Goal: Task Accomplishment & Management: Manage account settings

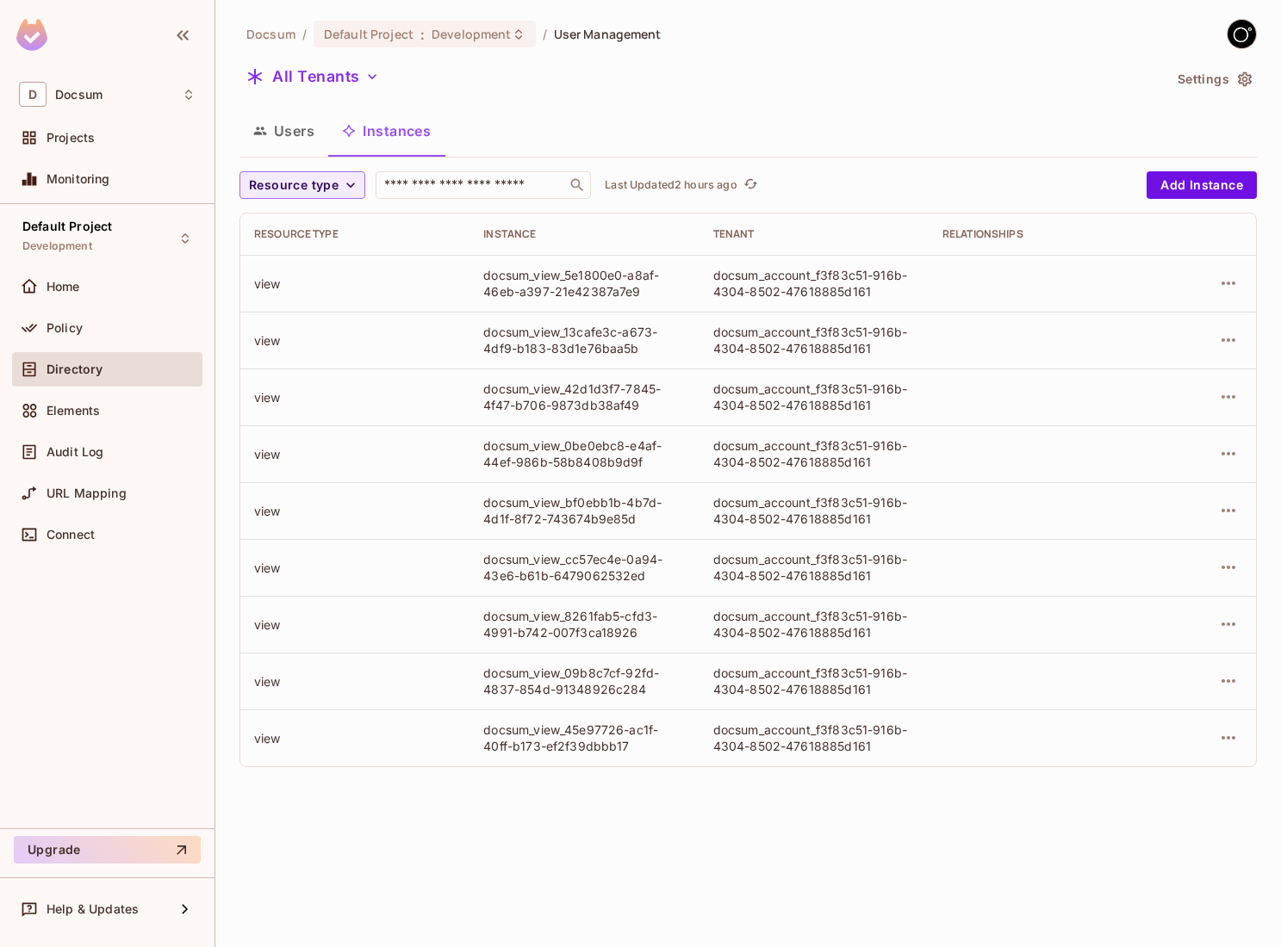
click at [479, 845] on div "Docsum / Default Project : Development / User Management All Tenants Settings U…" at bounding box center [747, 473] width 1065 height 947
click at [290, 127] on button "Users" at bounding box center [283, 130] width 89 height 43
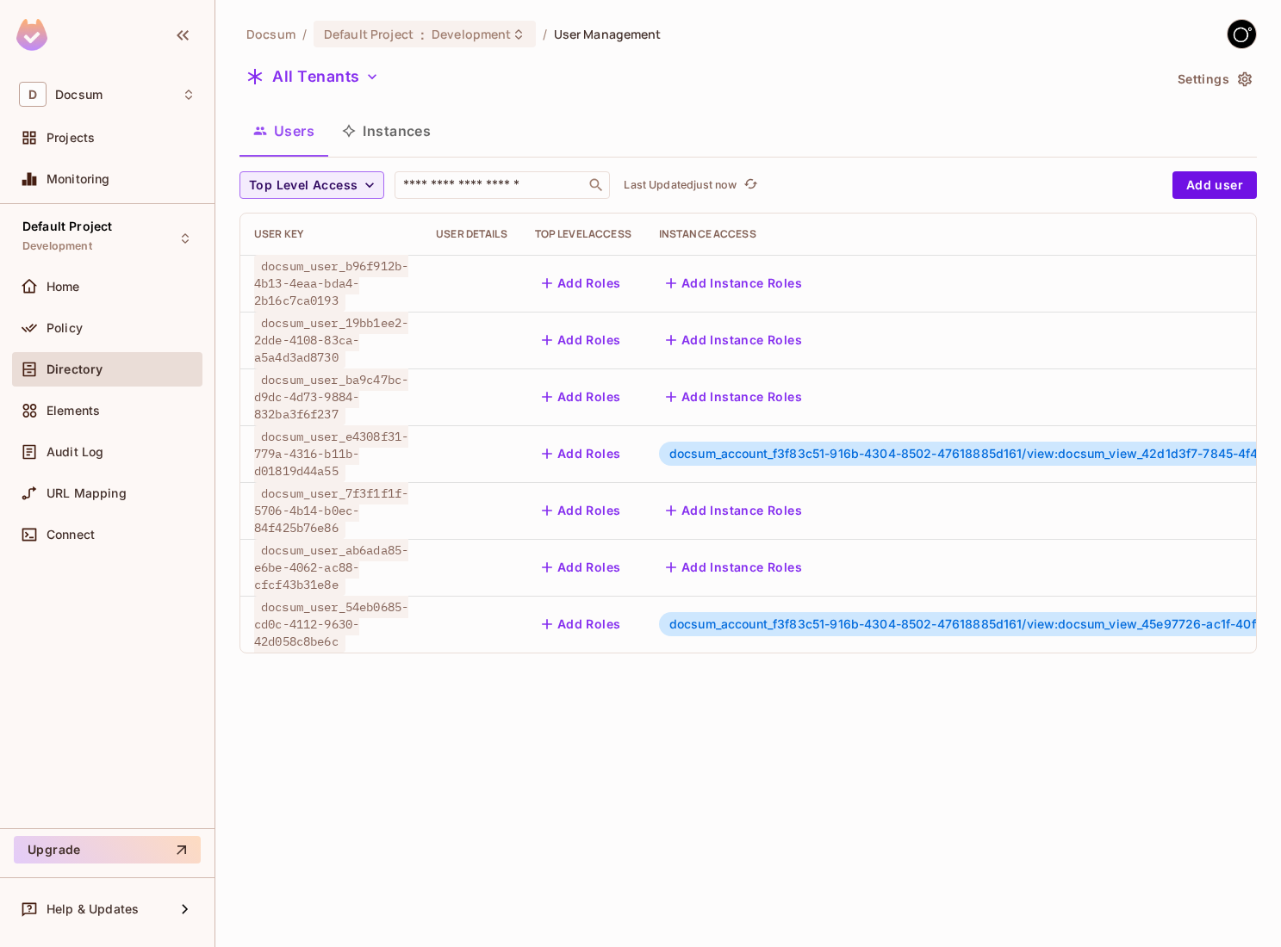
click at [812, 455] on span "docsum_account_f3f83c51-916b-4304-8502-47618885d161/view:docsum_view_42d1d3f7-7…" at bounding box center [1035, 453] width 733 height 15
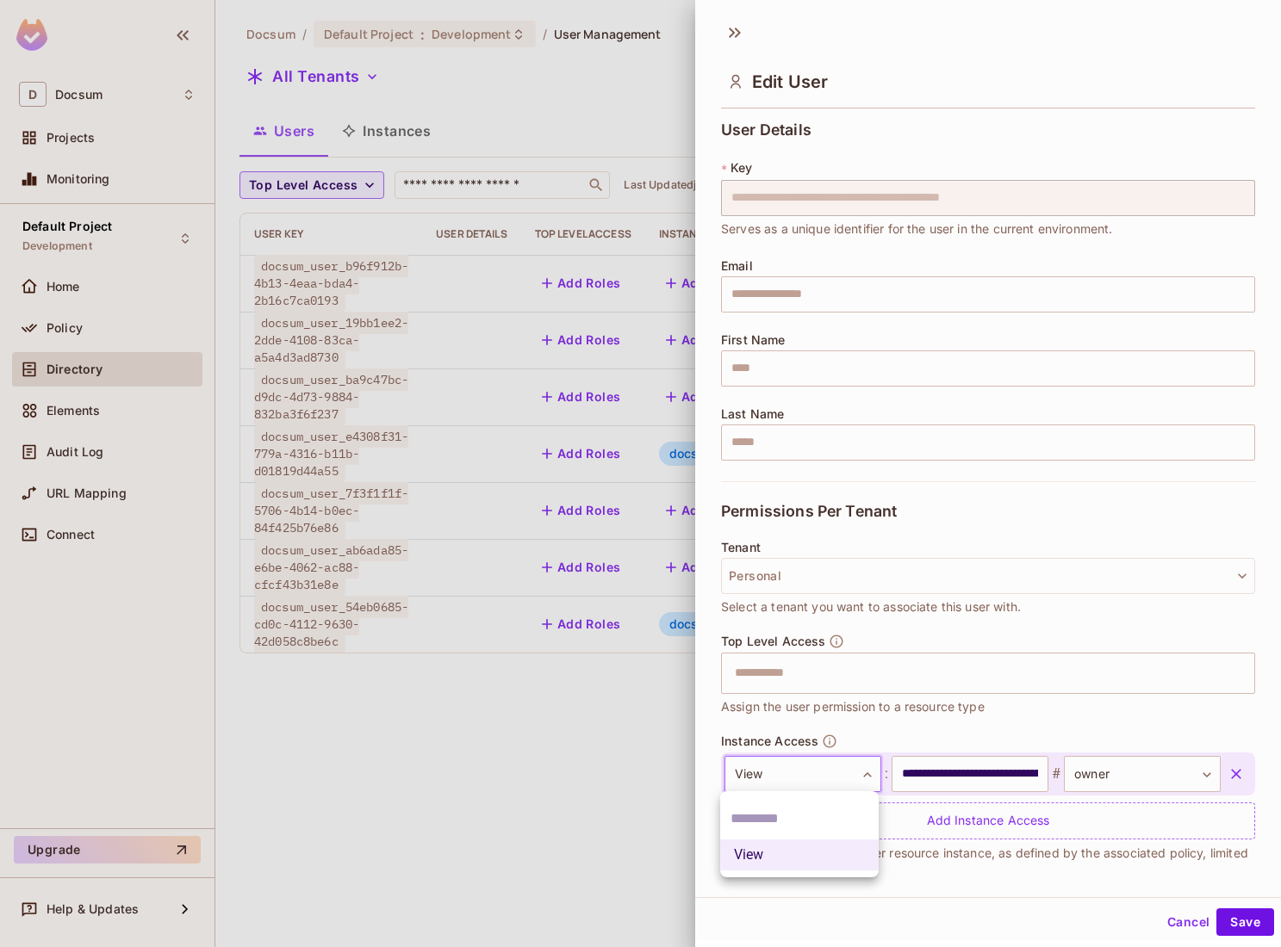
click at [833, 779] on body "D Docsum Projects Monitoring Default Project Development Home Policy Directory …" at bounding box center [640, 473] width 1281 height 947
click at [833, 779] on div at bounding box center [640, 473] width 1281 height 947
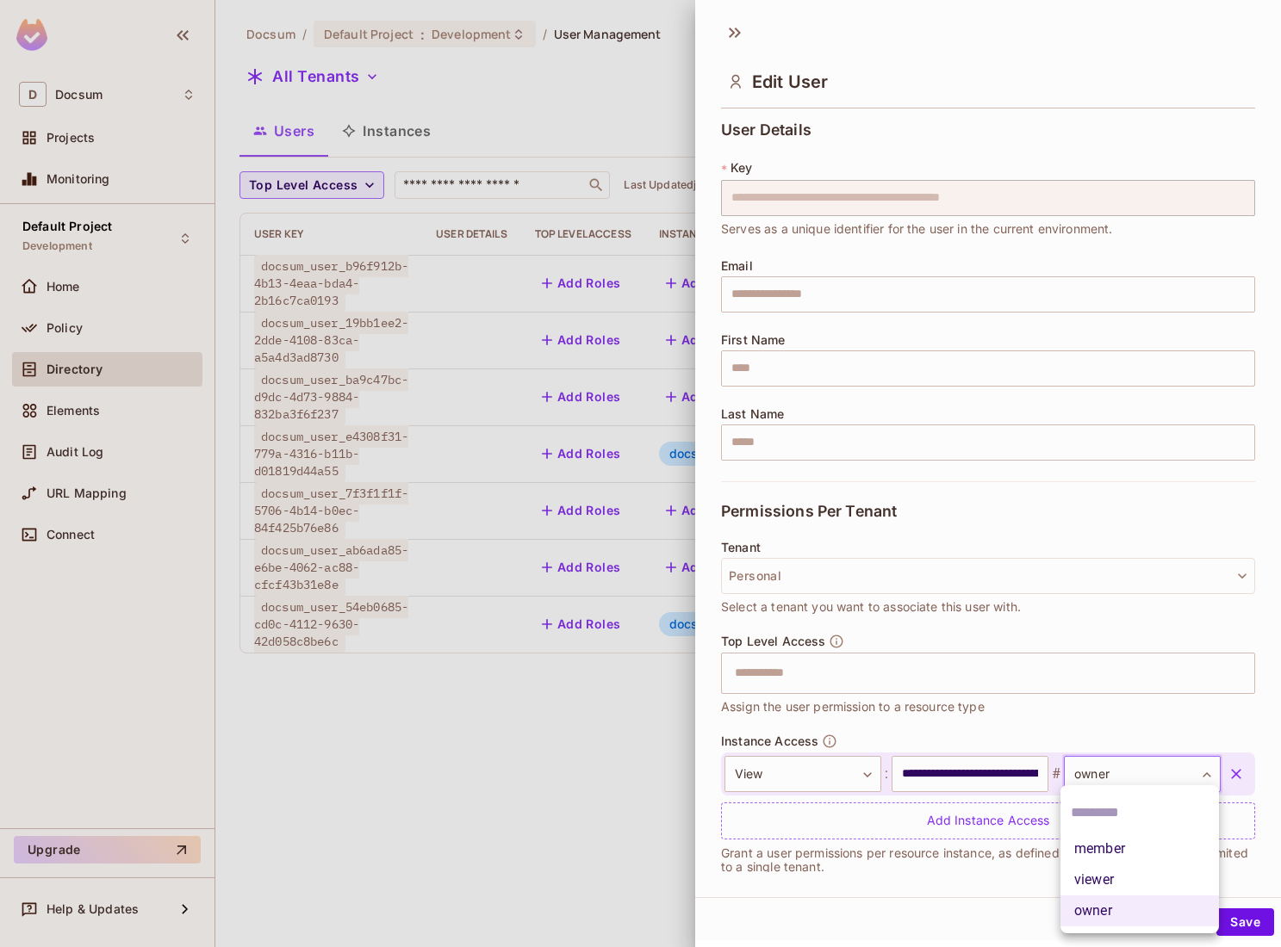
click at [1127, 762] on body "D Docsum Projects Monitoring Default Project Development Home Policy Directory …" at bounding box center [640, 473] width 1281 height 947
click at [1127, 762] on div at bounding box center [640, 473] width 1281 height 947
click at [671, 773] on div at bounding box center [640, 473] width 1281 height 947
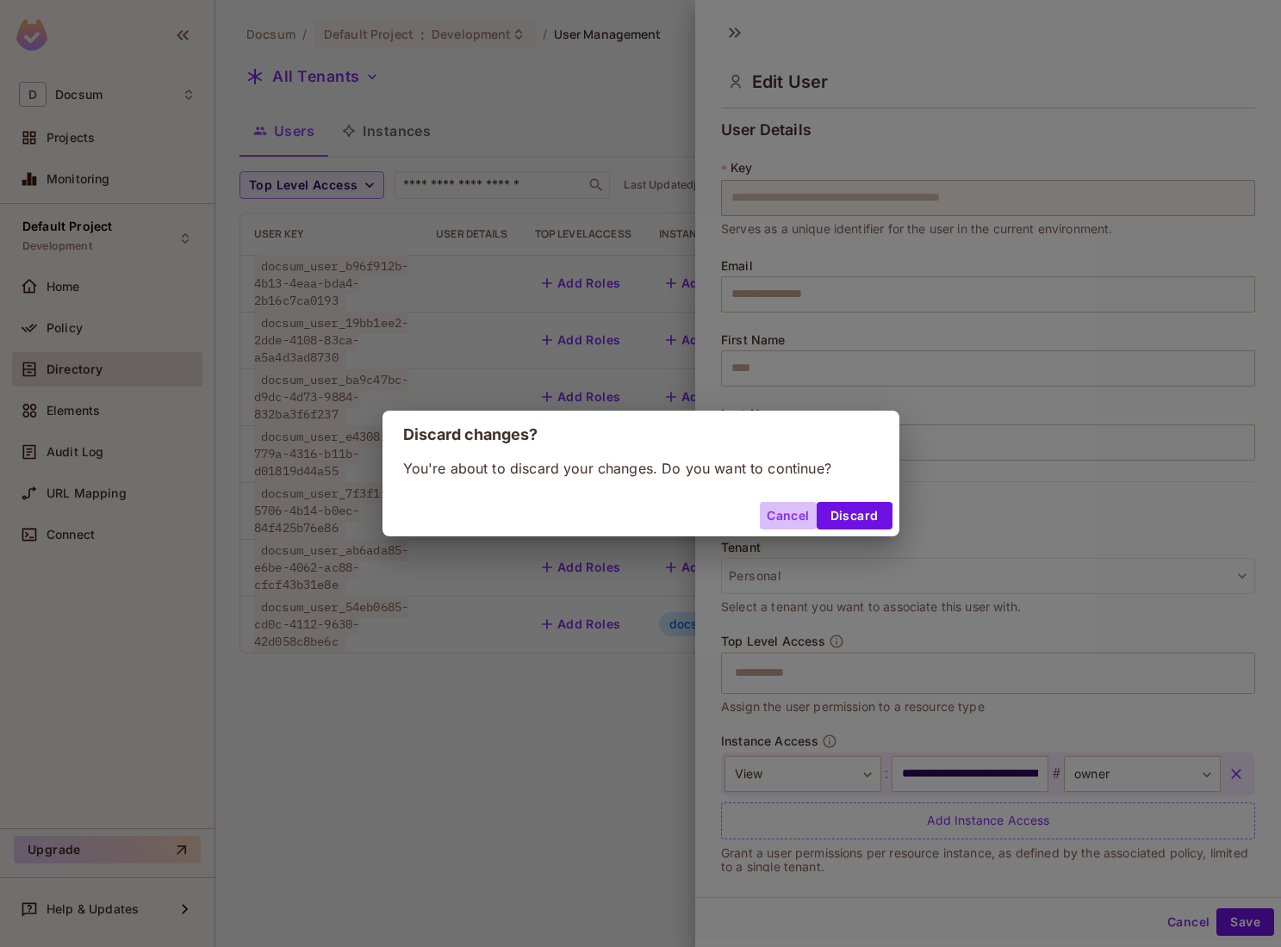
click at [776, 513] on button "Cancel" at bounding box center [788, 516] width 56 height 28
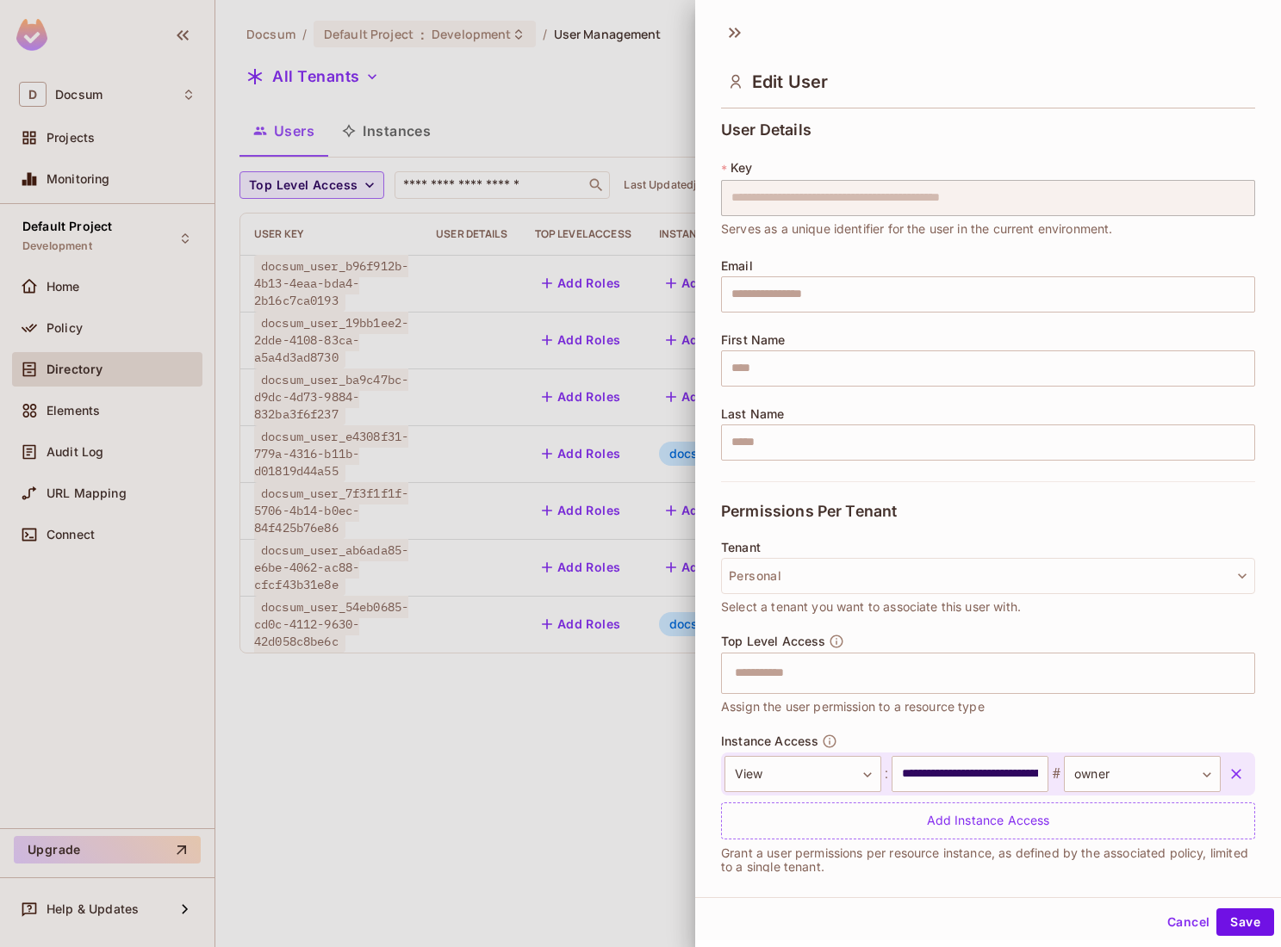
click at [1185, 917] on button "Cancel" at bounding box center [1188, 923] width 56 height 28
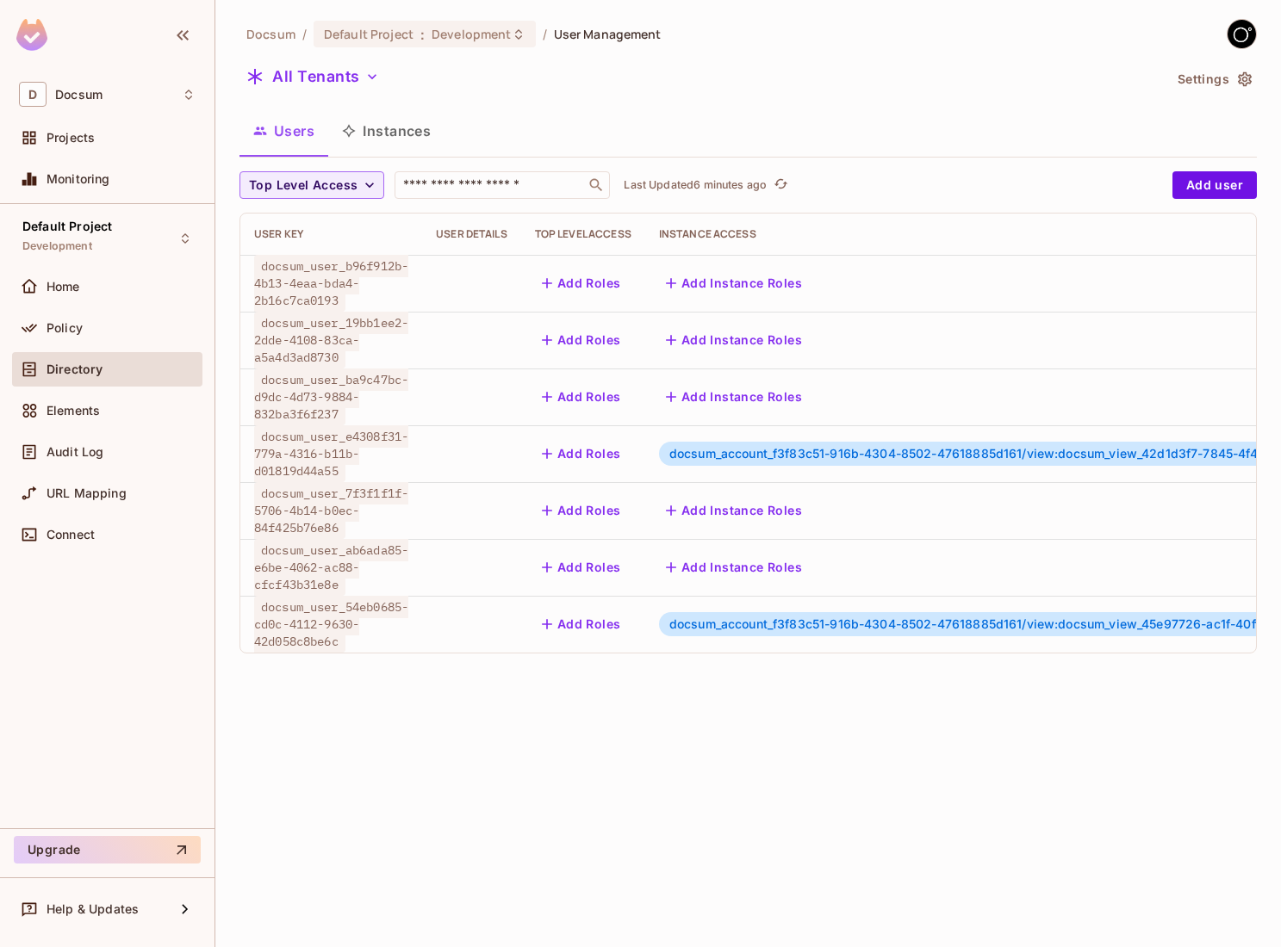
click at [417, 782] on div "Docsum / Default Project : Development / User Management All Tenants Settings U…" at bounding box center [747, 473] width 1065 height 947
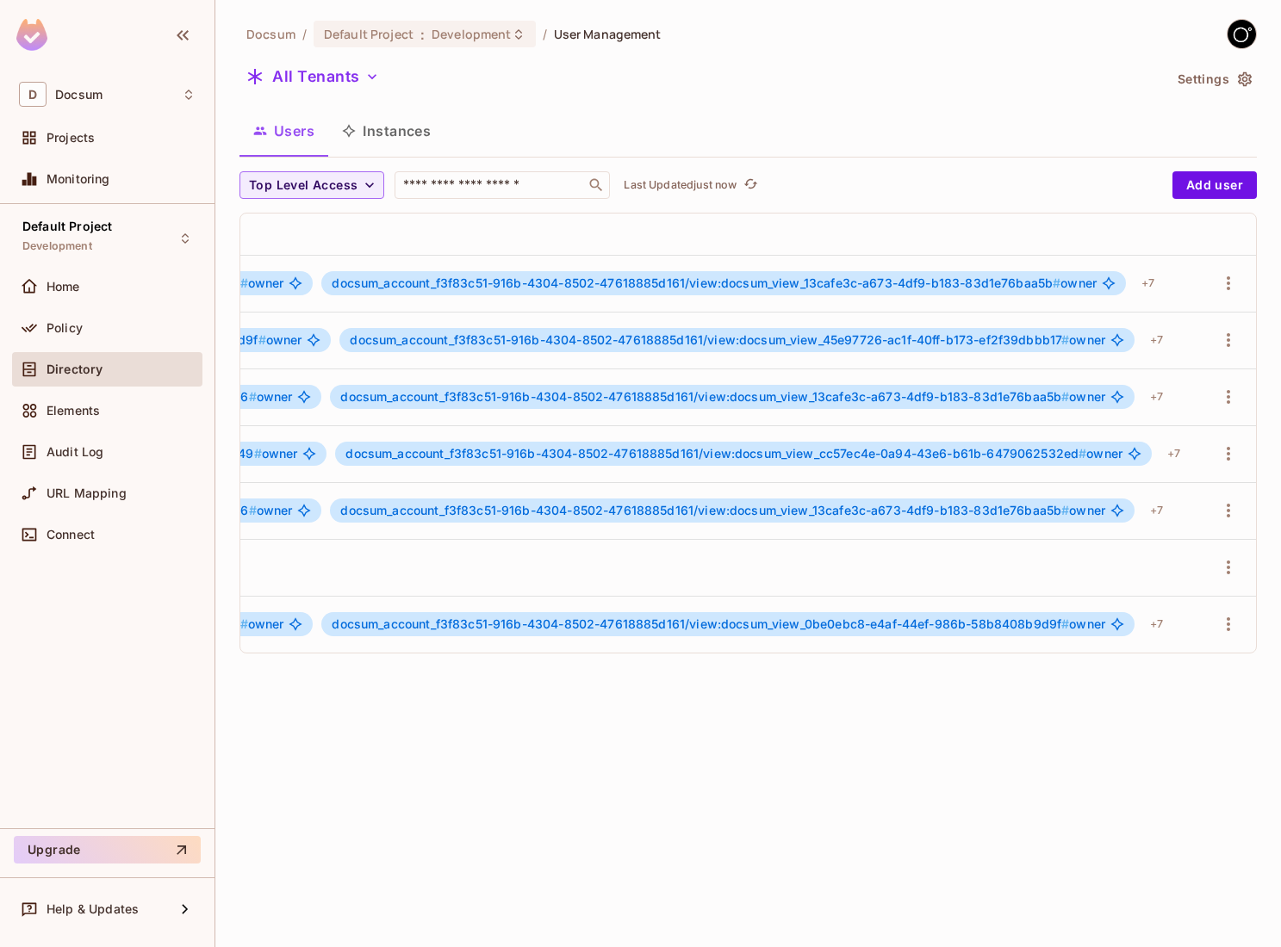
scroll to position [0, 1157]
click at [1140, 288] on div "+ 7" at bounding box center [1147, 284] width 27 height 28
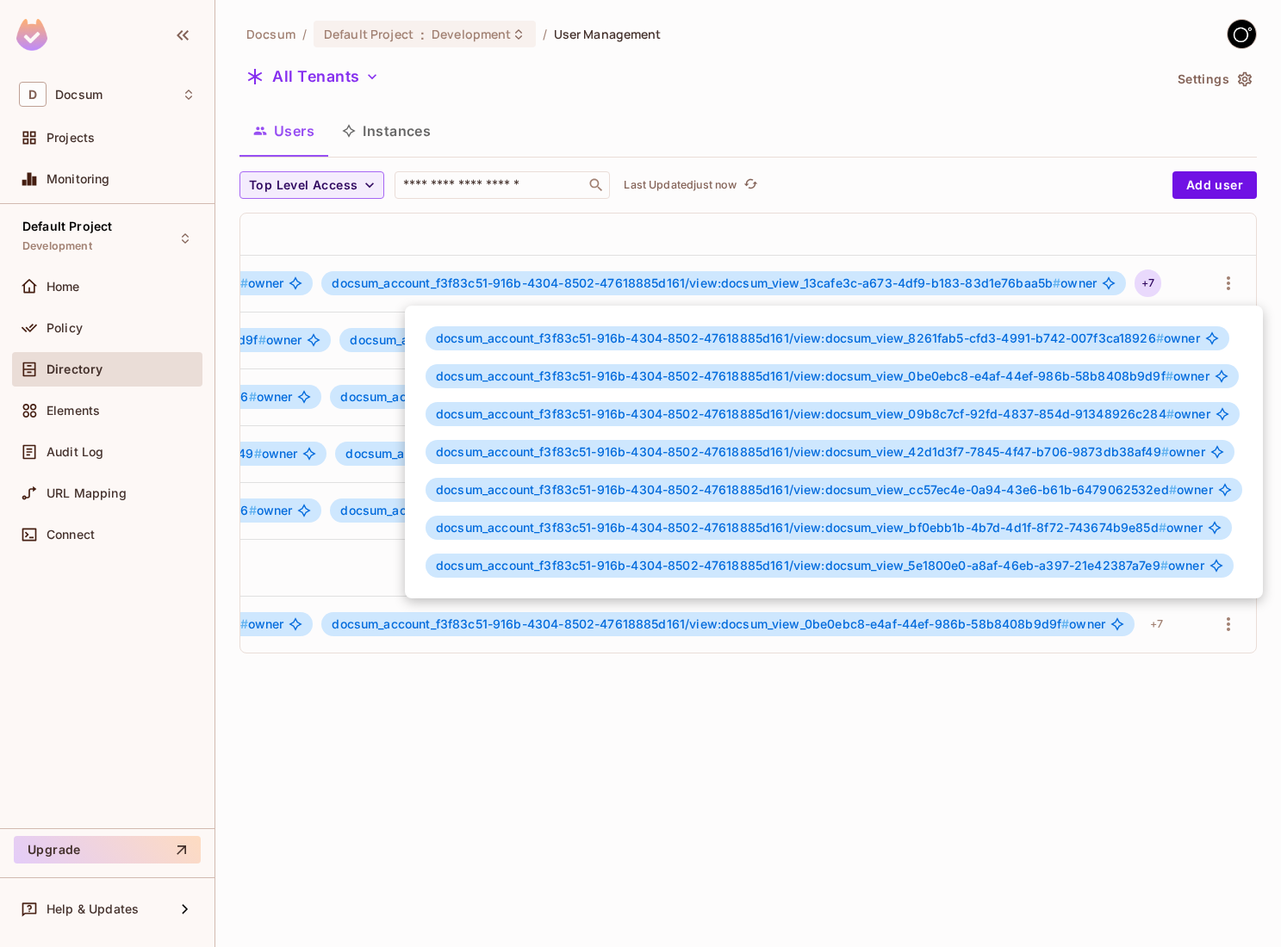
click at [1022, 733] on div at bounding box center [640, 473] width 1281 height 947
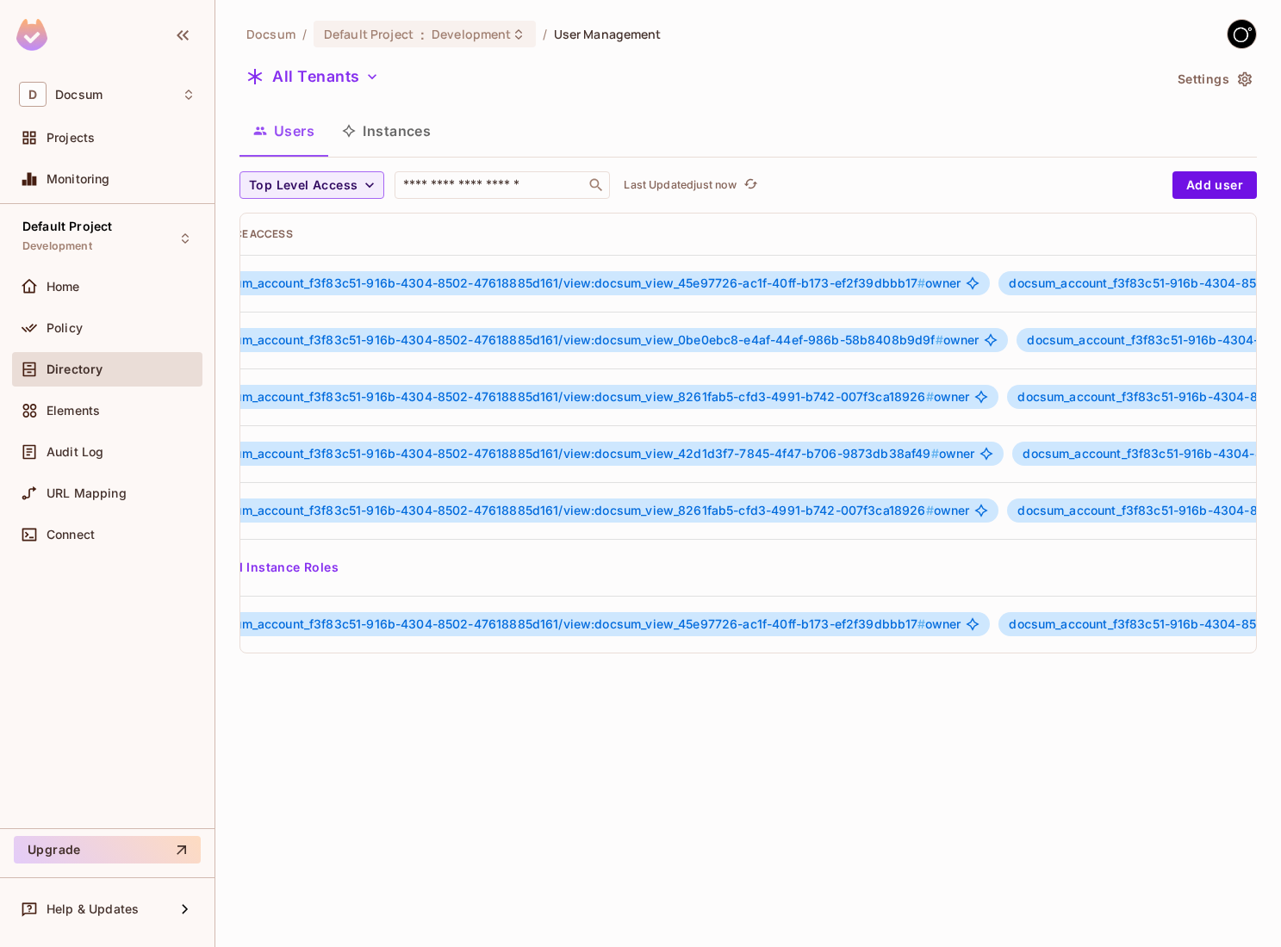
scroll to position [0, 0]
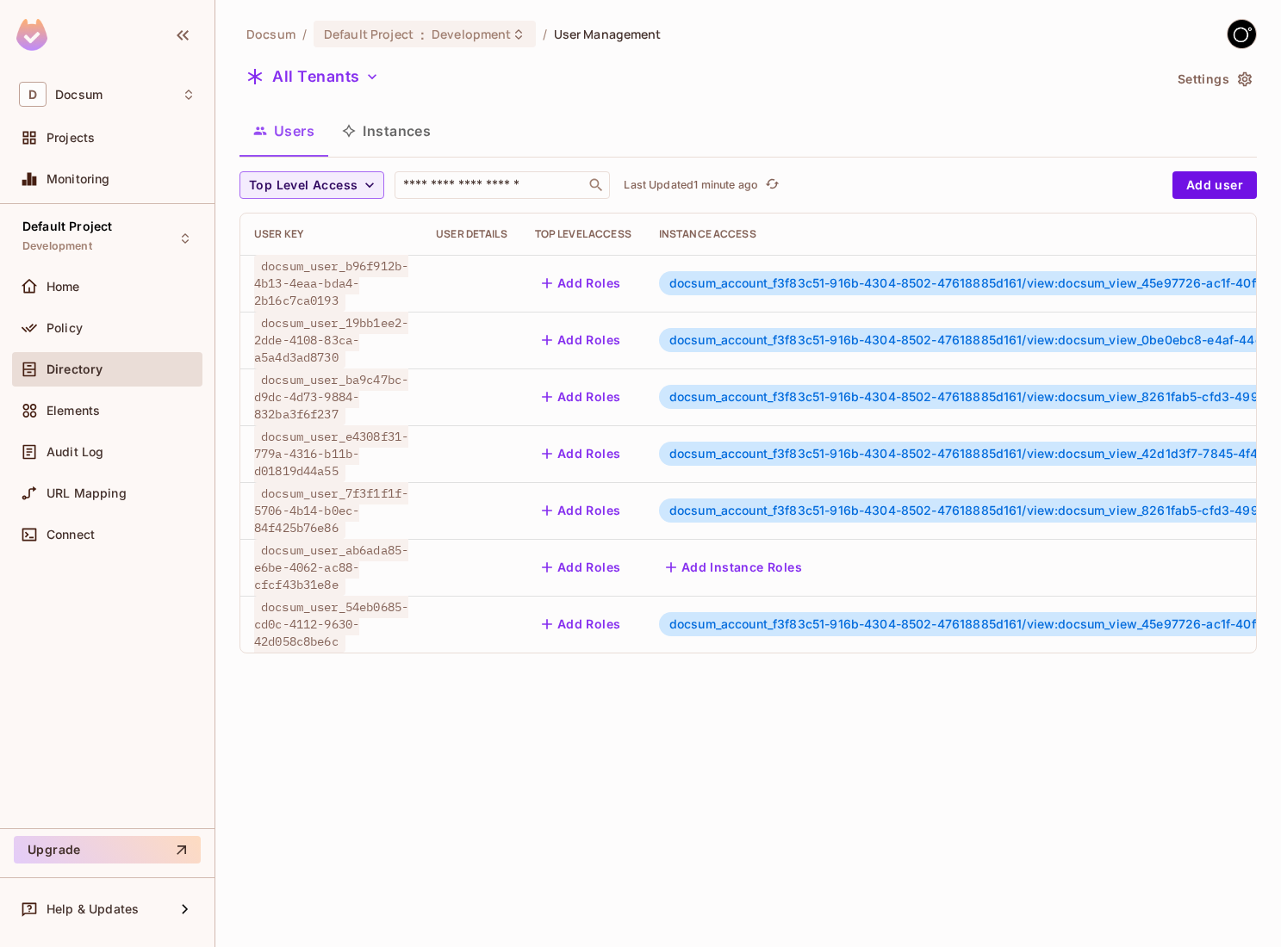
click at [382, 133] on button "Instances" at bounding box center [386, 130] width 116 height 43
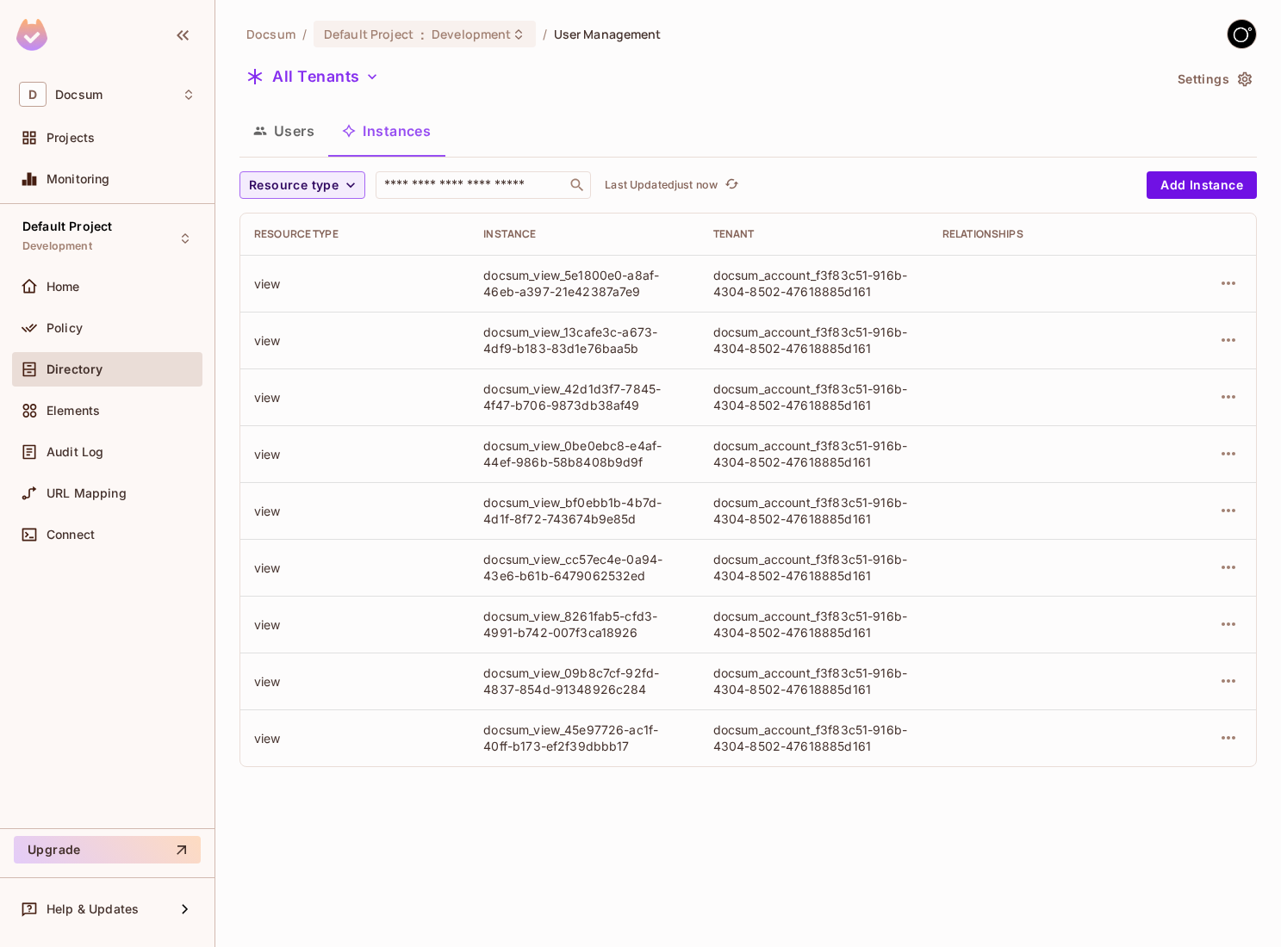
click at [263, 127] on icon "button" at bounding box center [260, 131] width 13 height 8
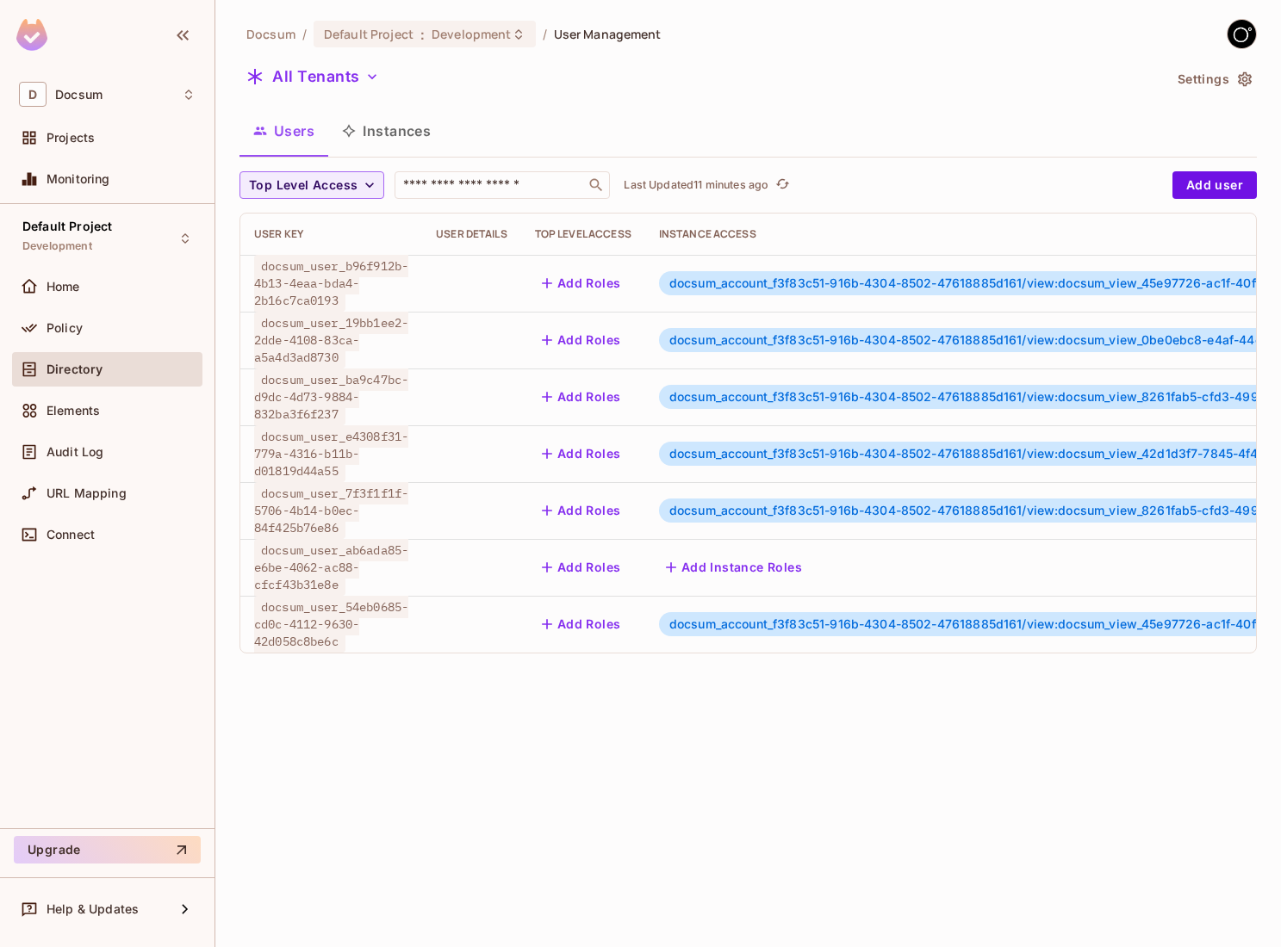
click at [462, 741] on div "Docsum / Default Project : Development / User Management All Tenants Settings U…" at bounding box center [747, 473] width 1065 height 947
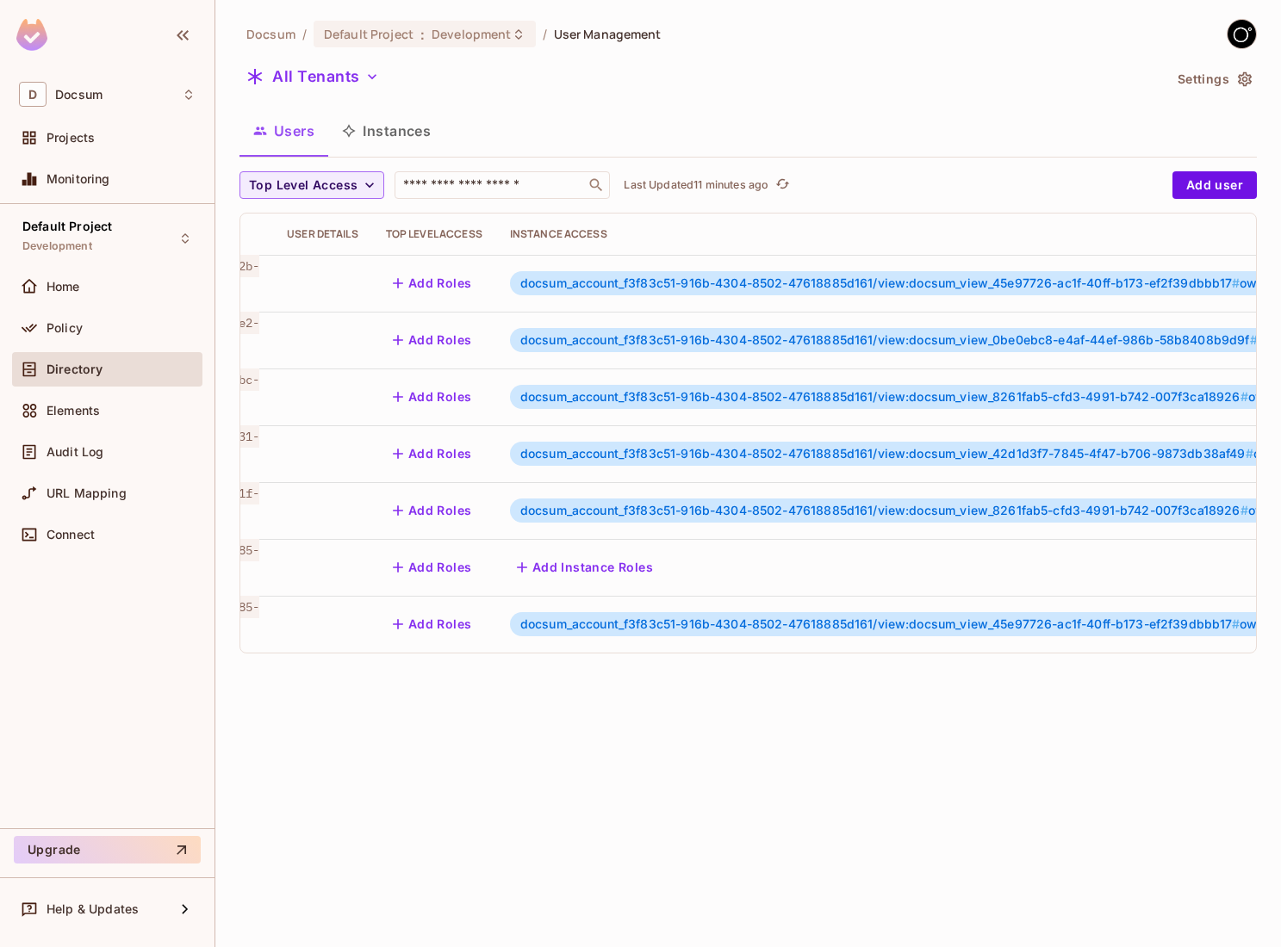
click at [608, 756] on div "Docsum / Default Project : Development / User Management All Tenants Settings U…" at bounding box center [747, 473] width 1065 height 947
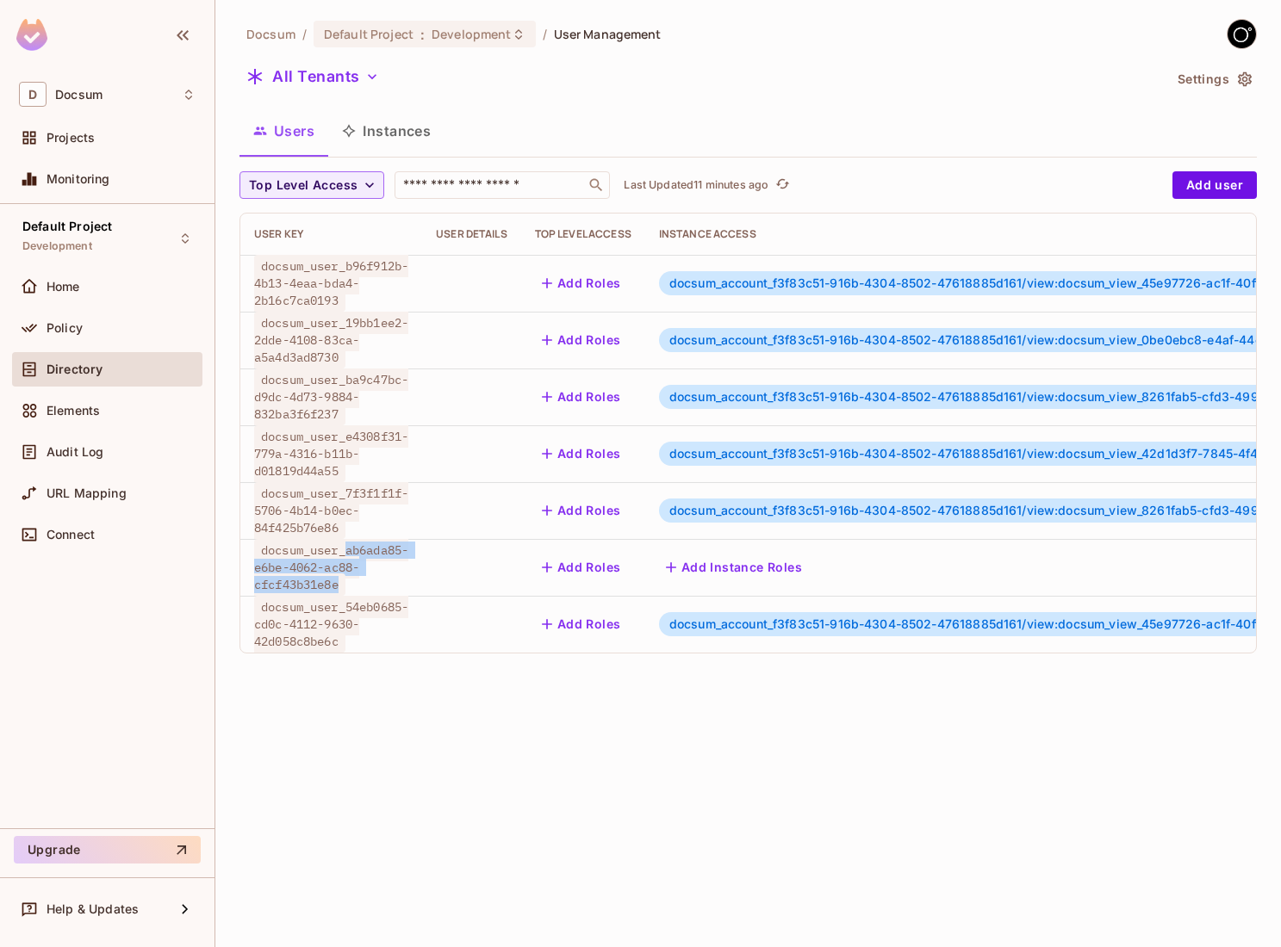
drag, startPoint x: 344, startPoint y: 586, endPoint x: 351, endPoint y: 556, distance: 30.9
click at [351, 556] on span "docsum_user_ab6ada85-e6be-4062-ac88-cfcf43b31e8e" at bounding box center [331, 567] width 154 height 57
copy span "ab6ada85-e6be-4062-ac88-cfcf43b31e8e"
click at [408, 131] on button "Instances" at bounding box center [386, 130] width 116 height 43
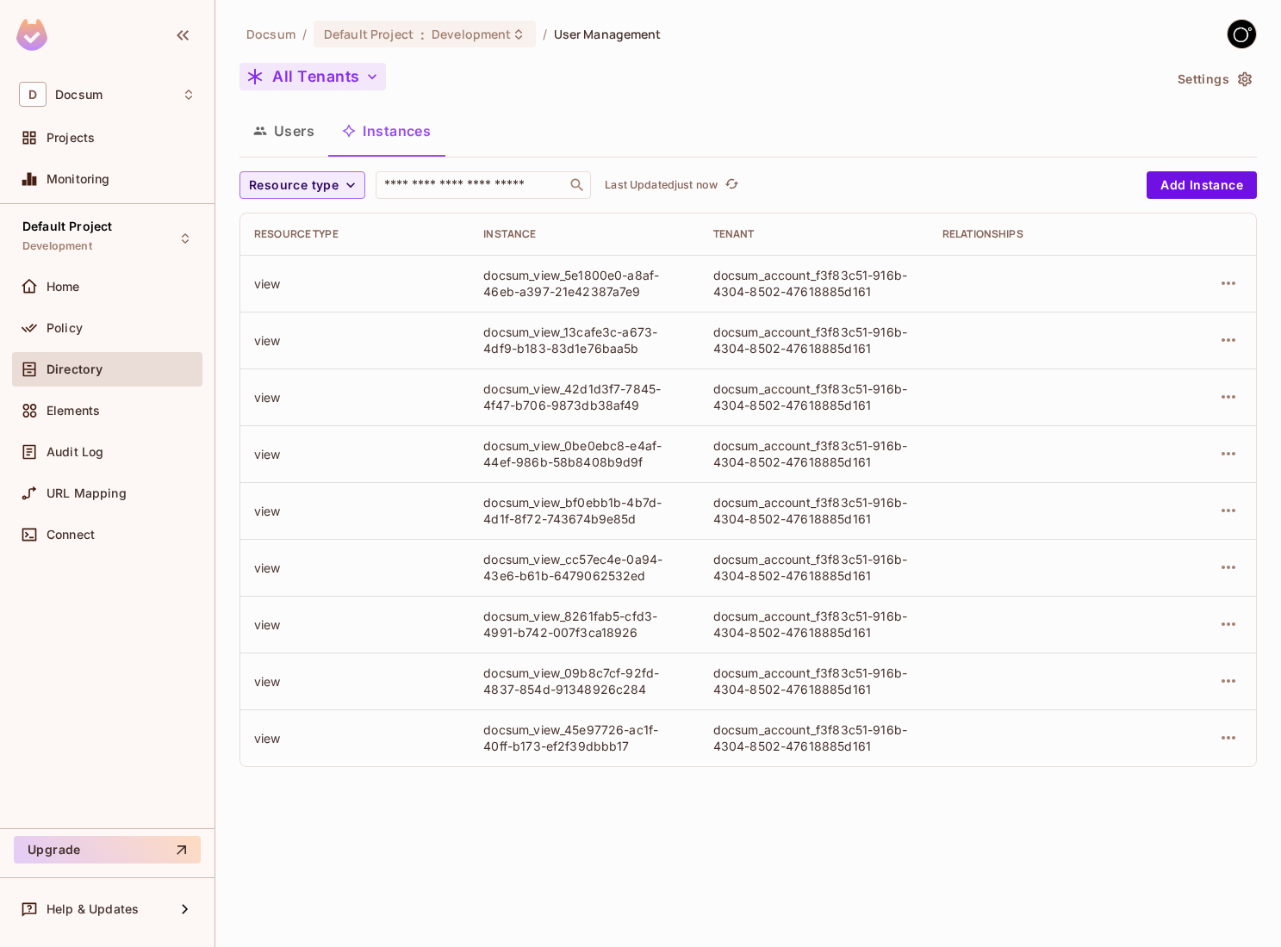
click at [353, 72] on button "All Tenants" at bounding box center [312, 77] width 146 height 28
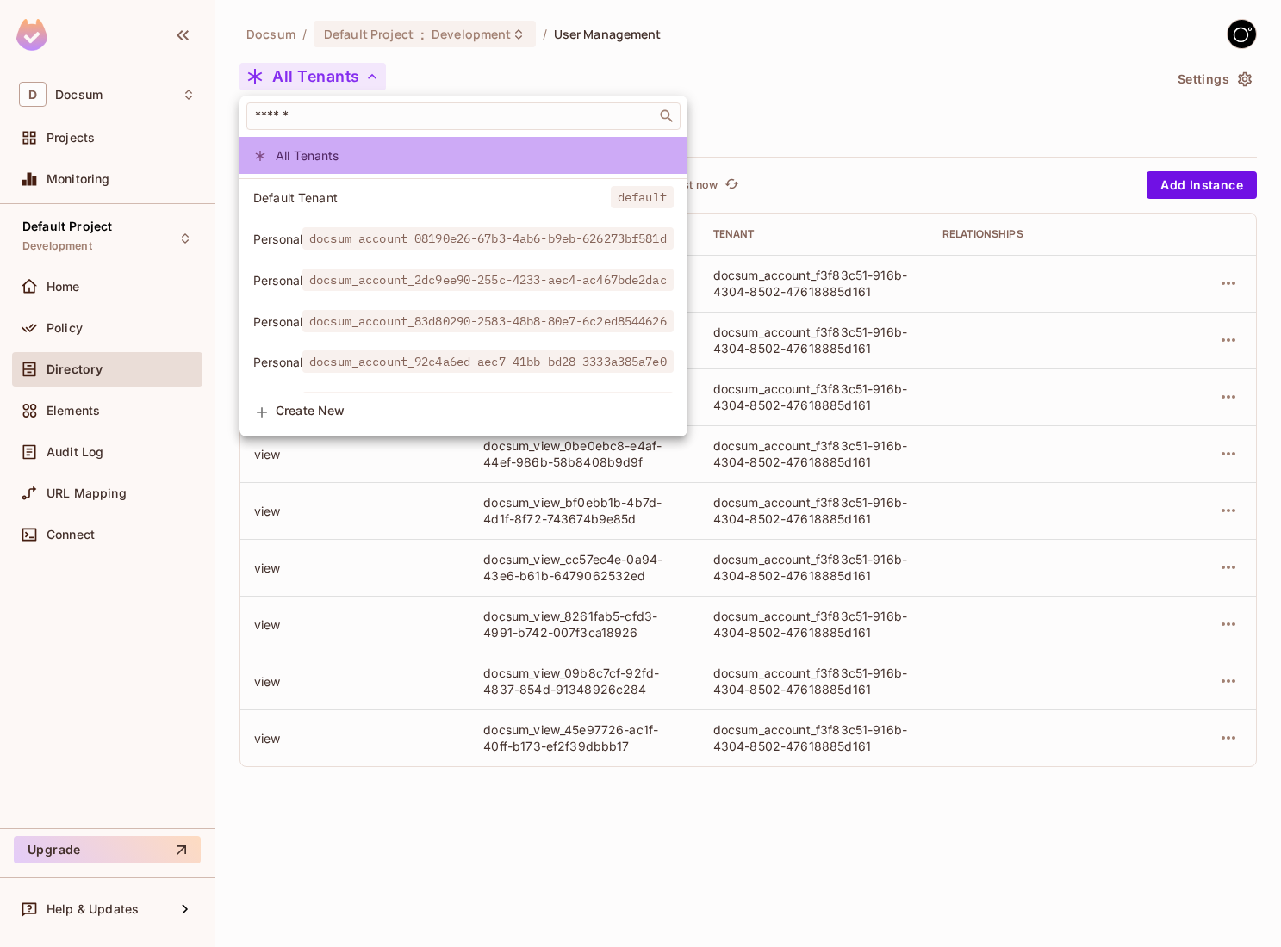
click at [329, 151] on span "All Tenants" at bounding box center [475, 155] width 398 height 16
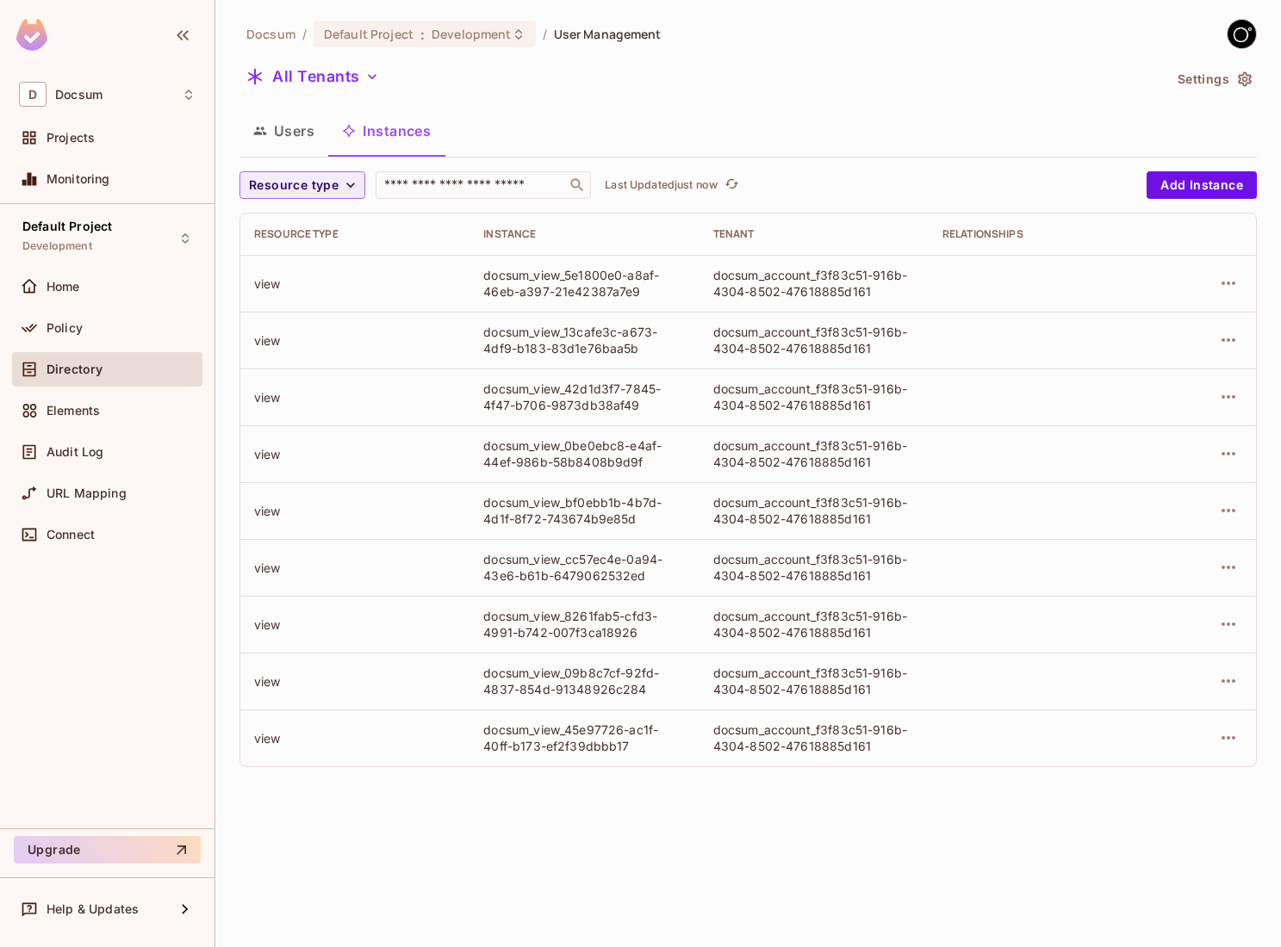
click at [669, 785] on div "Docsum / Default Project : Development / User Management All Tenants Settings U…" at bounding box center [747, 473] width 1065 height 947
click at [299, 128] on button "Users" at bounding box center [283, 130] width 89 height 43
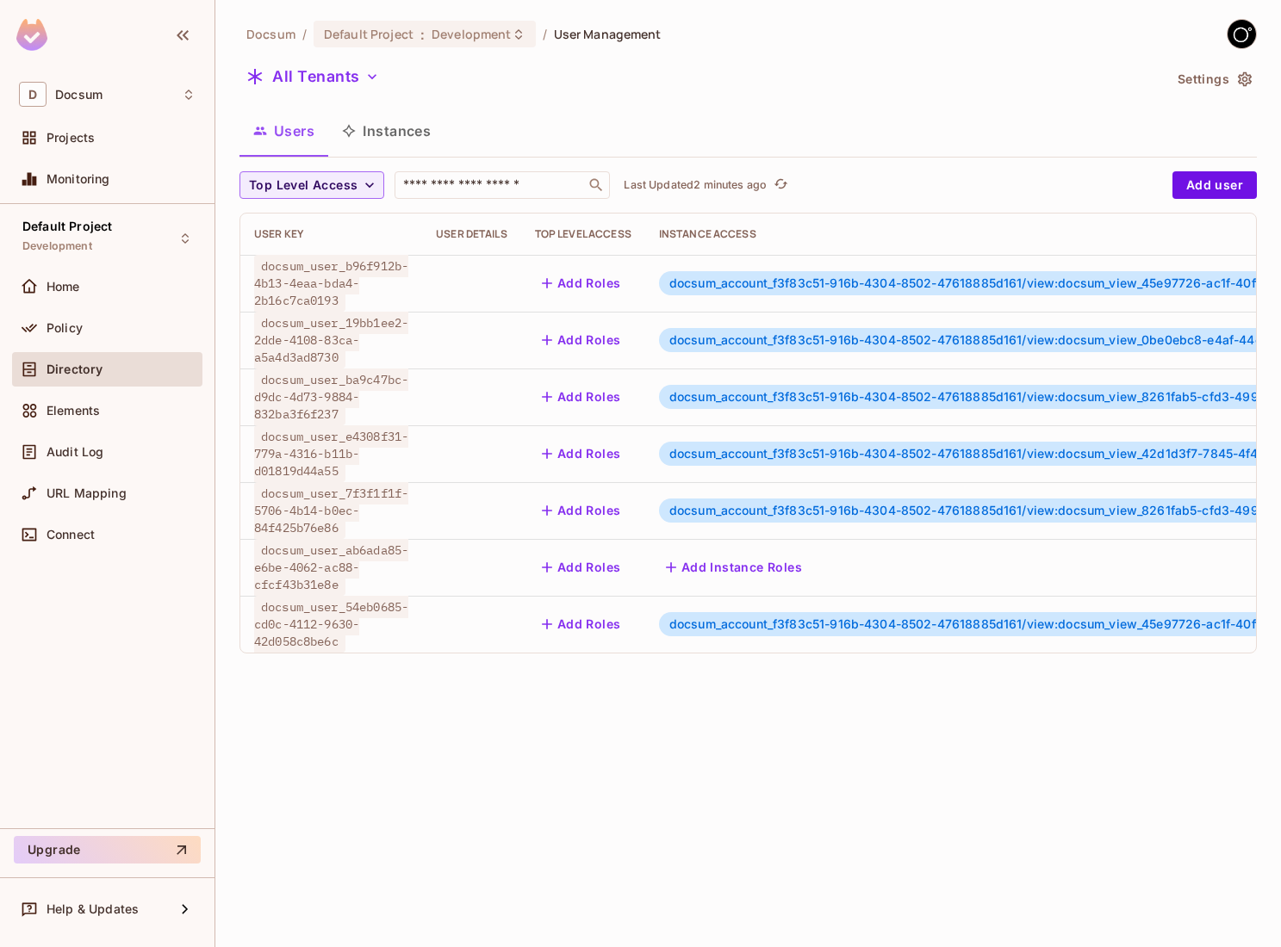
click at [428, 128] on button "Instances" at bounding box center [386, 130] width 116 height 43
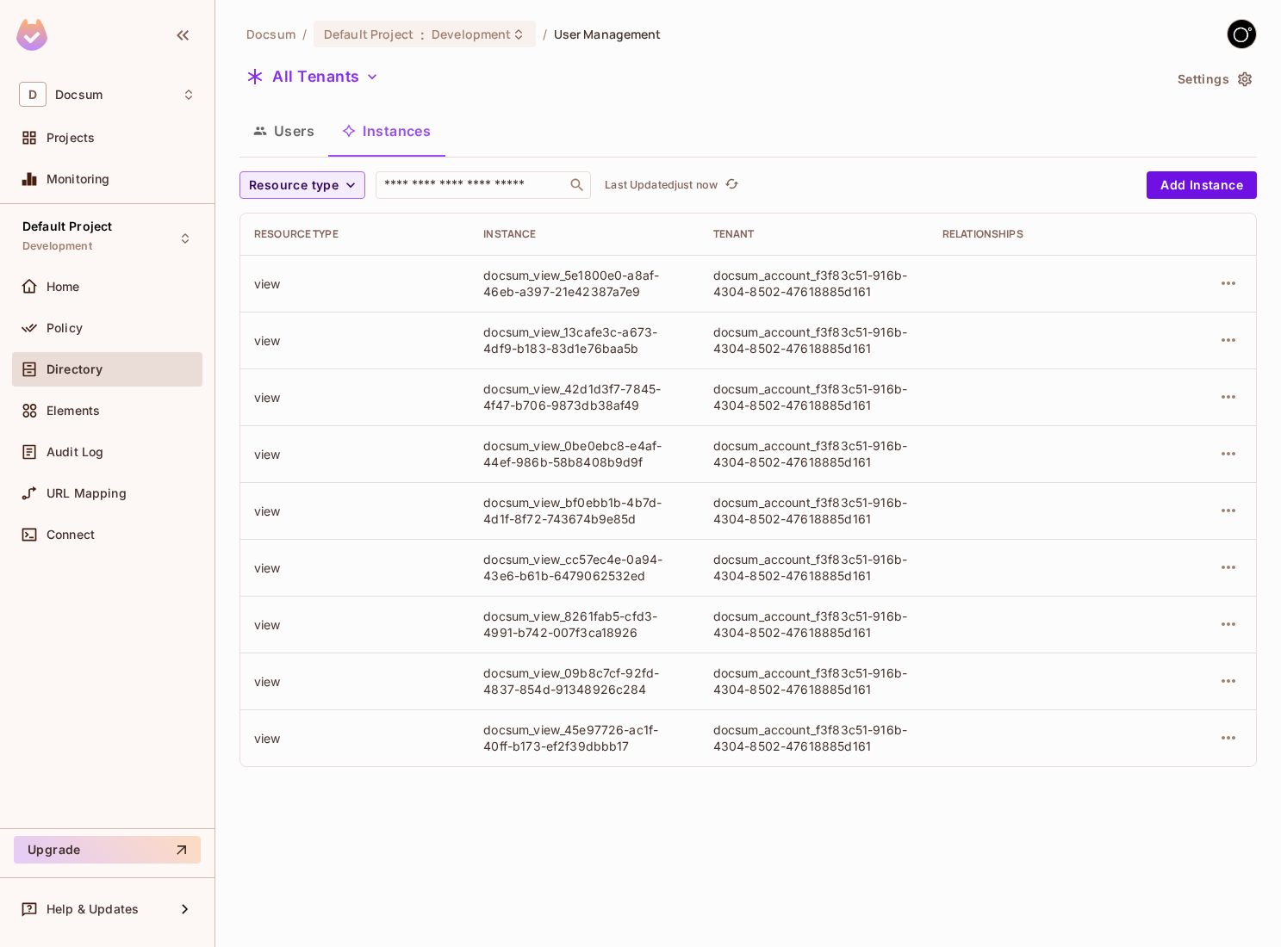
click at [315, 203] on div "Resource type ​ Last Updated just now Add Instance Resource type Instance Tenan…" at bounding box center [747, 469] width 1017 height 596
click at [318, 190] on span "Resource type" at bounding box center [294, 186] width 90 height 22
click at [488, 138] on div at bounding box center [640, 473] width 1281 height 947
click at [1236, 288] on icon "button" at bounding box center [1228, 283] width 21 height 21
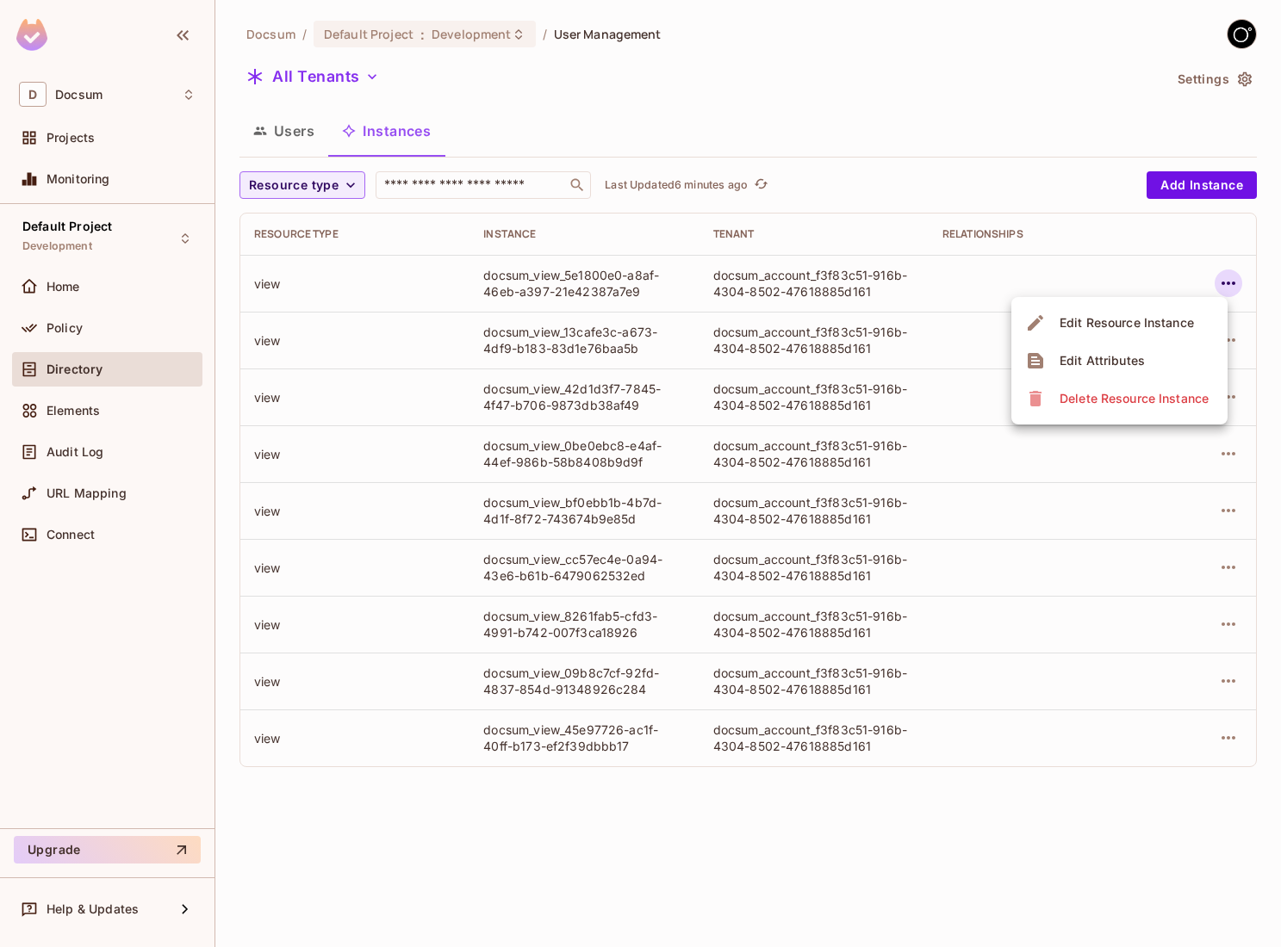
click at [1163, 390] on div "Delete Resource Instance" at bounding box center [1133, 398] width 149 height 17
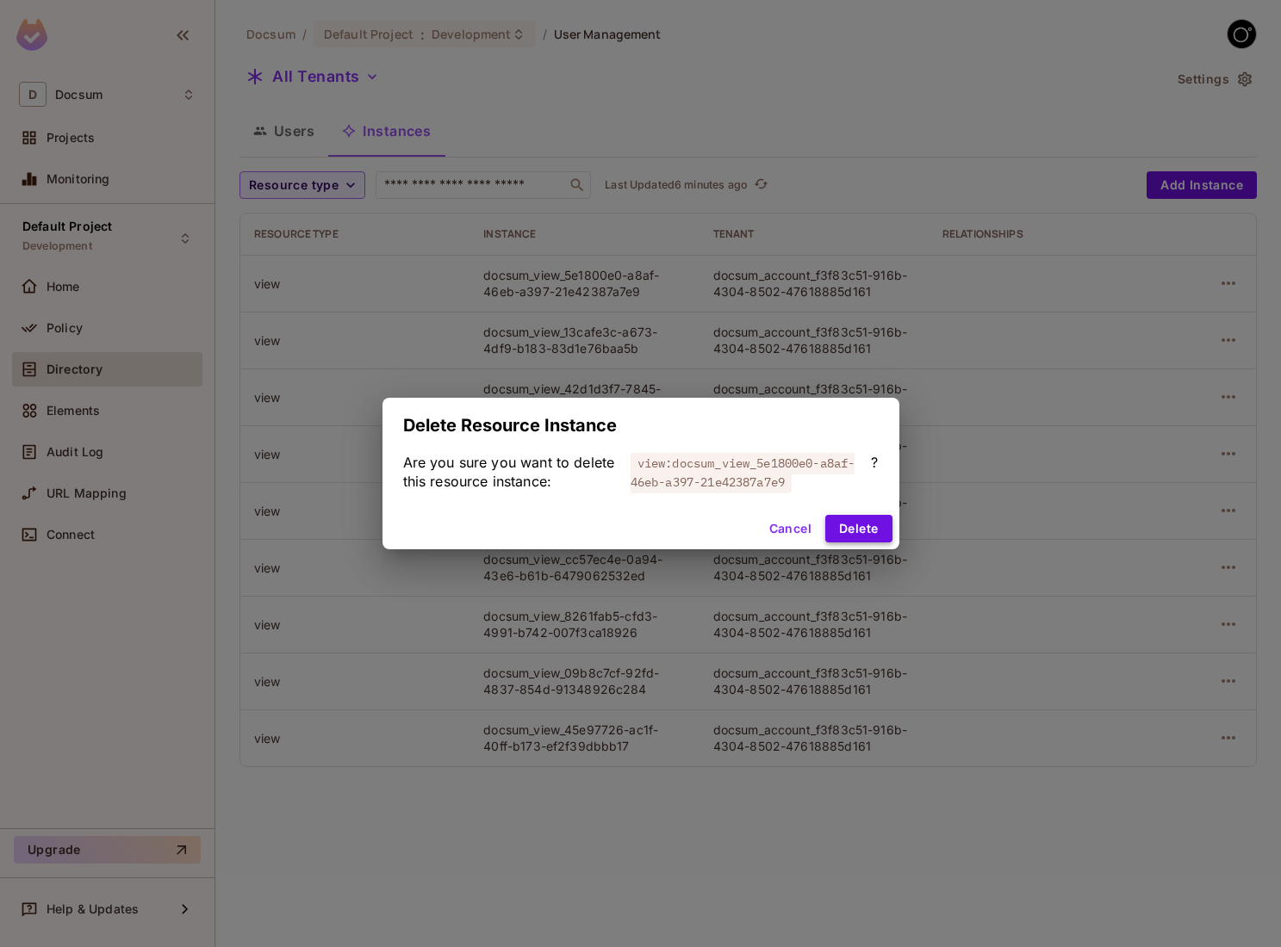
click at [870, 532] on button "Delete" at bounding box center [858, 529] width 66 height 28
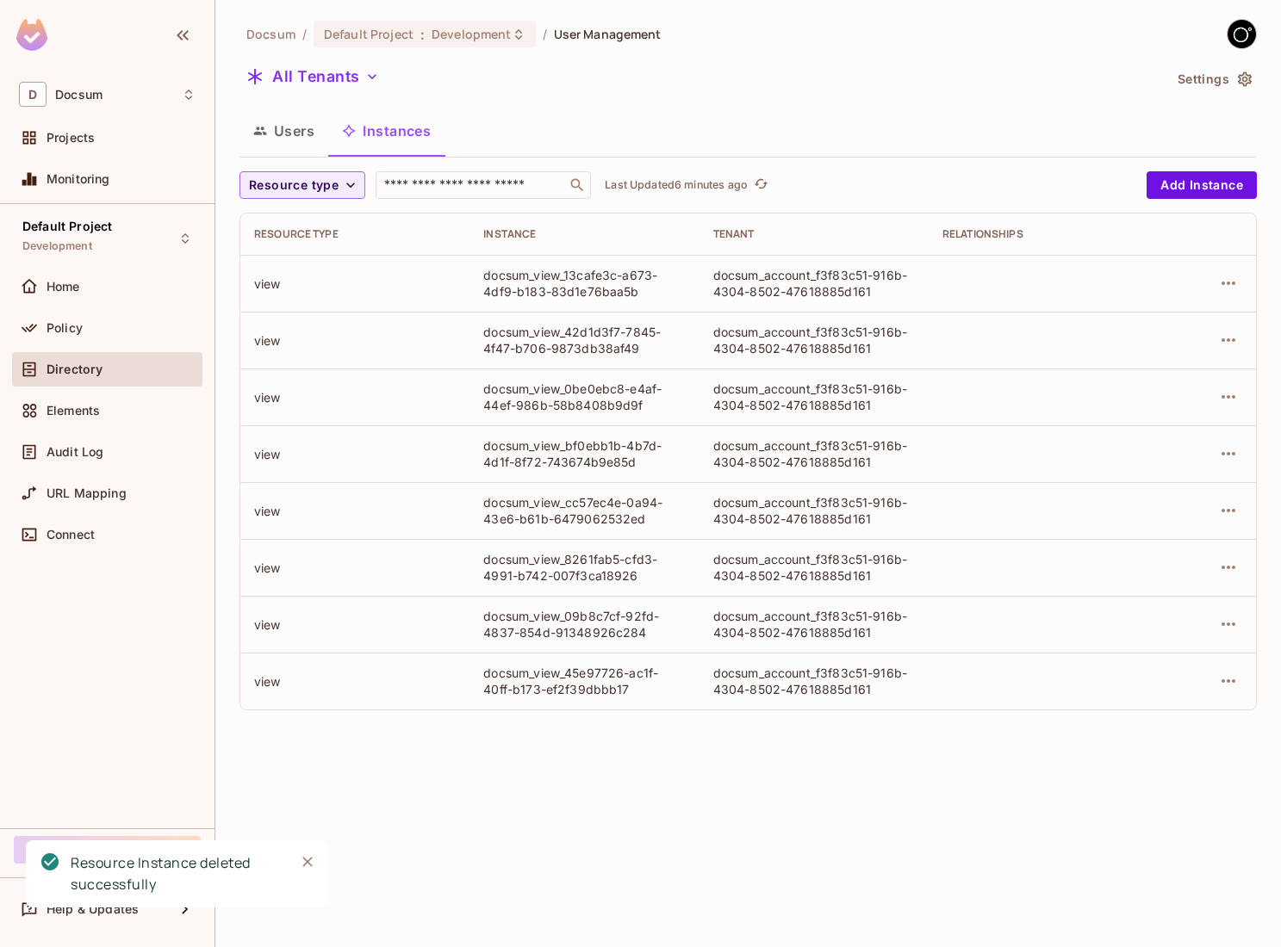
click at [1231, 299] on td at bounding box center [1206, 283] width 98 height 57
click at [1231, 288] on icon "button" at bounding box center [1228, 283] width 21 height 21
click at [1192, 390] on div "Delete Resource Instance" at bounding box center [1133, 398] width 149 height 17
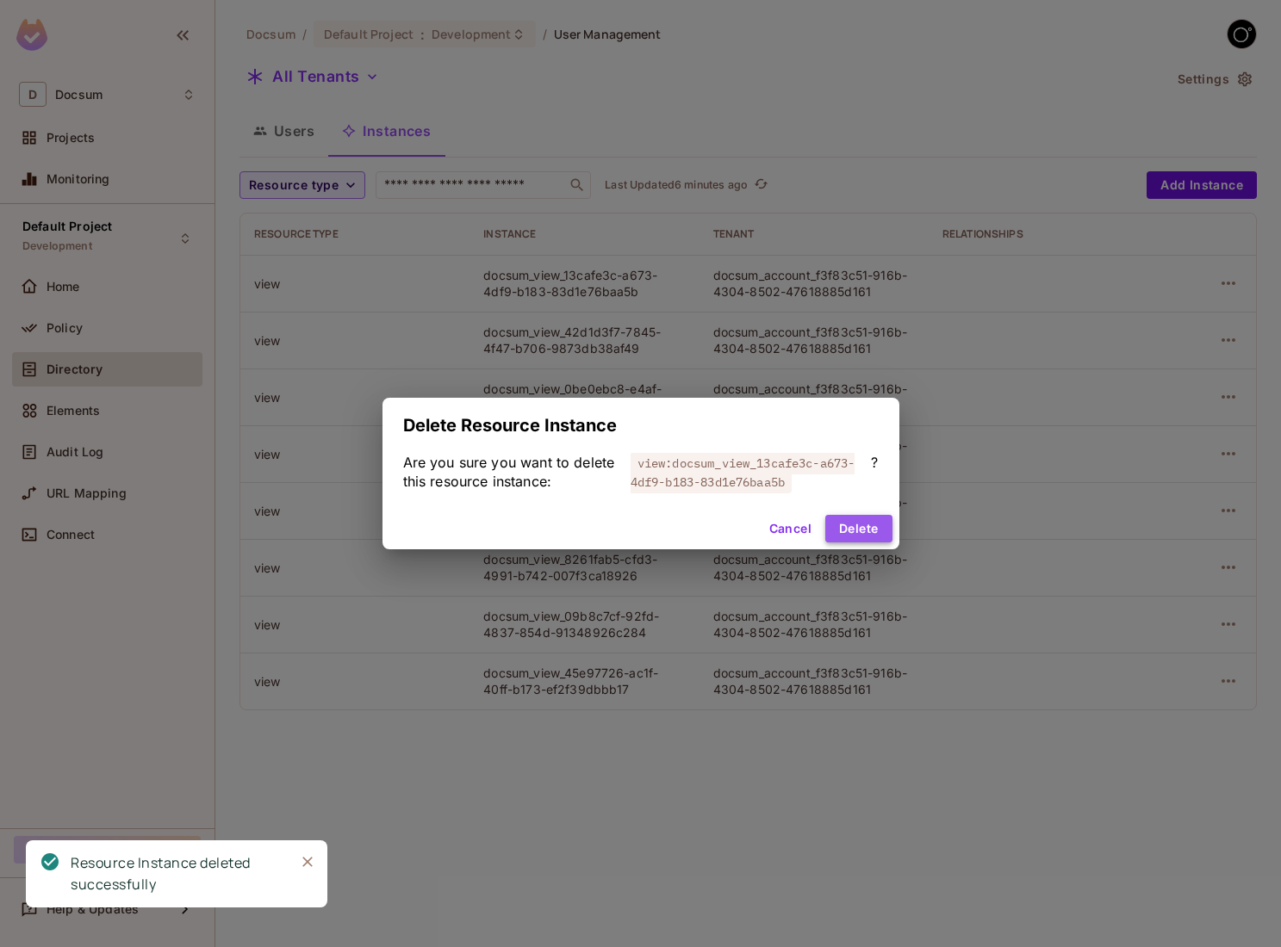
click at [891, 528] on button "Delete" at bounding box center [858, 529] width 66 height 28
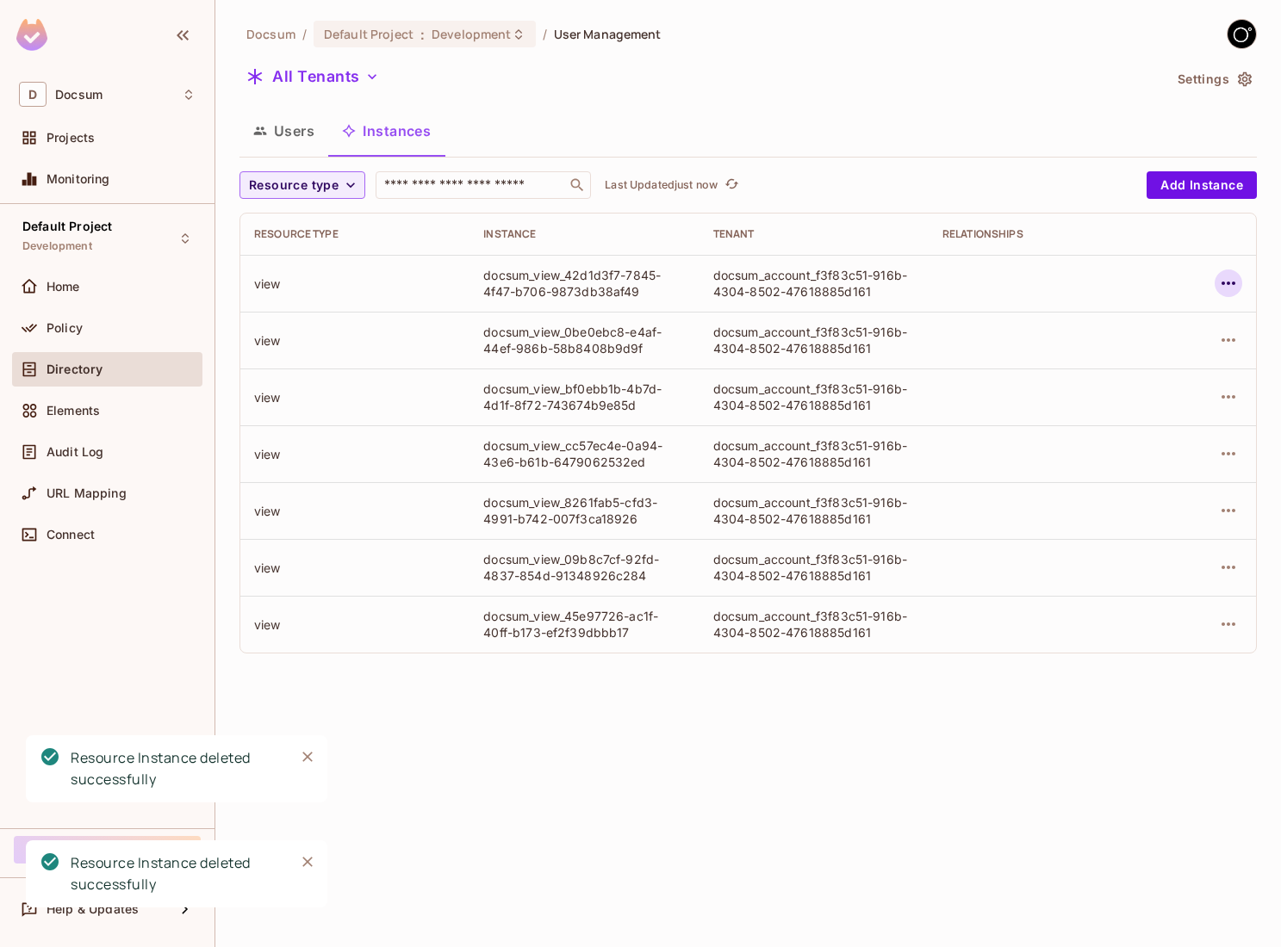
click at [1228, 280] on icon "button" at bounding box center [1228, 283] width 21 height 21
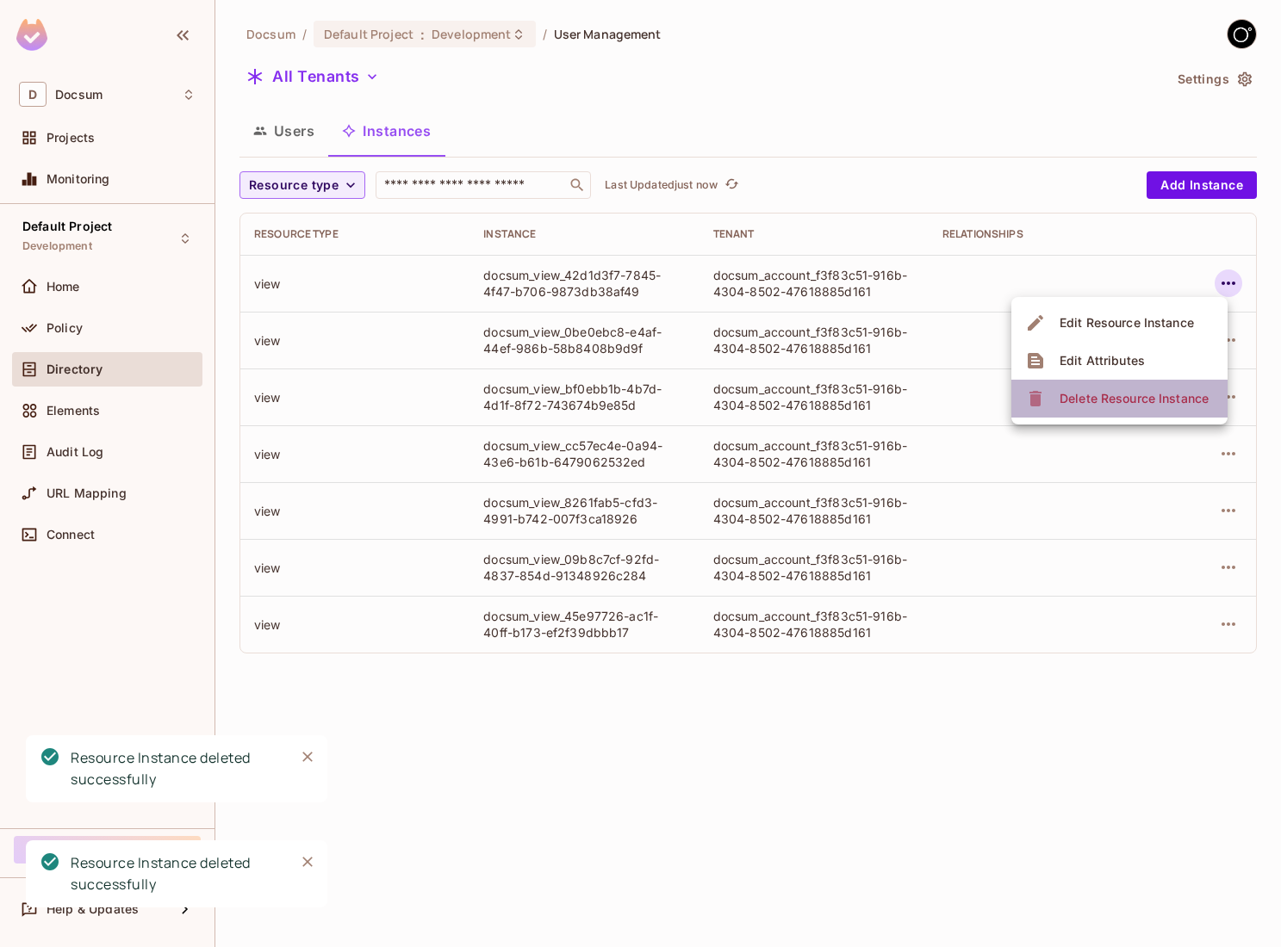
click at [1139, 400] on div "Delete Resource Instance" at bounding box center [1133, 398] width 149 height 17
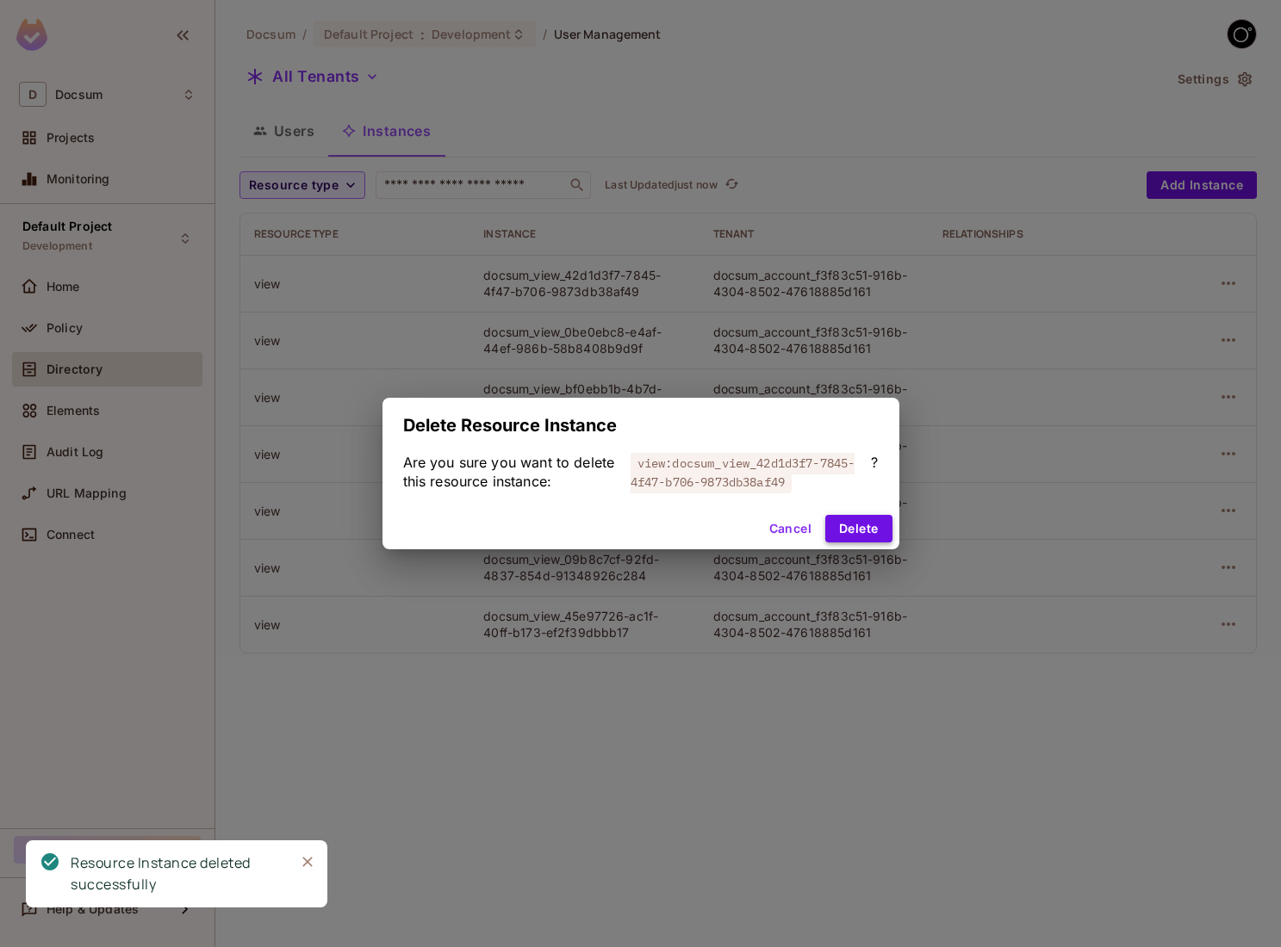
click at [877, 535] on button "Delete" at bounding box center [858, 529] width 66 height 28
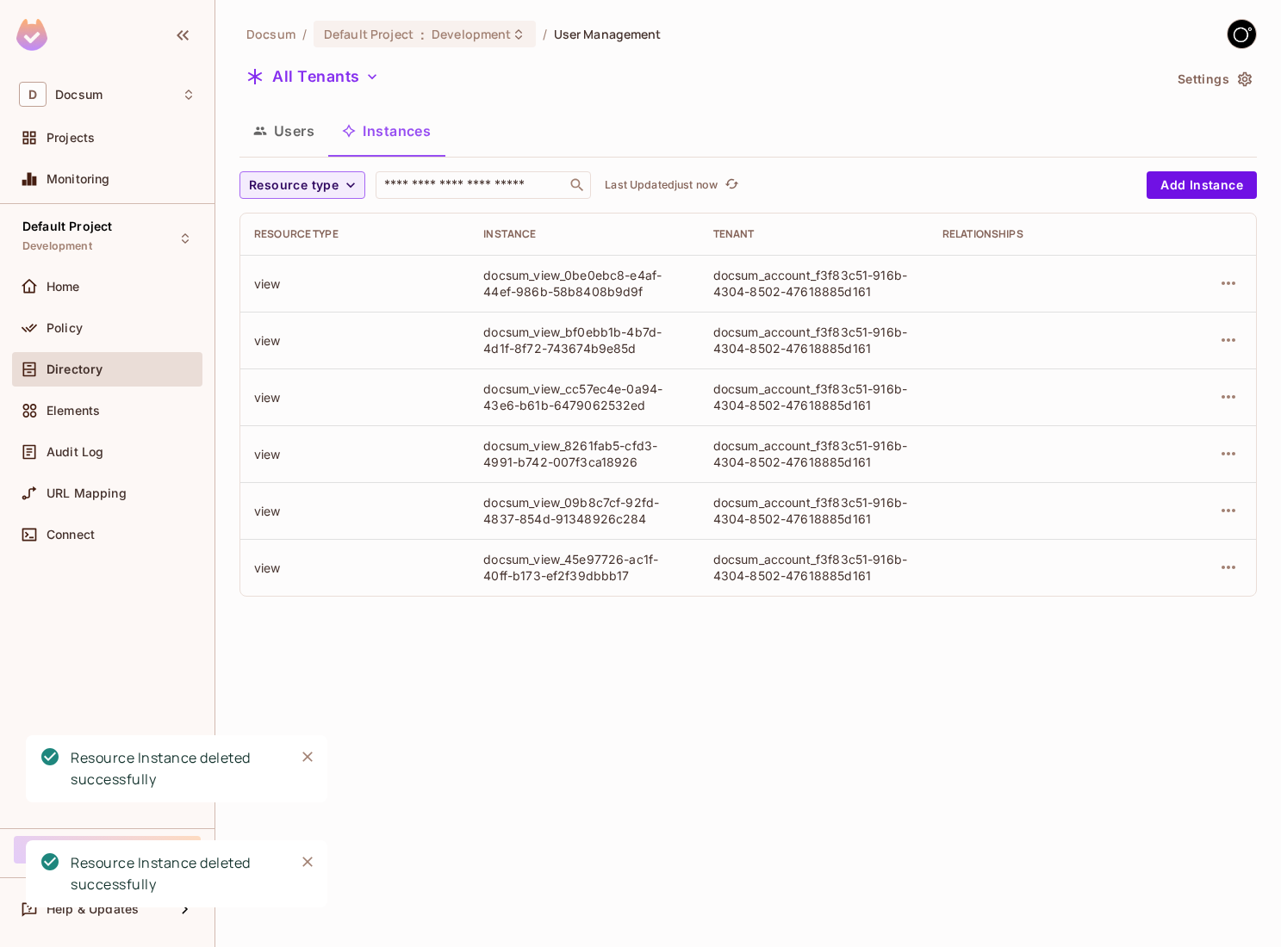
click at [1241, 273] on div at bounding box center [1206, 284] width 71 height 28
click at [1237, 279] on icon "button" at bounding box center [1228, 283] width 21 height 21
click at [1142, 385] on span "Delete Resource Instance" at bounding box center [1133, 399] width 159 height 28
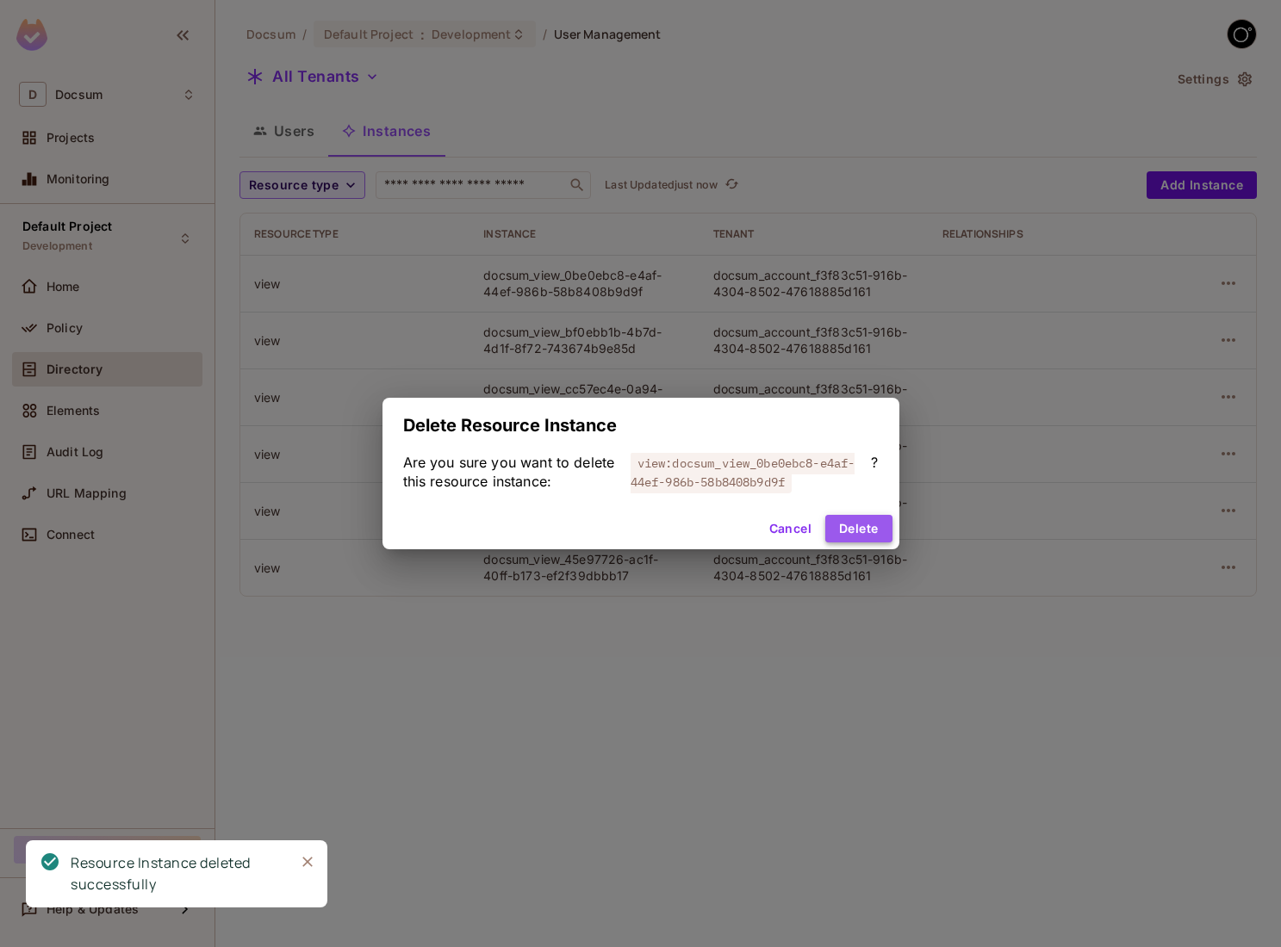
click at [883, 525] on button "Delete" at bounding box center [858, 529] width 66 height 28
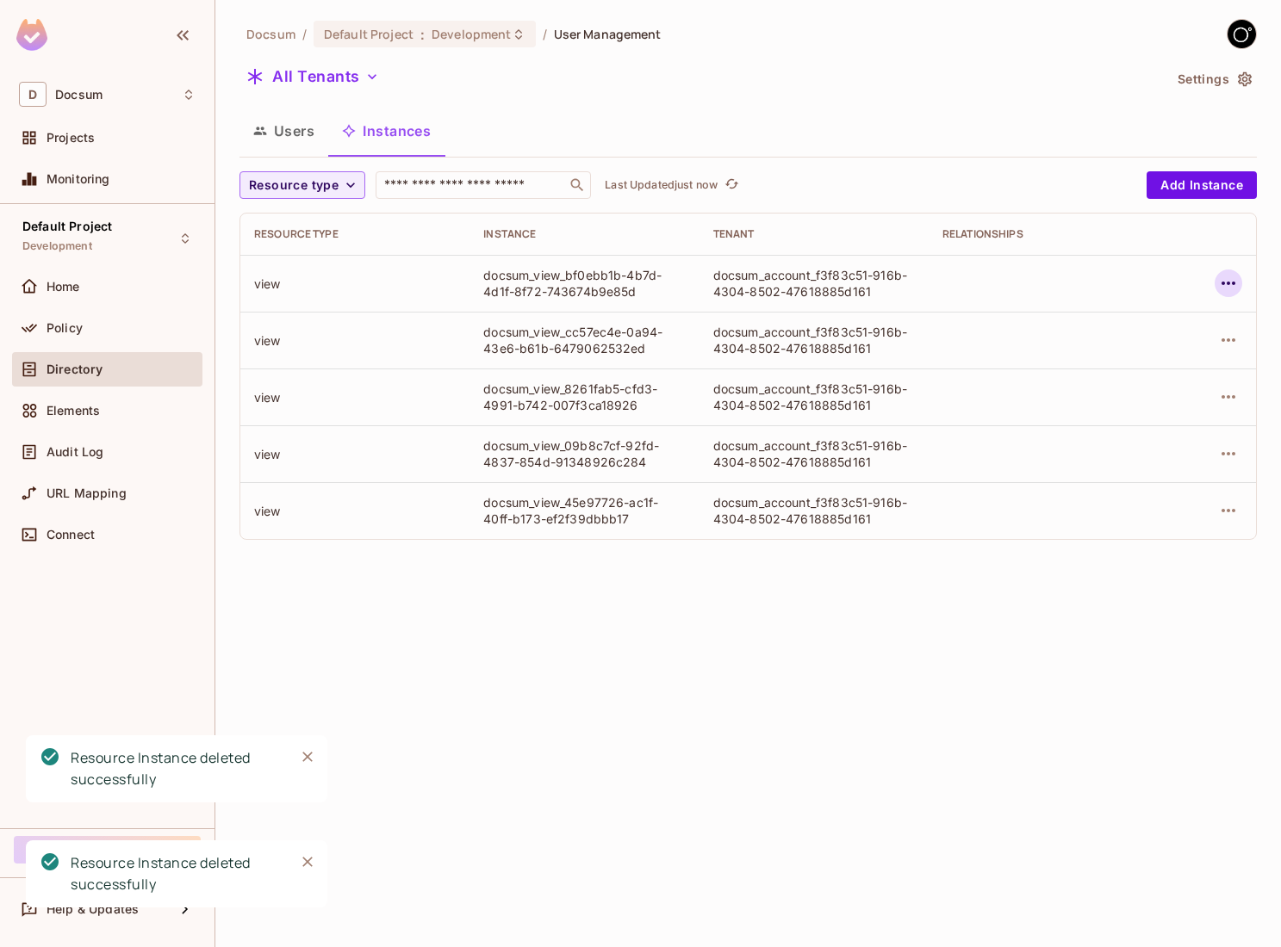
click at [1239, 276] on button "button" at bounding box center [1228, 284] width 28 height 28
click at [1139, 394] on div "Delete Resource Instance" at bounding box center [1133, 398] width 149 height 17
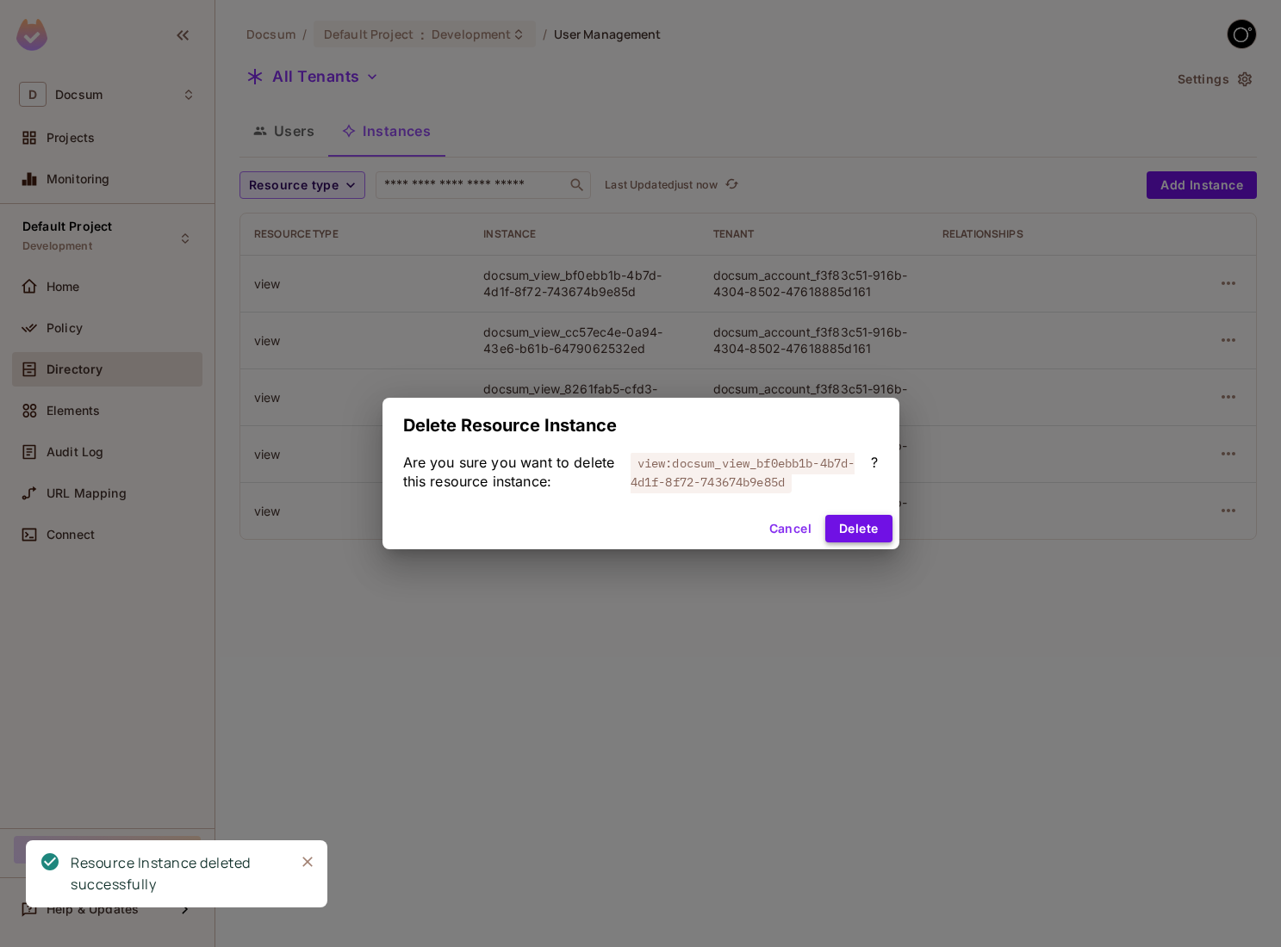
click at [853, 518] on button "Delete" at bounding box center [858, 529] width 66 height 28
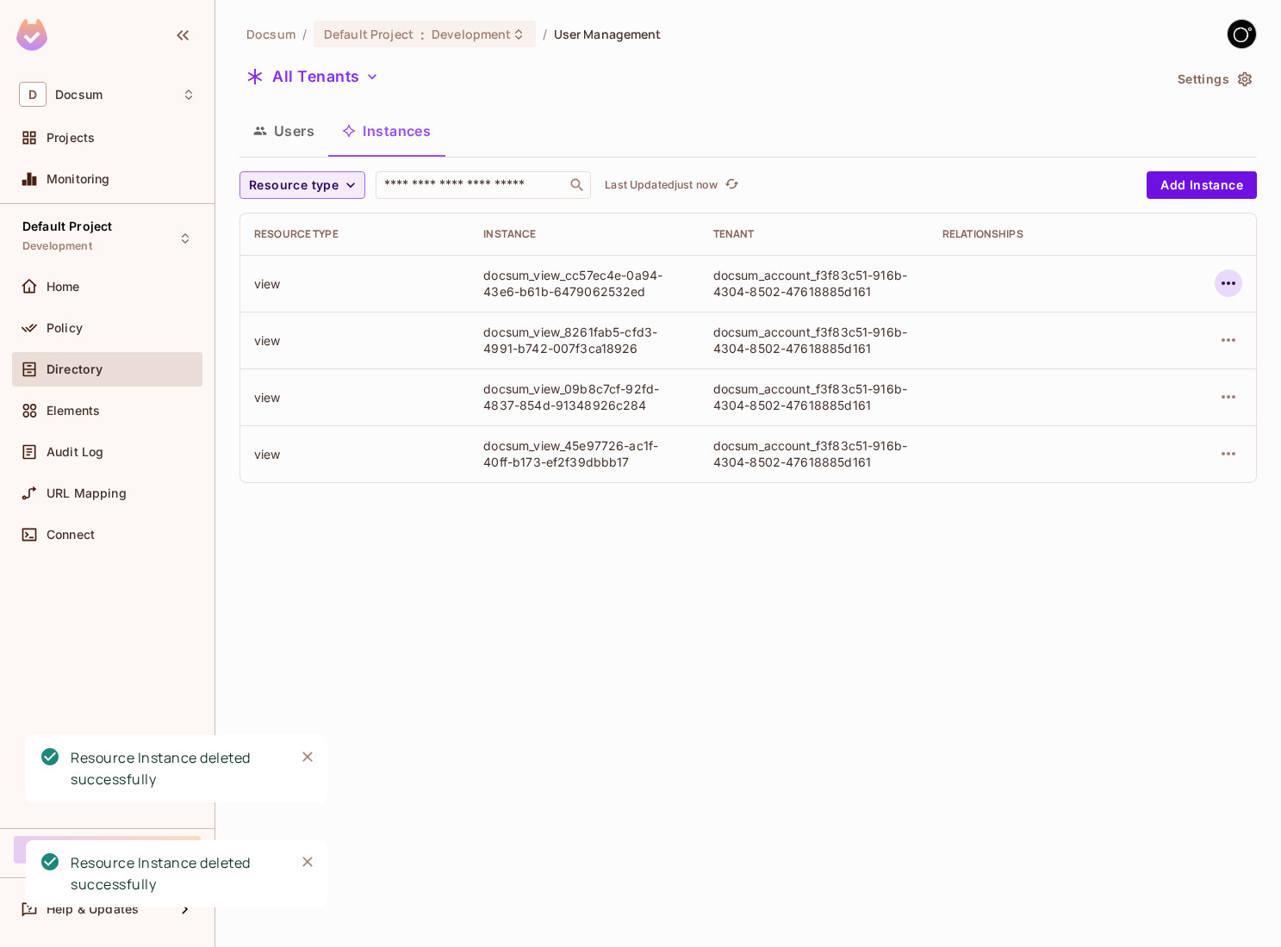
click at [1225, 279] on icon "button" at bounding box center [1228, 283] width 21 height 21
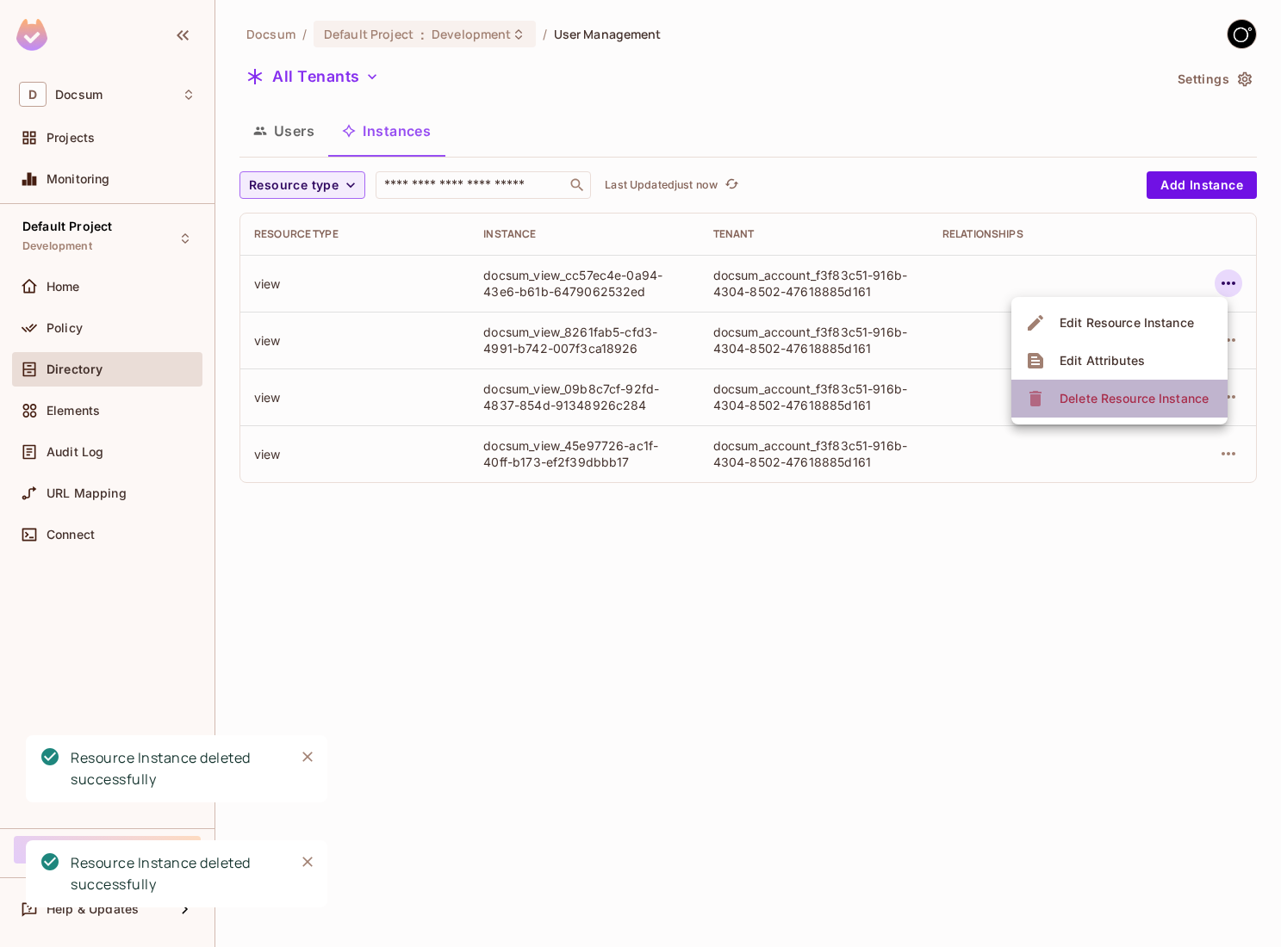
click at [1139, 404] on div "Delete Resource Instance" at bounding box center [1133, 398] width 149 height 17
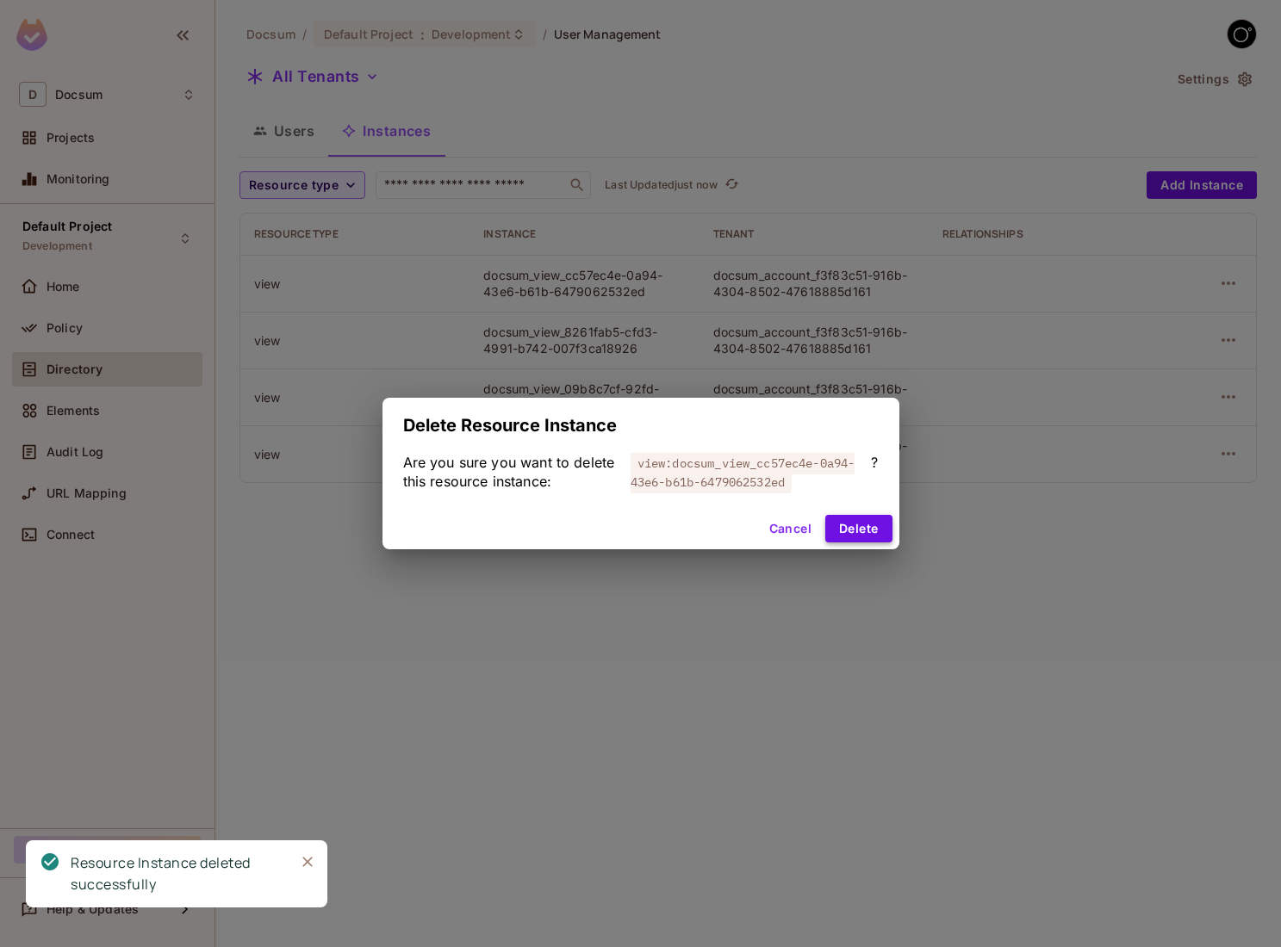
click at [859, 534] on button "Delete" at bounding box center [858, 529] width 66 height 28
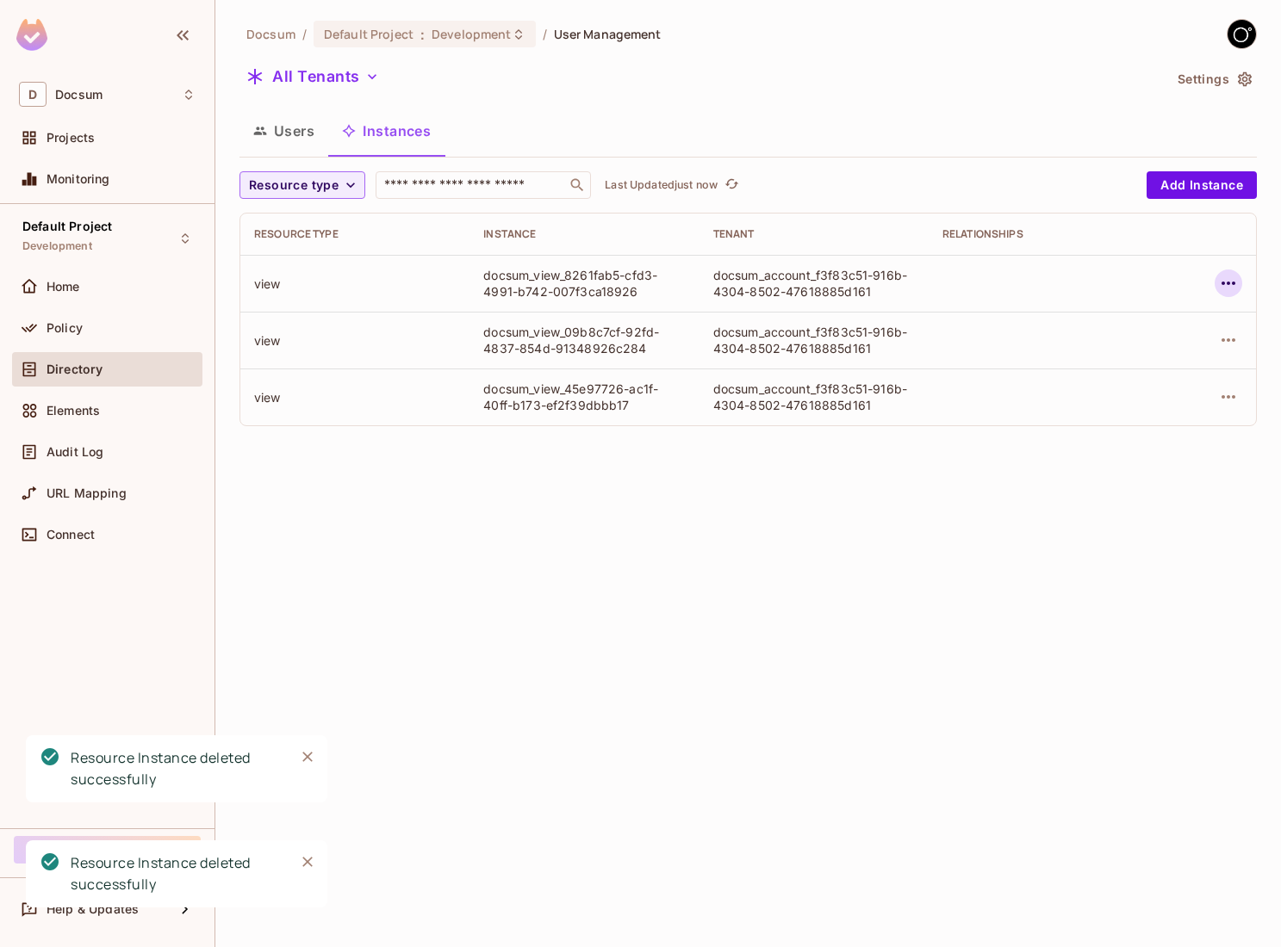
click at [1239, 284] on button "button" at bounding box center [1228, 284] width 28 height 28
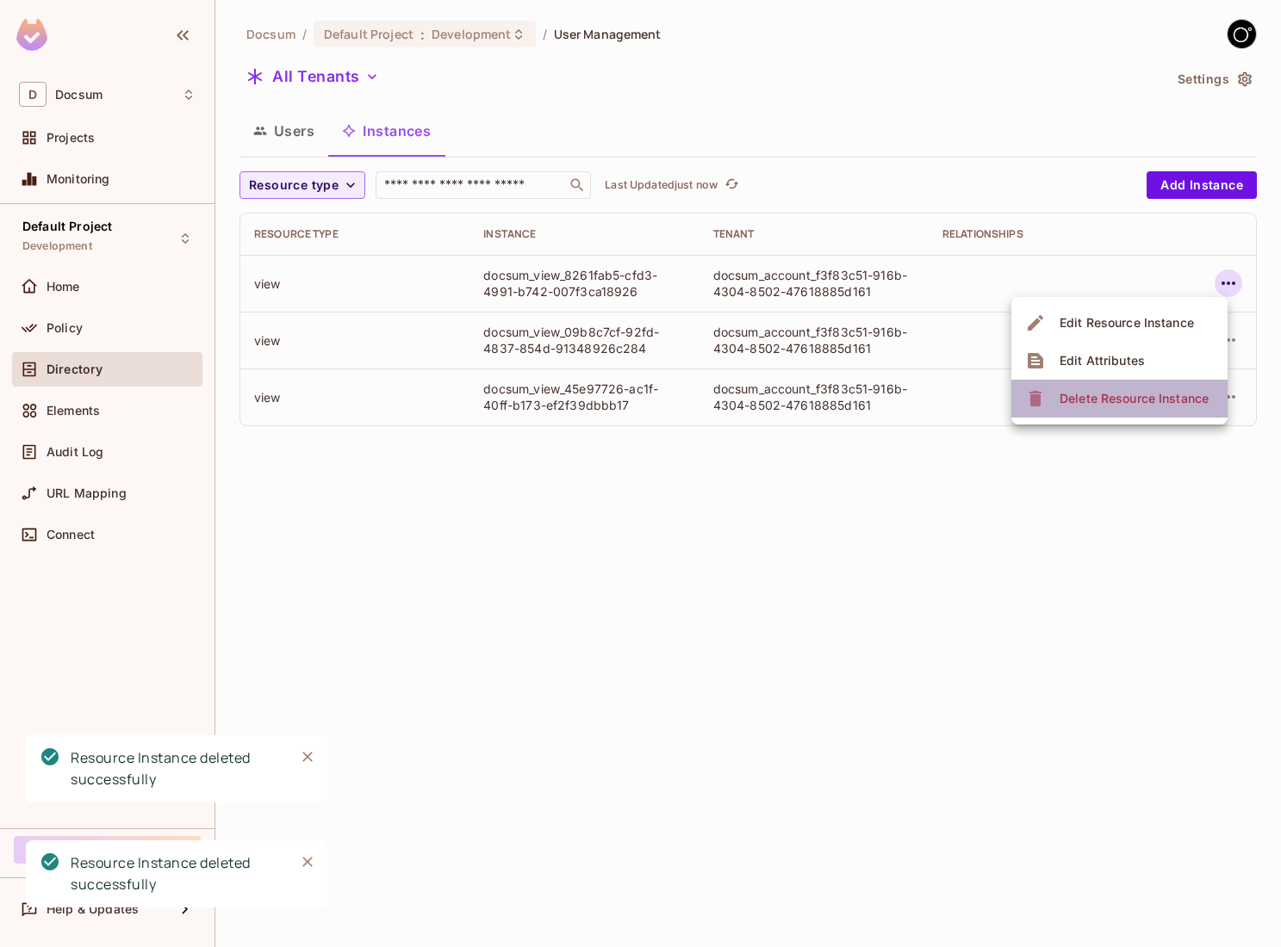
click at [1151, 395] on div "Delete Resource Instance" at bounding box center [1133, 398] width 149 height 17
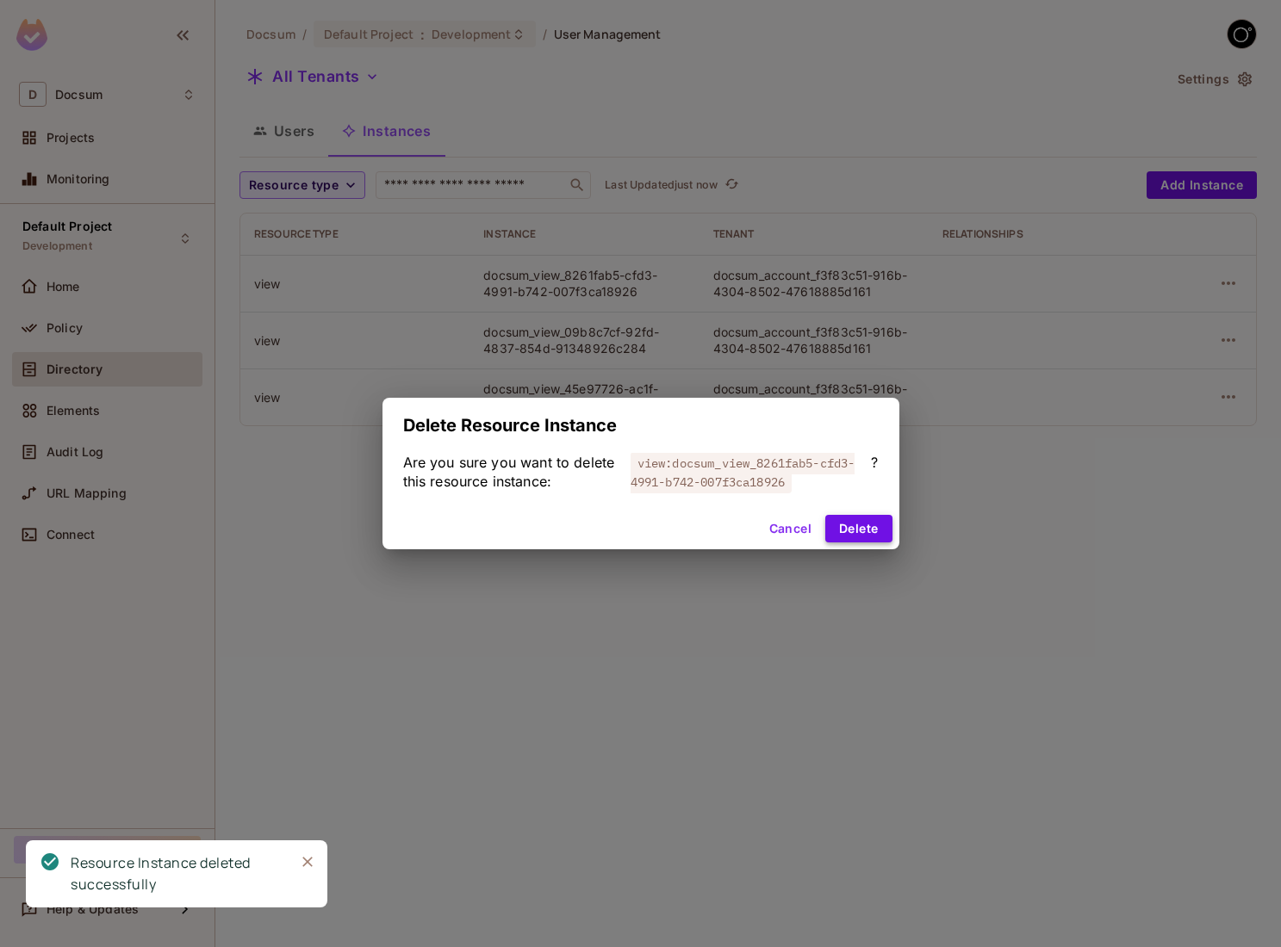
click at [853, 535] on button "Delete" at bounding box center [858, 529] width 66 height 28
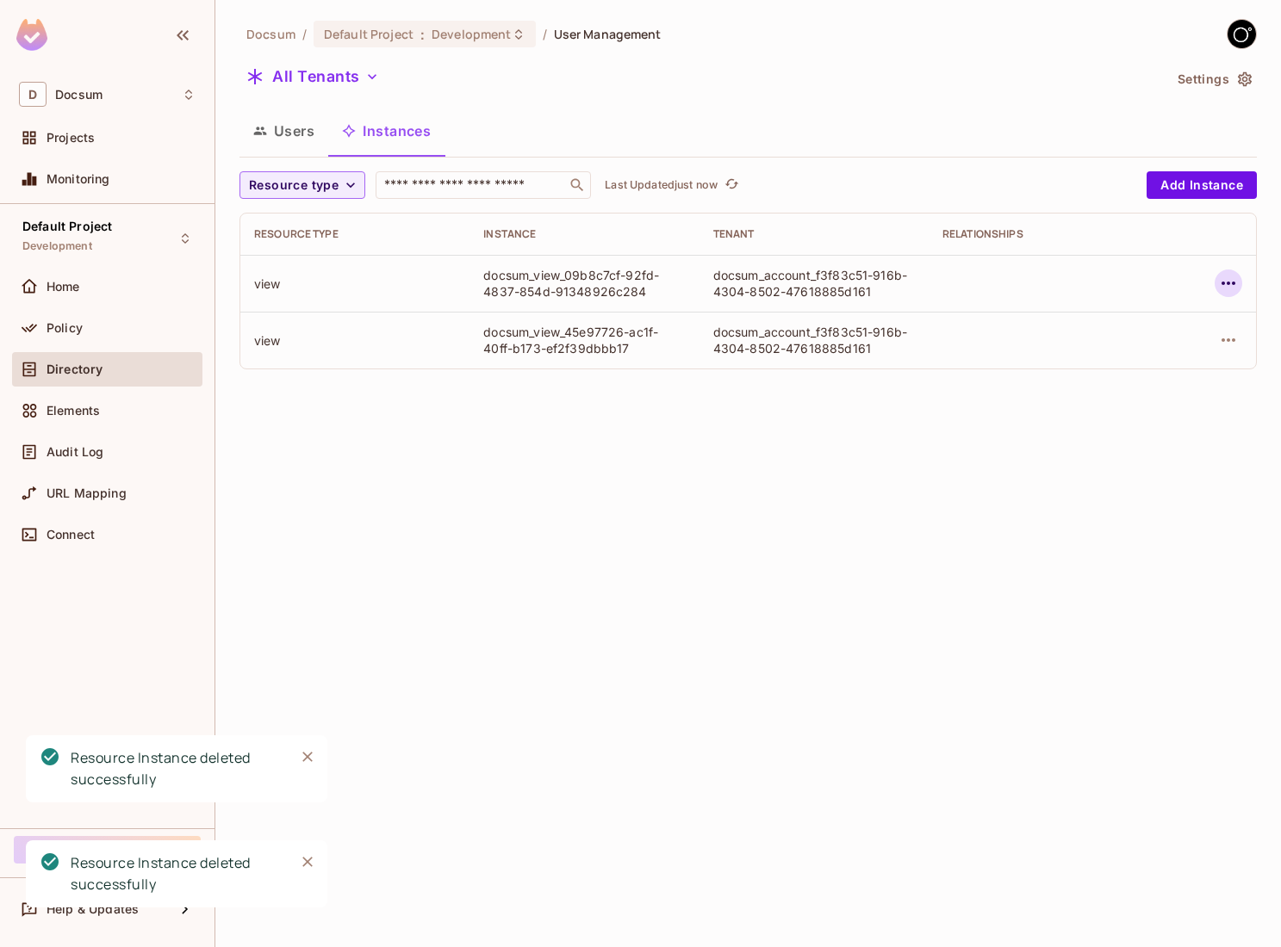
click at [1218, 292] on icon "button" at bounding box center [1228, 283] width 21 height 21
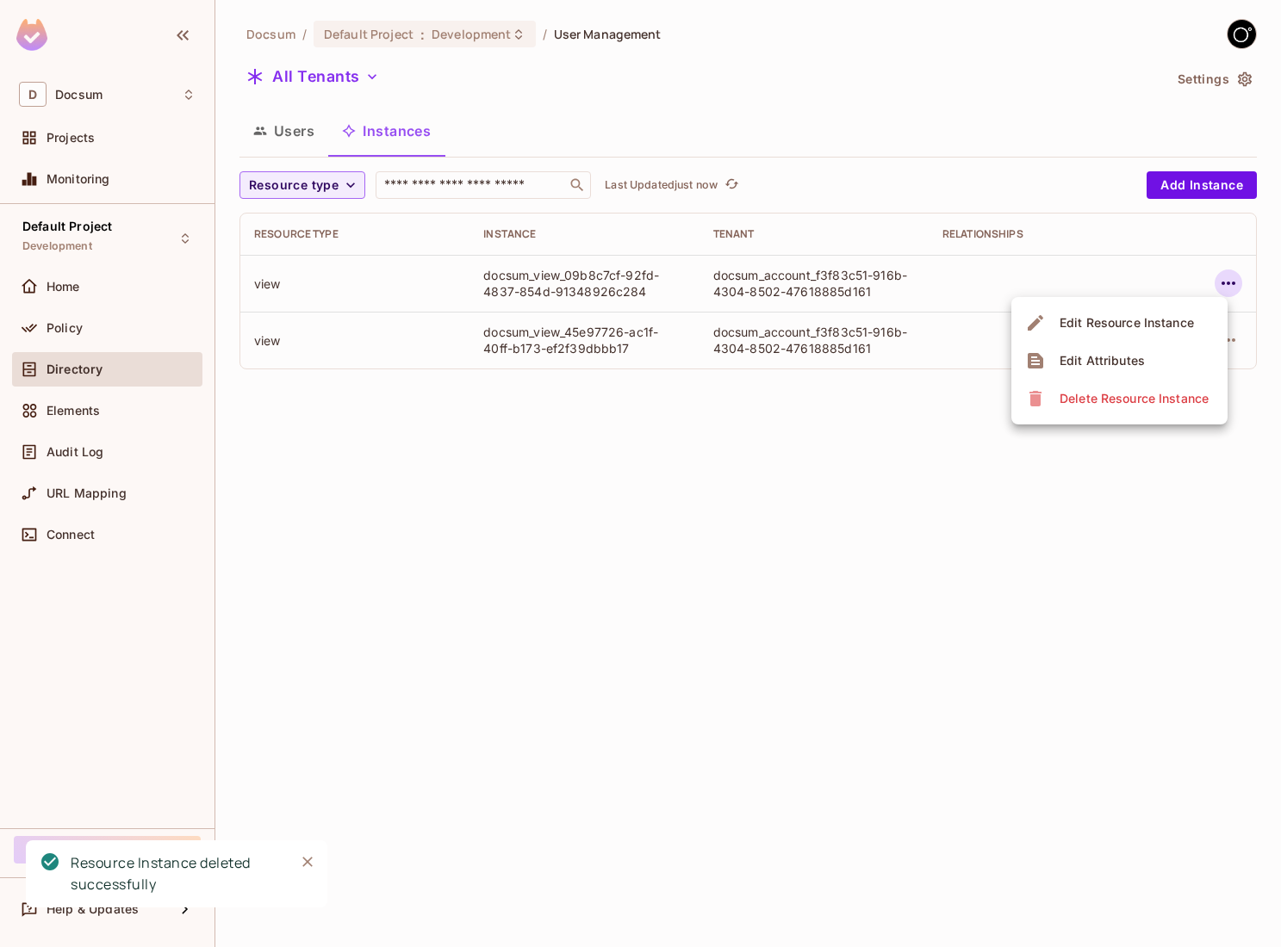
drag, startPoint x: 1072, startPoint y: 425, endPoint x: 1070, endPoint y: 409, distance: 16.6
click at [1070, 409] on div "Edit Resource Instance Edit Attributes Delete Resource Instance" at bounding box center [640, 473] width 1281 height 947
click at [1070, 409] on span "Delete Resource Instance" at bounding box center [1133, 399] width 159 height 28
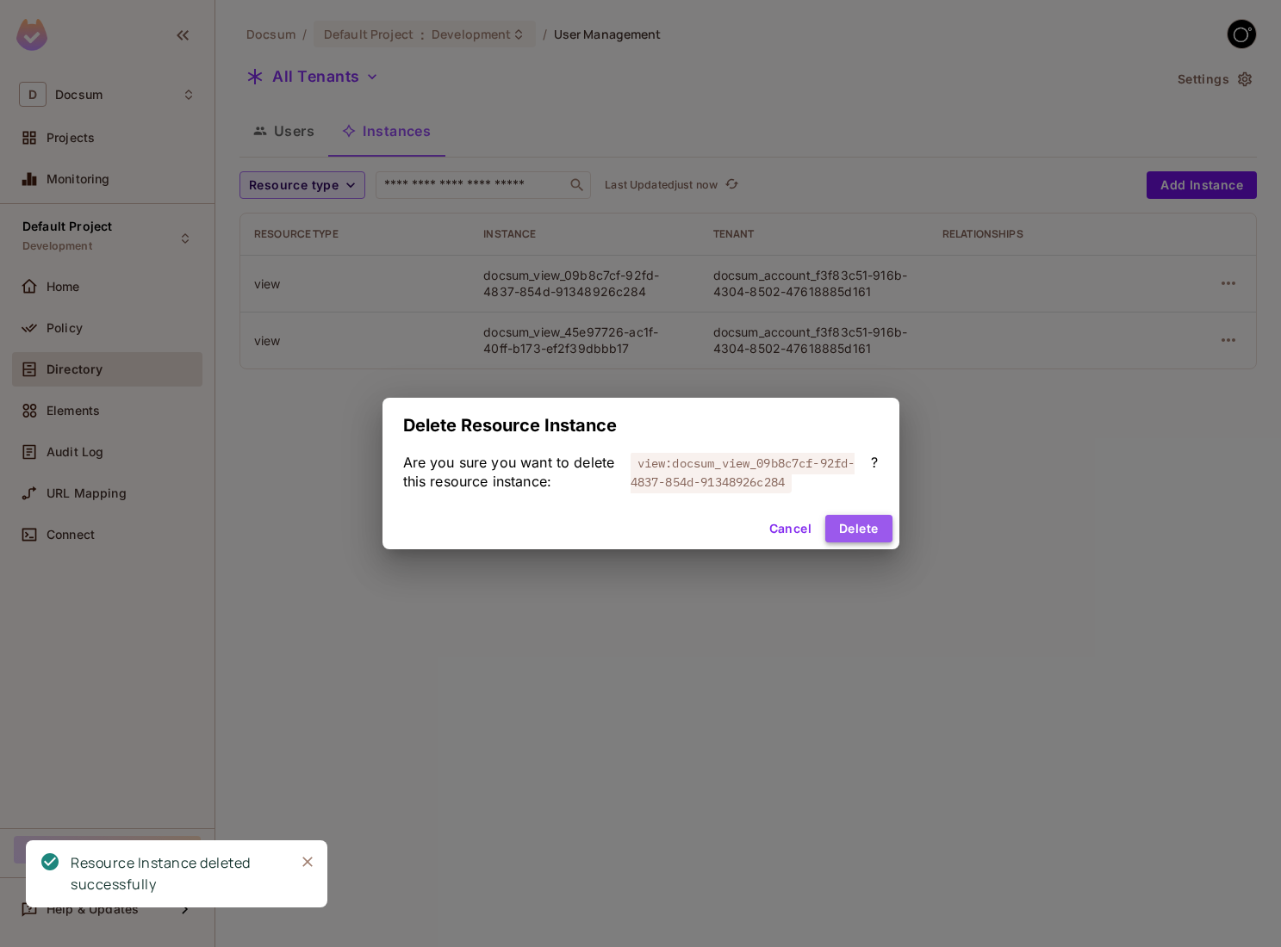
click at [882, 531] on button "Delete" at bounding box center [858, 529] width 66 height 28
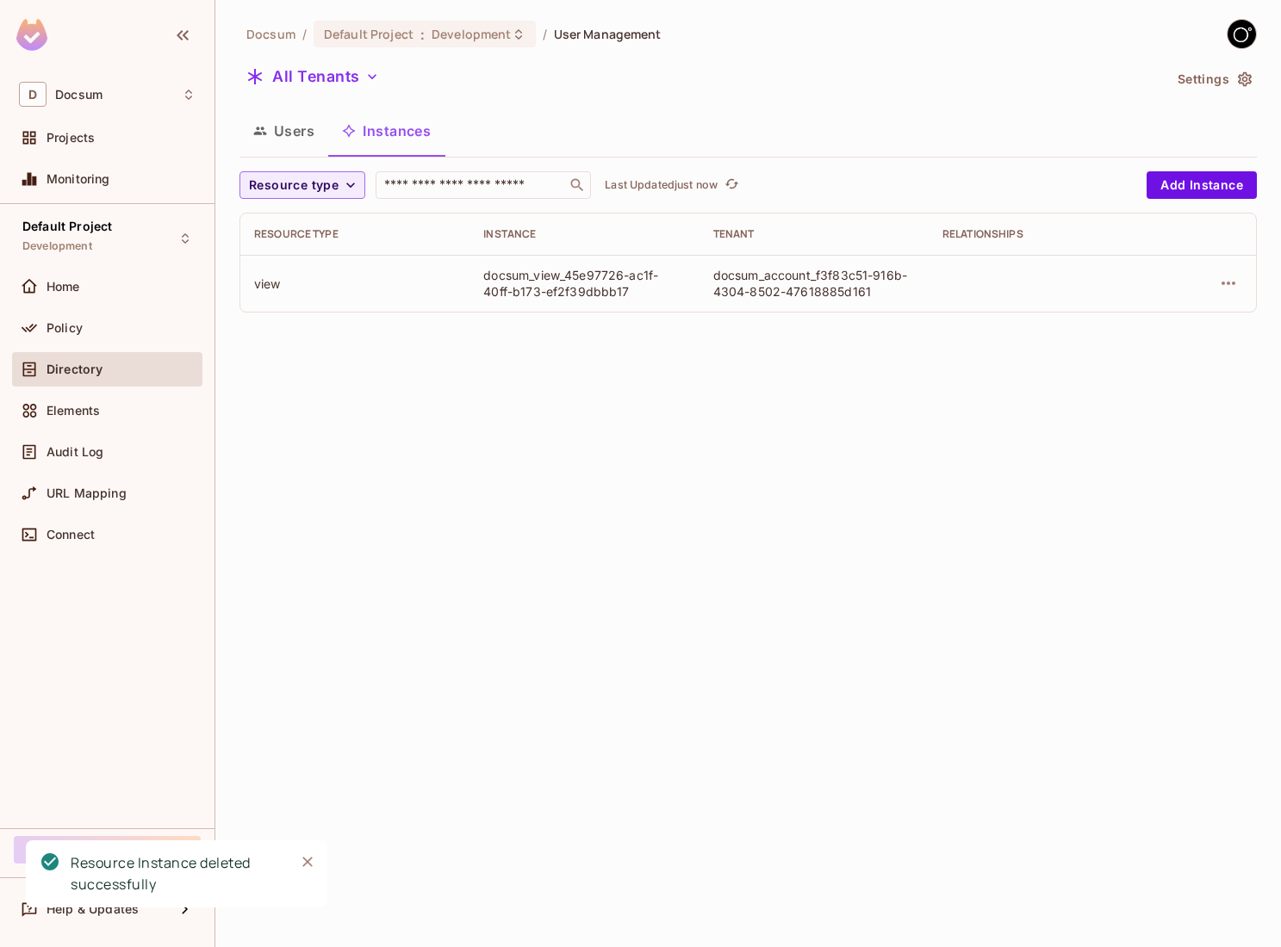
click at [1223, 299] on td at bounding box center [1206, 283] width 98 height 57
click at [1223, 282] on icon "button" at bounding box center [1228, 283] width 14 height 3
click at [1142, 397] on div "Delete Resource Instance" at bounding box center [1133, 398] width 149 height 17
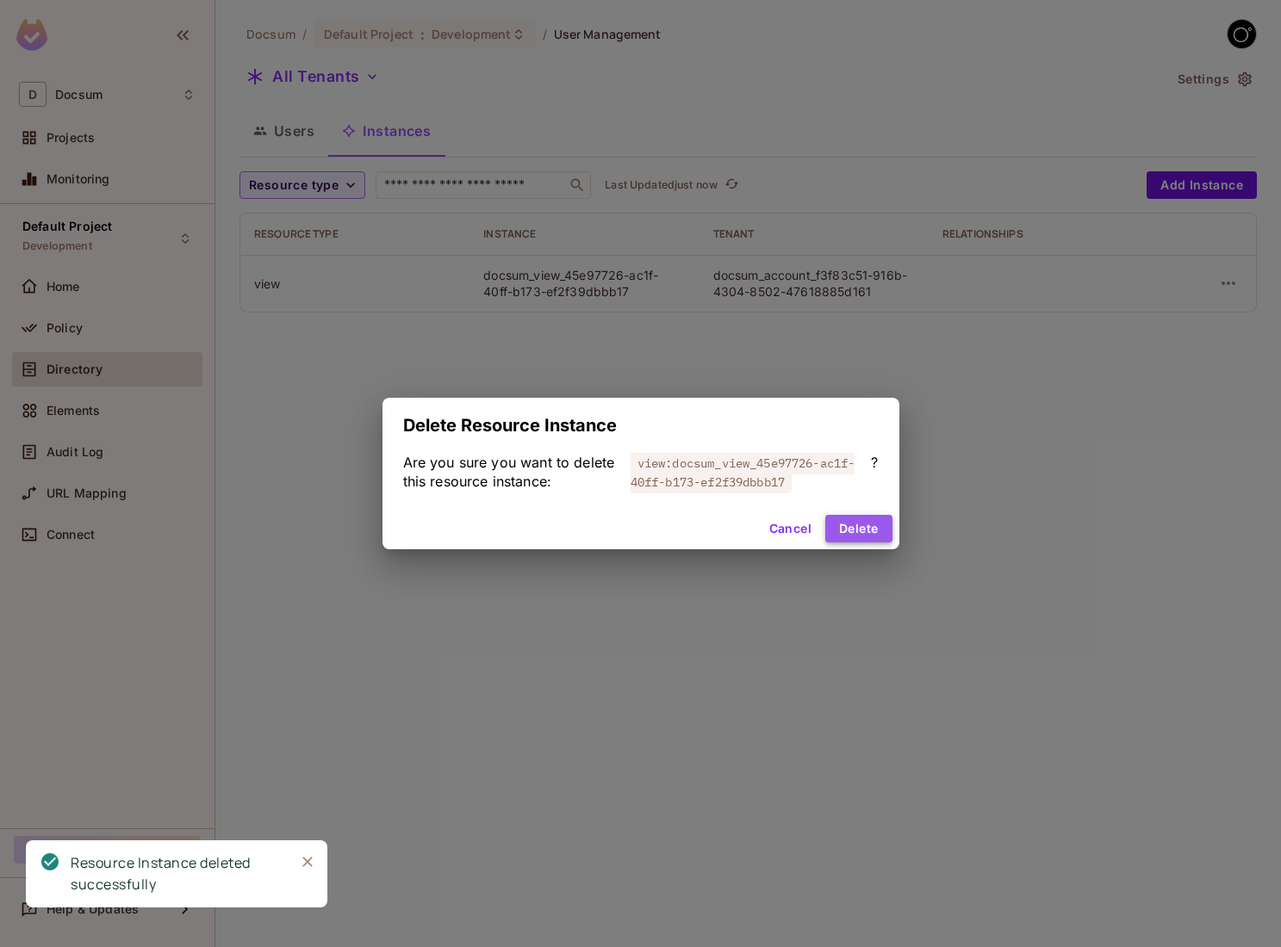
click at [877, 515] on button "Delete" at bounding box center [858, 529] width 66 height 28
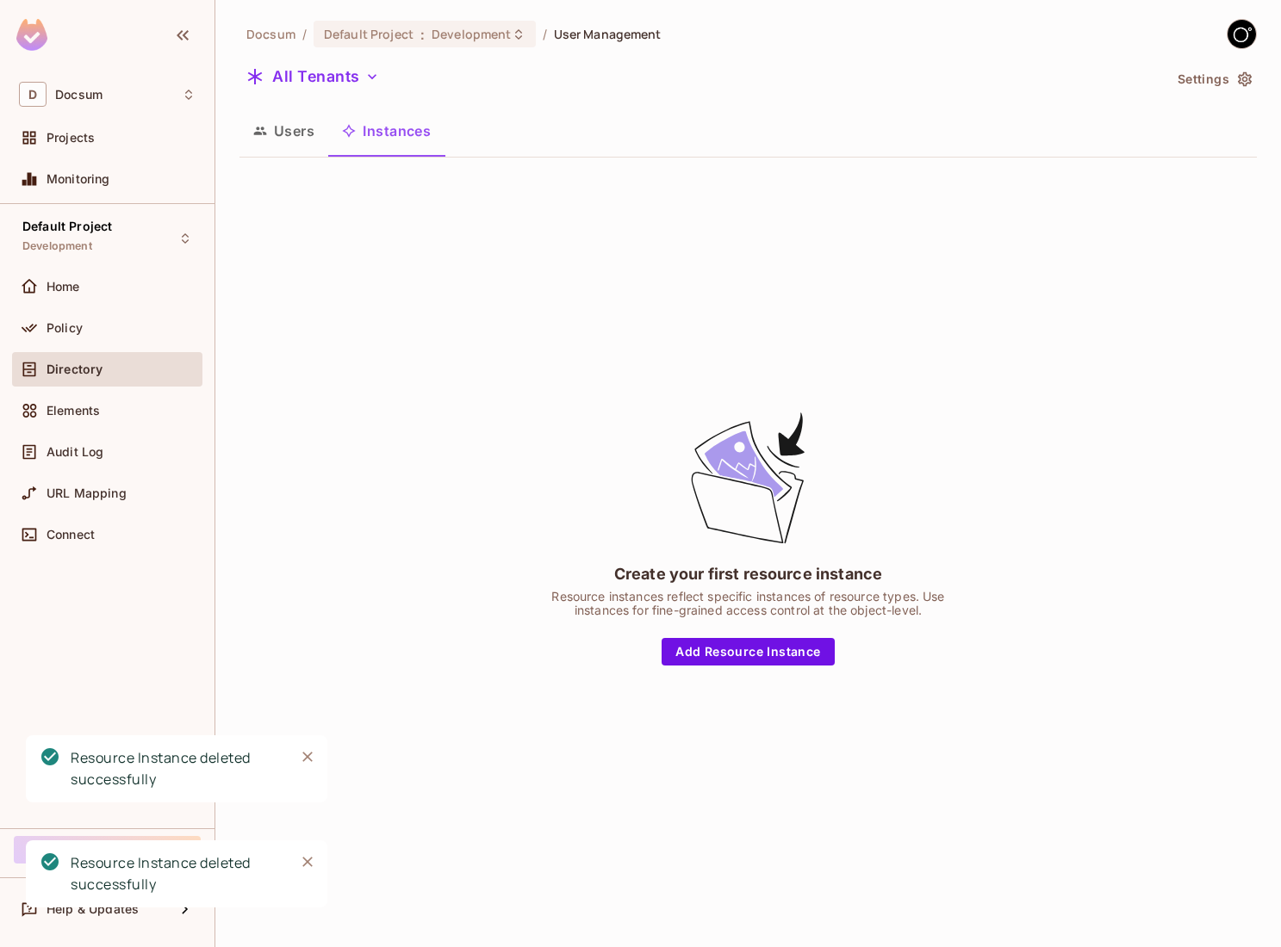
click at [292, 119] on button "Users" at bounding box center [283, 130] width 89 height 43
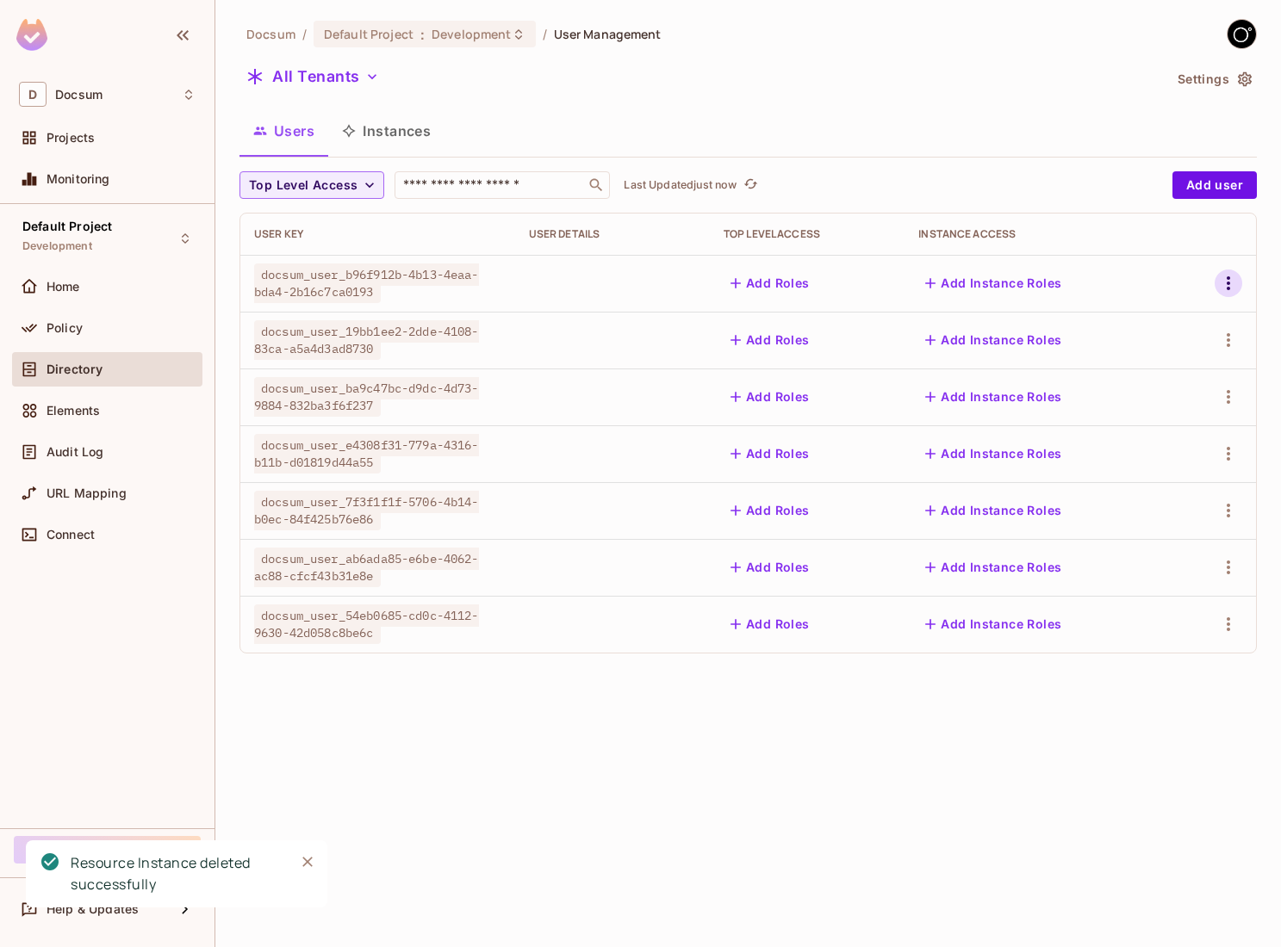
click at [1227, 275] on icon "button" at bounding box center [1228, 283] width 21 height 21
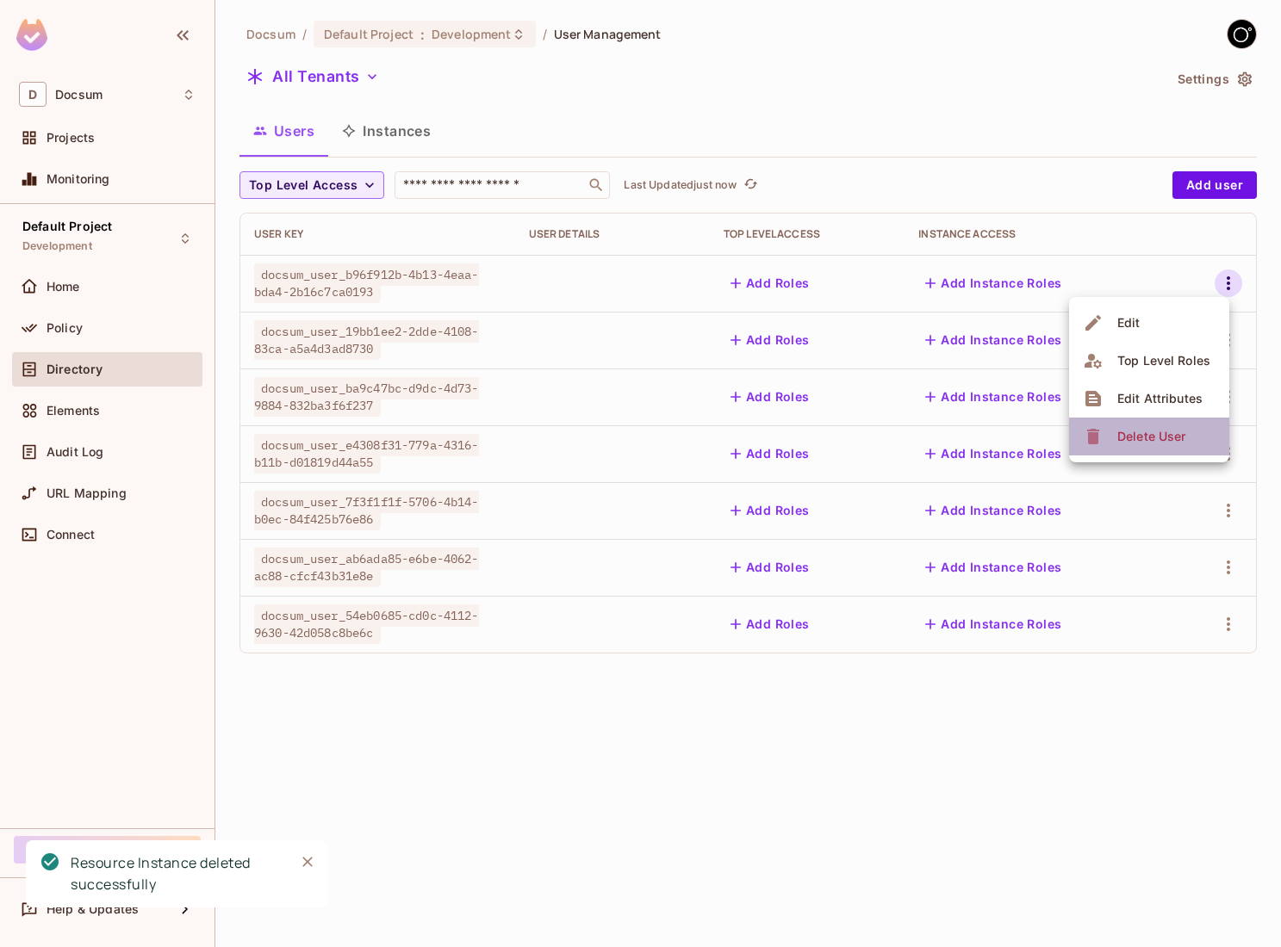
click at [1144, 426] on span "Delete User" at bounding box center [1151, 437] width 78 height 28
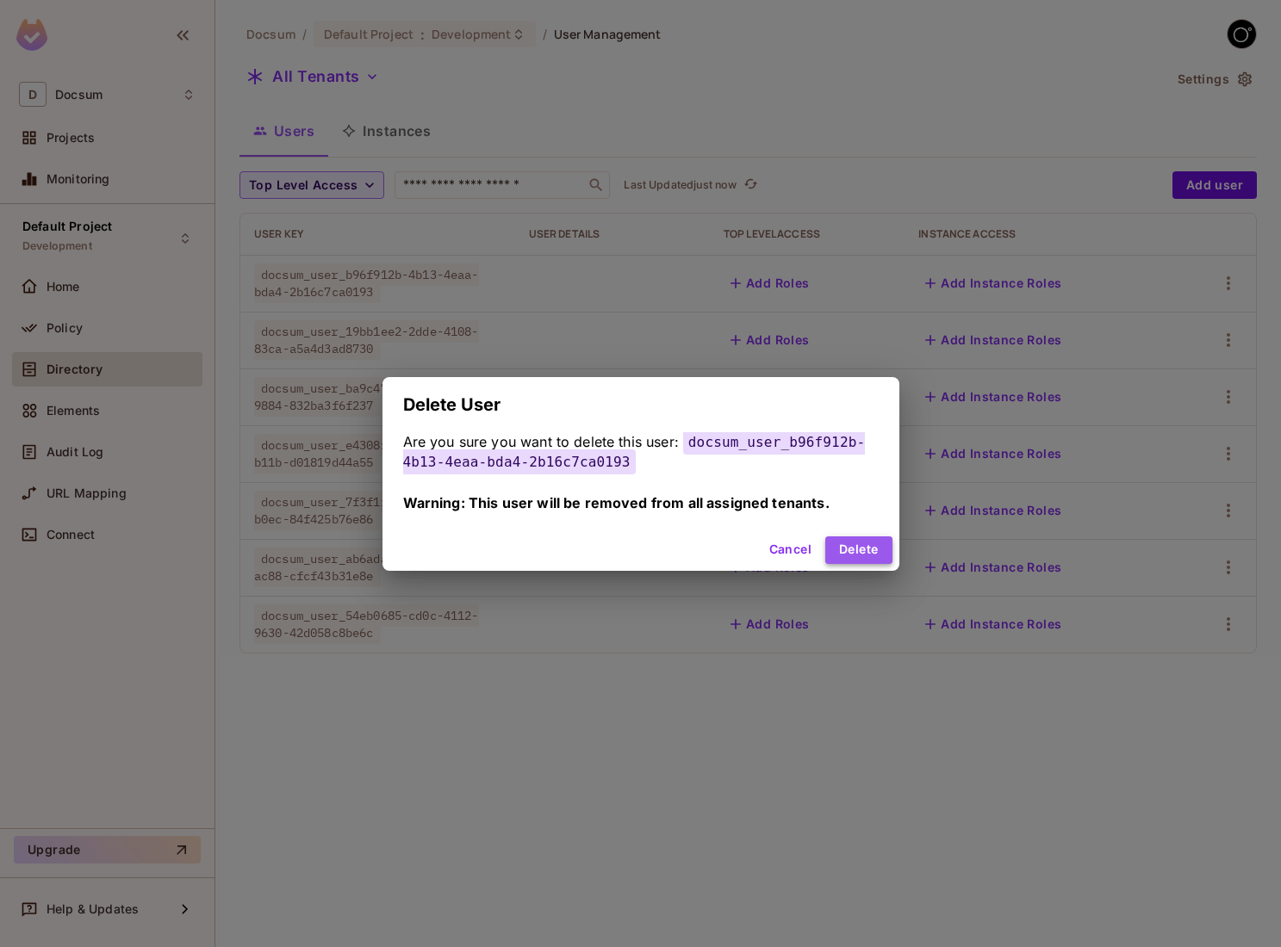
click at [837, 549] on button "Delete" at bounding box center [858, 551] width 66 height 28
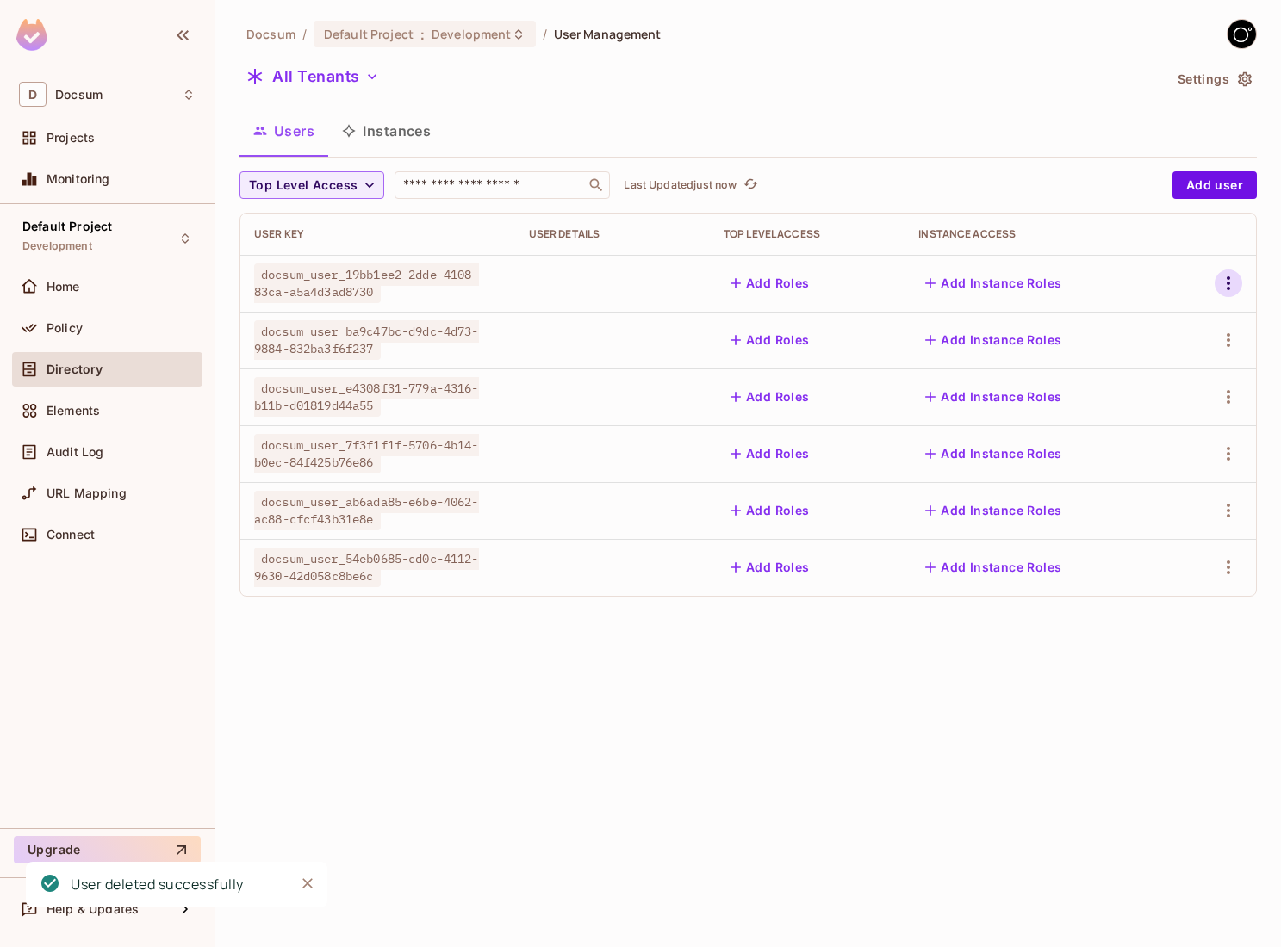
click at [1231, 277] on icon "button" at bounding box center [1228, 283] width 21 height 21
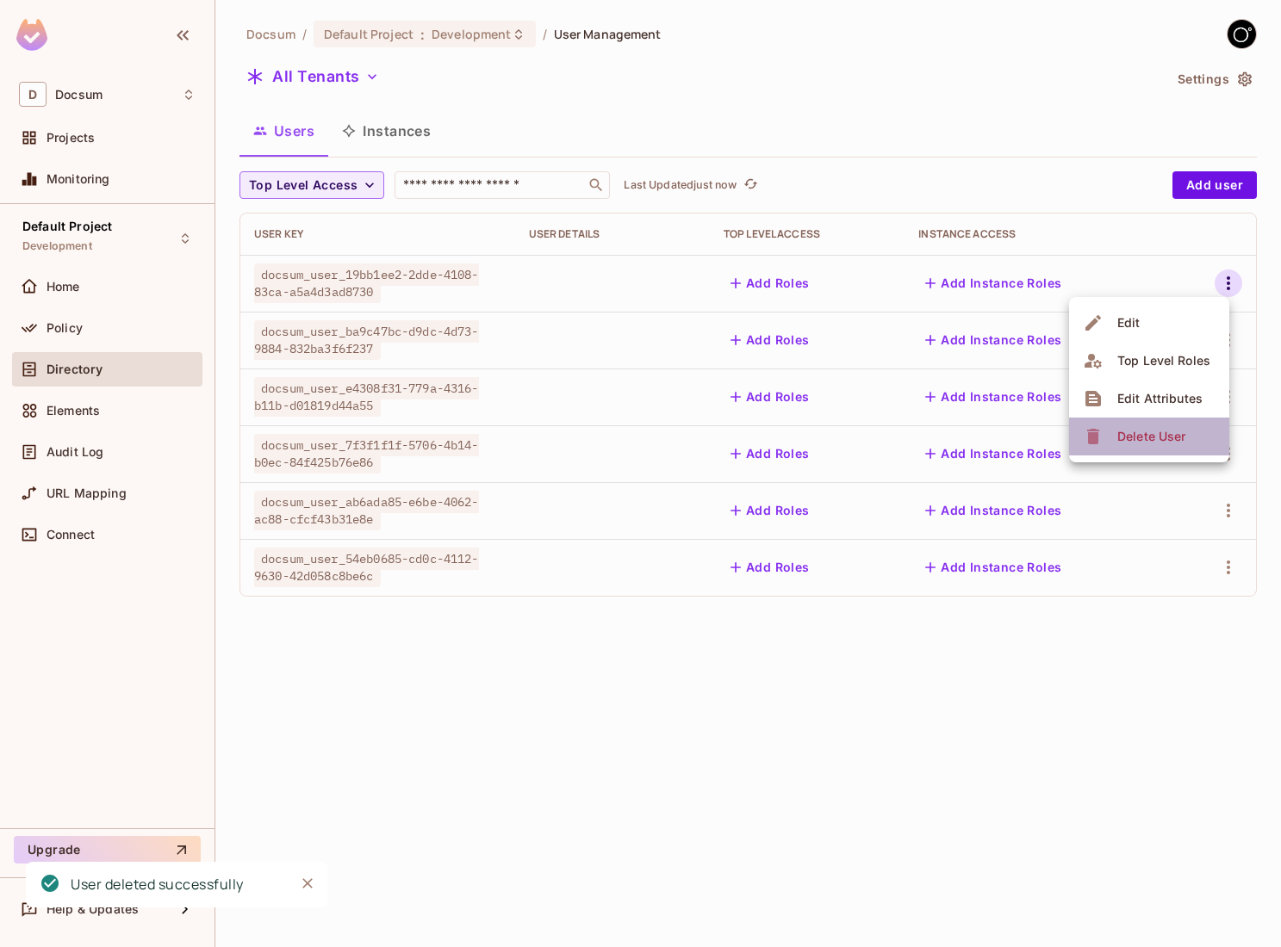
click at [1164, 418] on li "Delete User" at bounding box center [1149, 437] width 160 height 38
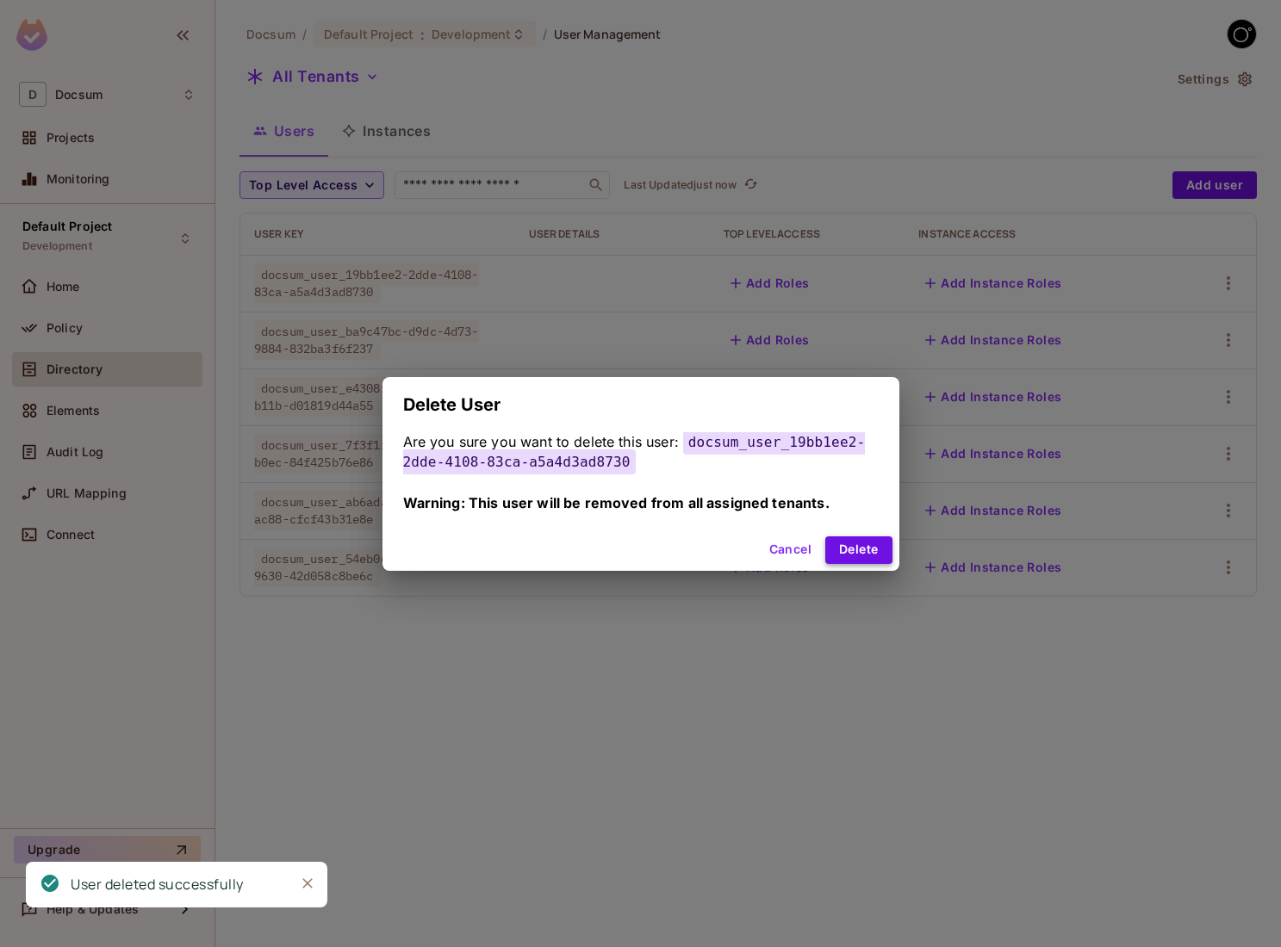
click at [870, 547] on button "Delete" at bounding box center [858, 551] width 66 height 28
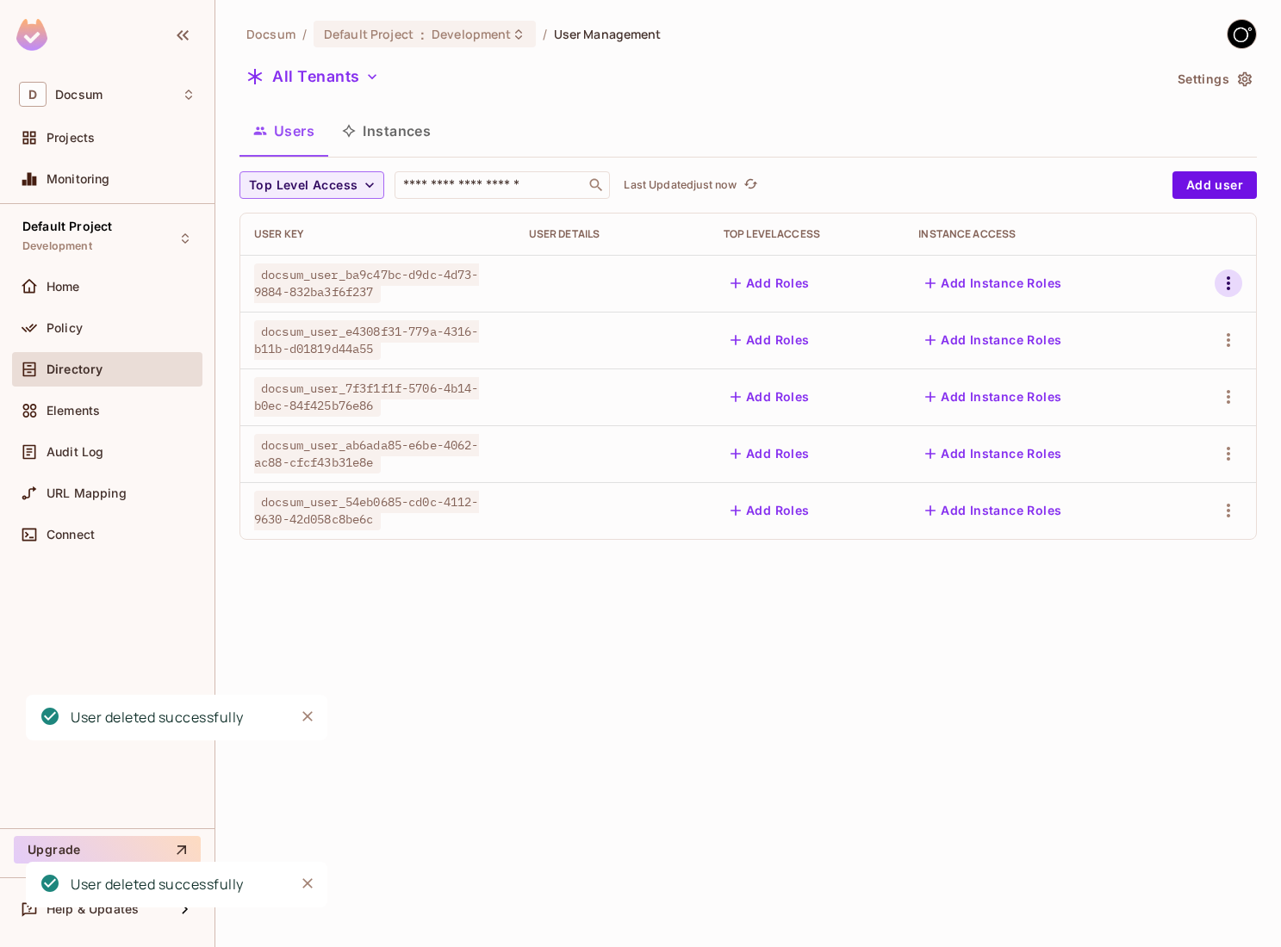
click at [1227, 289] on icon "button" at bounding box center [1227, 283] width 3 height 14
click at [1177, 426] on span "Delete User" at bounding box center [1151, 437] width 78 height 28
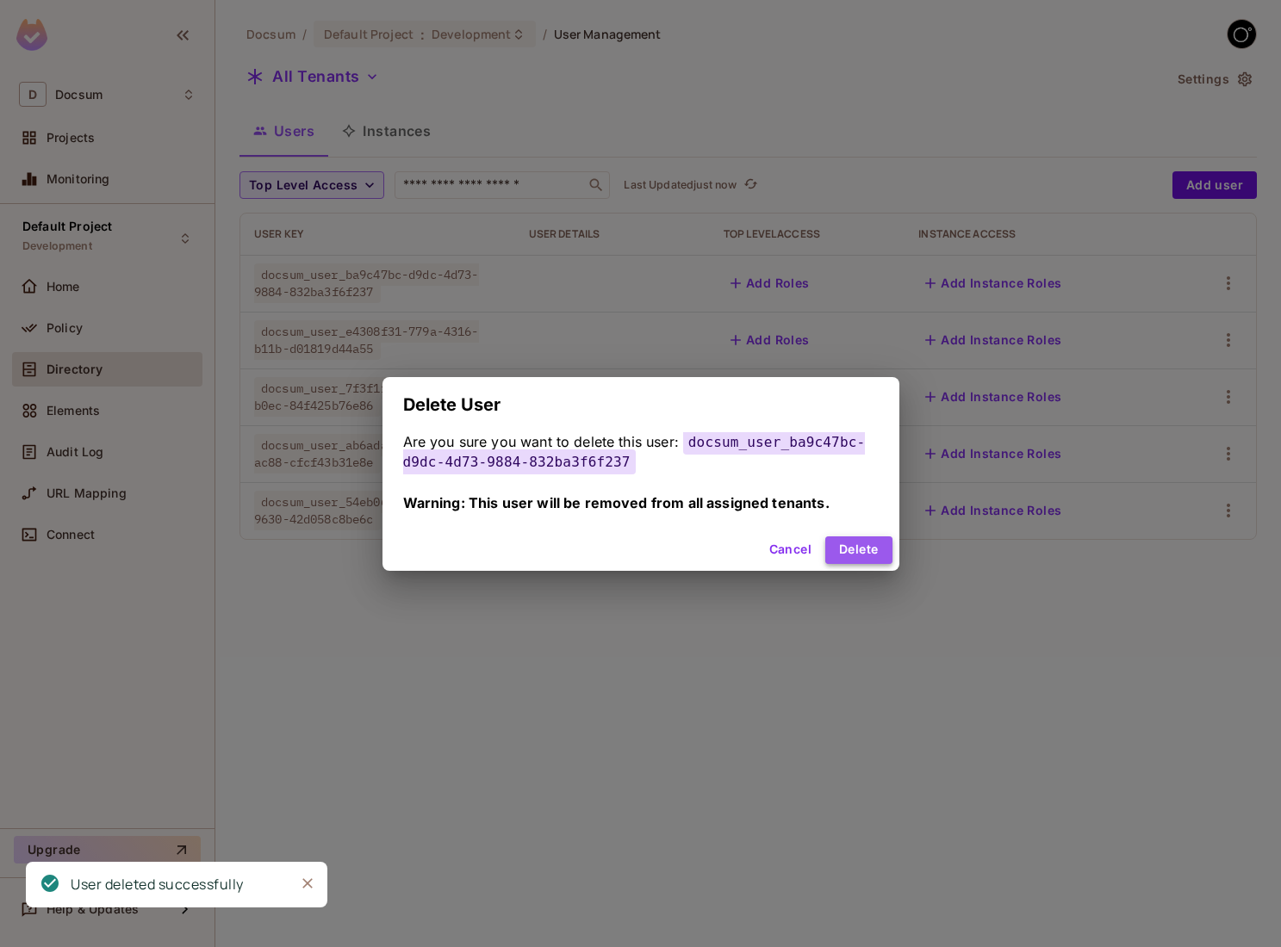
click at [881, 556] on button "Delete" at bounding box center [858, 551] width 66 height 28
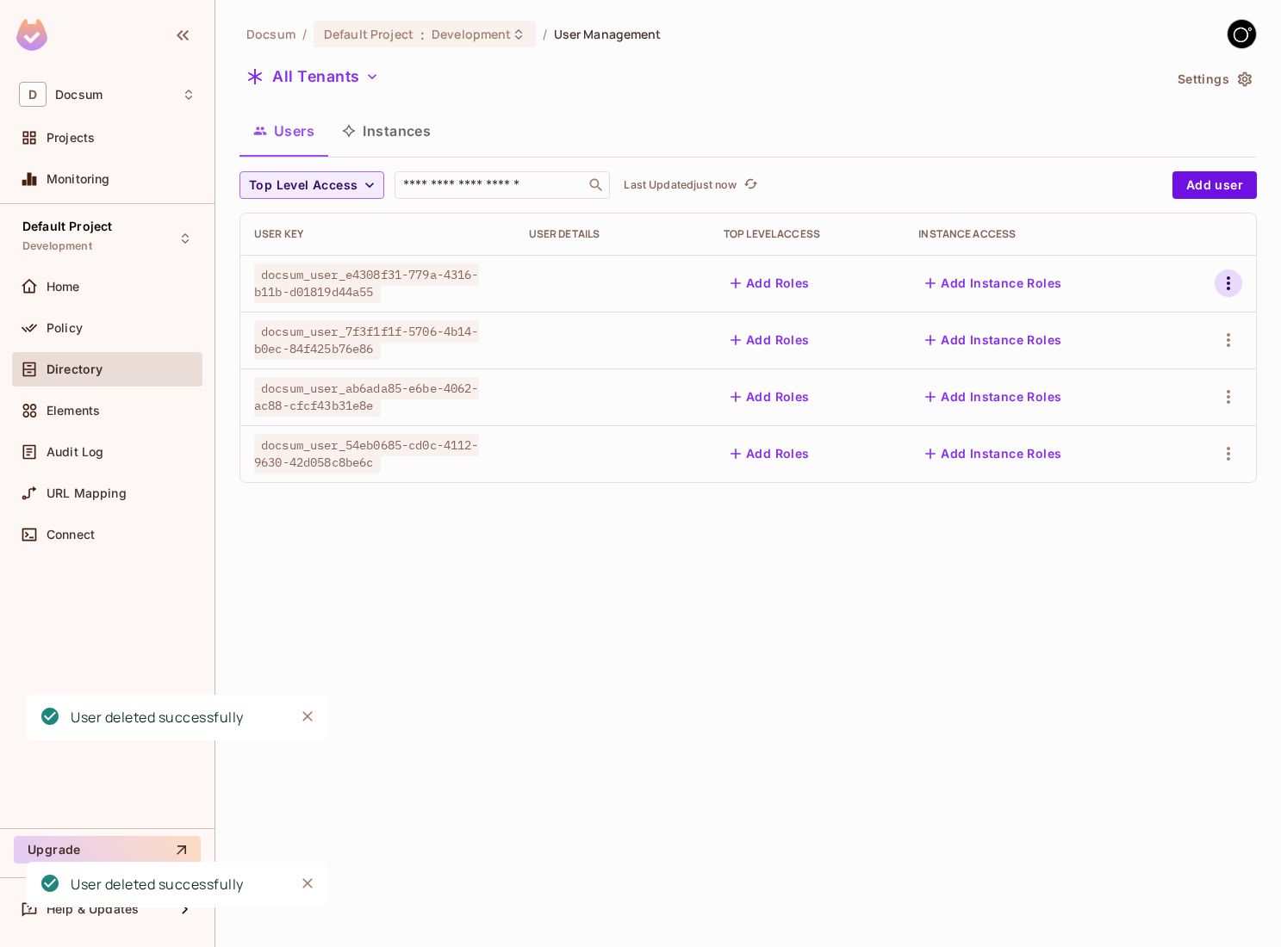
click at [1225, 278] on icon "button" at bounding box center [1228, 283] width 21 height 21
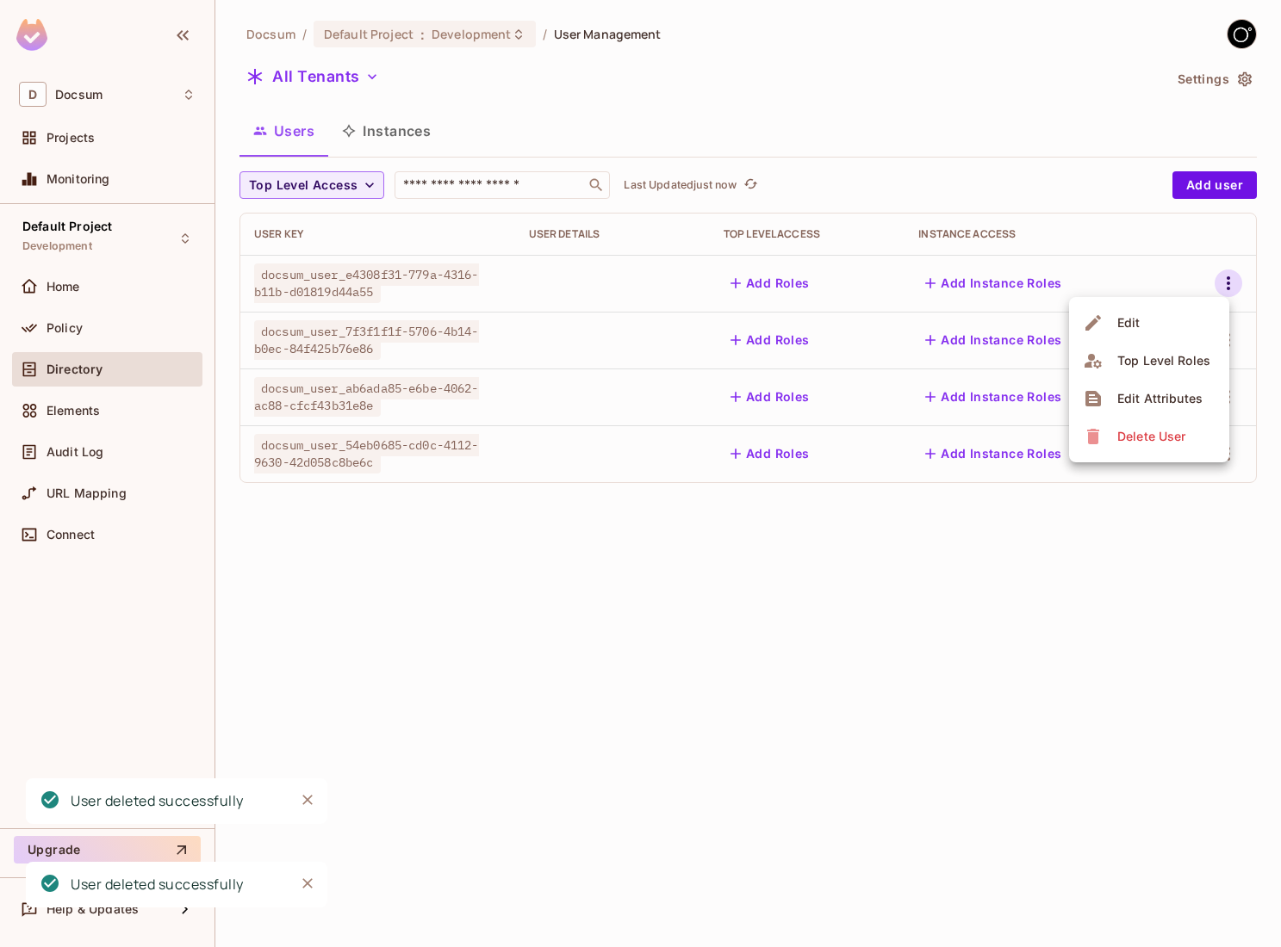
click at [1092, 432] on icon at bounding box center [1093, 437] width 12 height 16
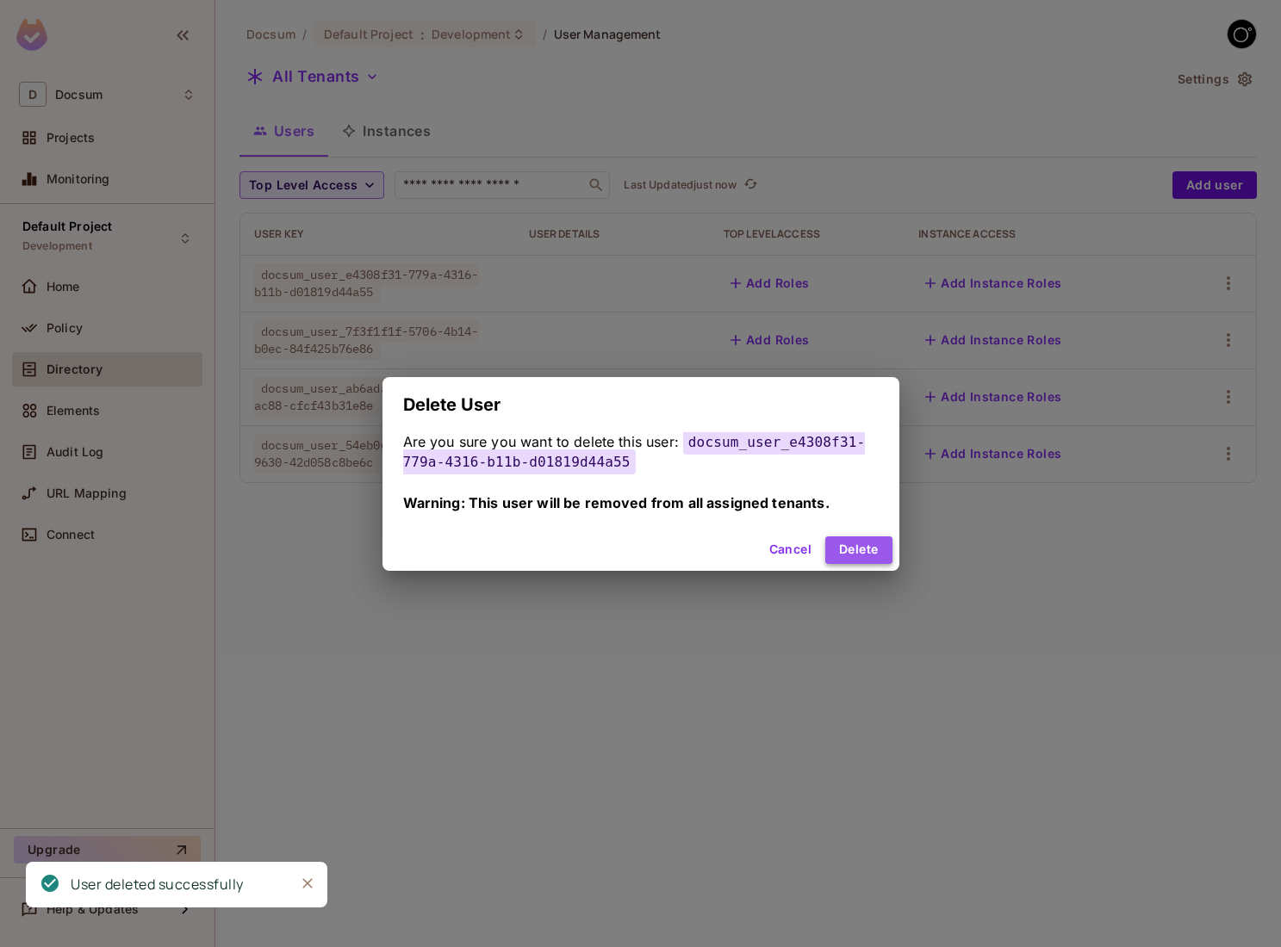
click at [853, 550] on button "Delete" at bounding box center [858, 551] width 66 height 28
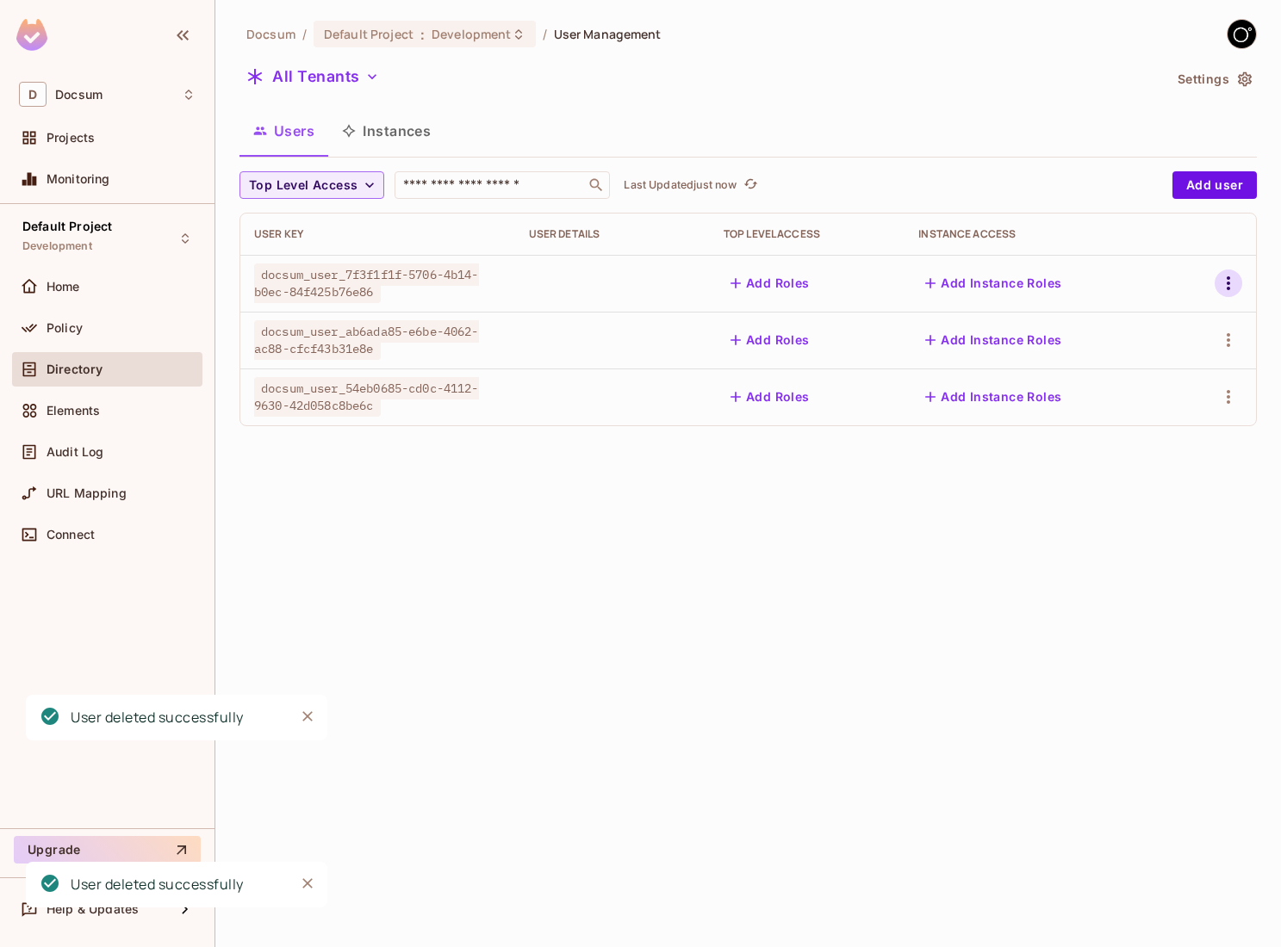
click at [1230, 281] on icon "button" at bounding box center [1228, 283] width 21 height 21
click at [1102, 435] on icon at bounding box center [1092, 436] width 21 height 21
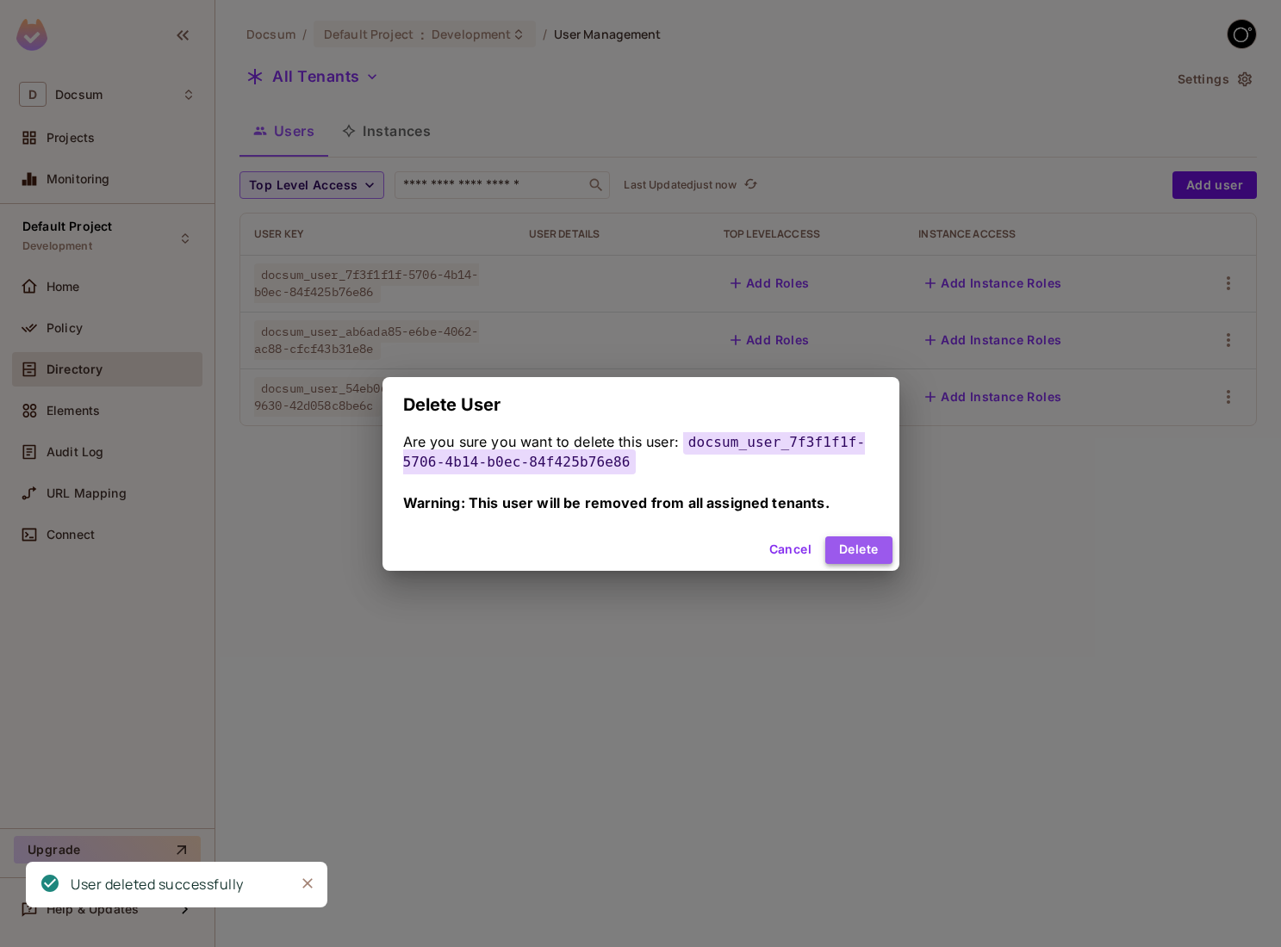
click at [865, 546] on button "Delete" at bounding box center [858, 551] width 66 height 28
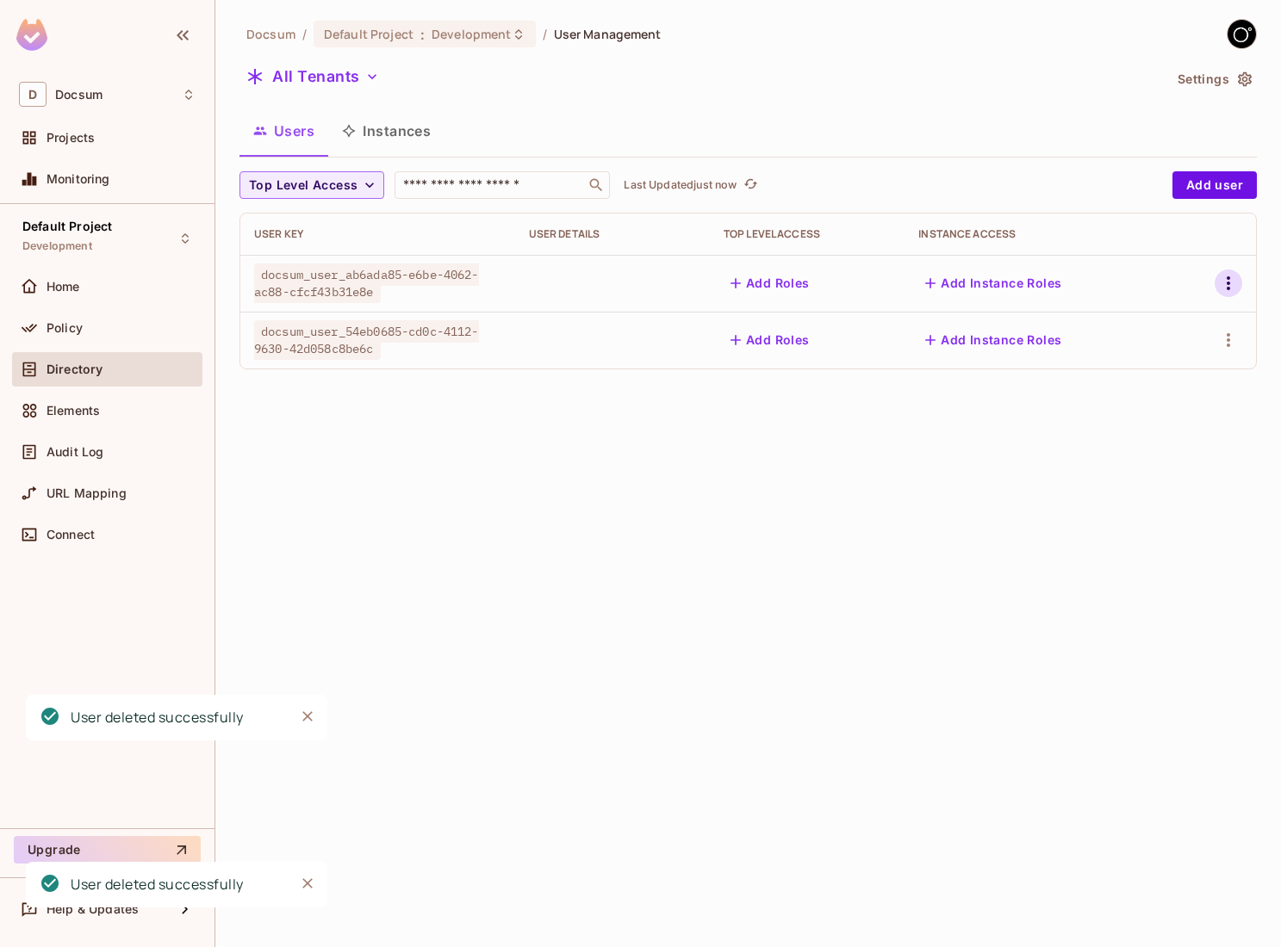
click at [1227, 272] on button "button" at bounding box center [1228, 284] width 28 height 28
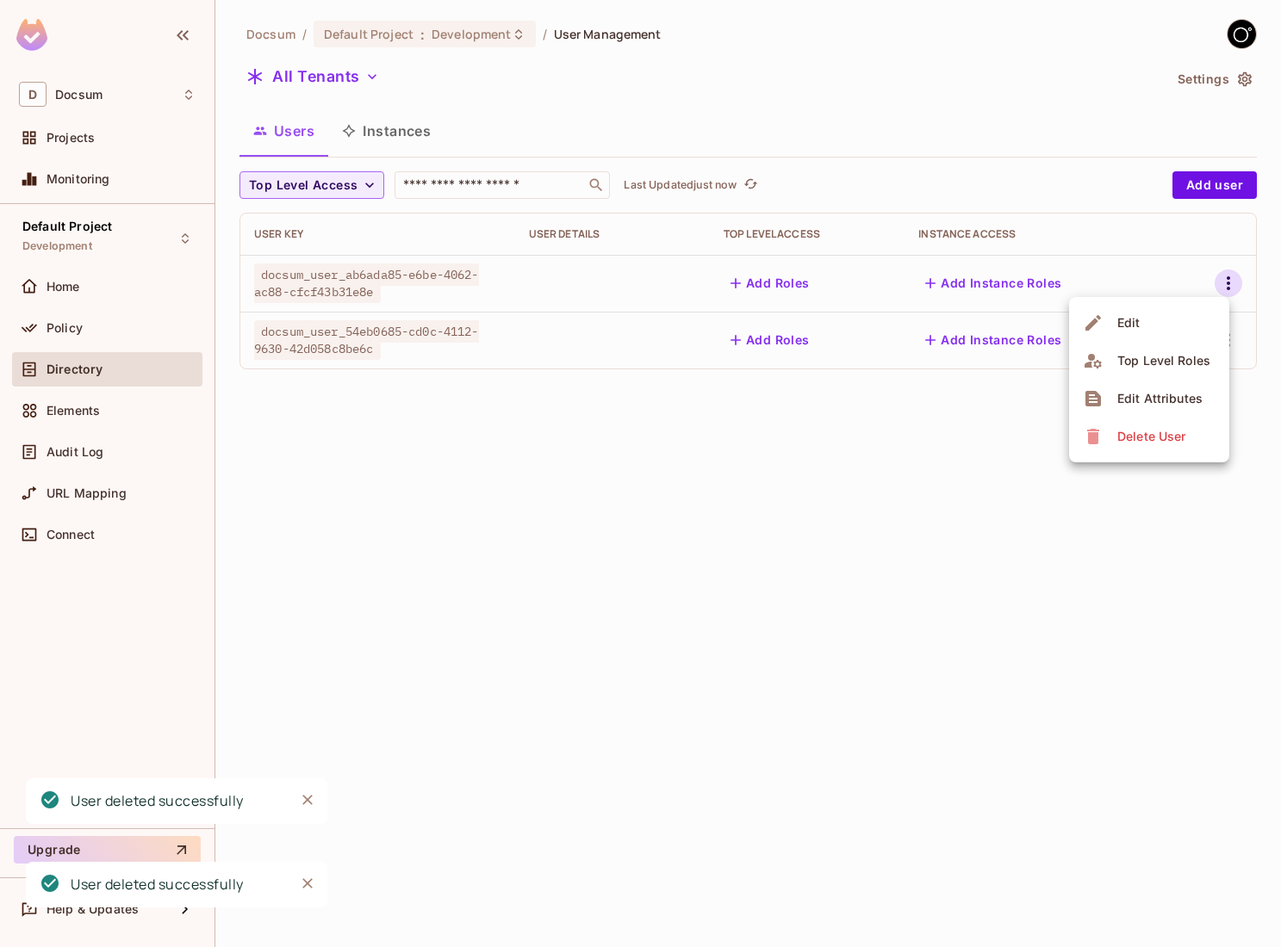
click at [1101, 420] on li "Delete User" at bounding box center [1149, 437] width 160 height 38
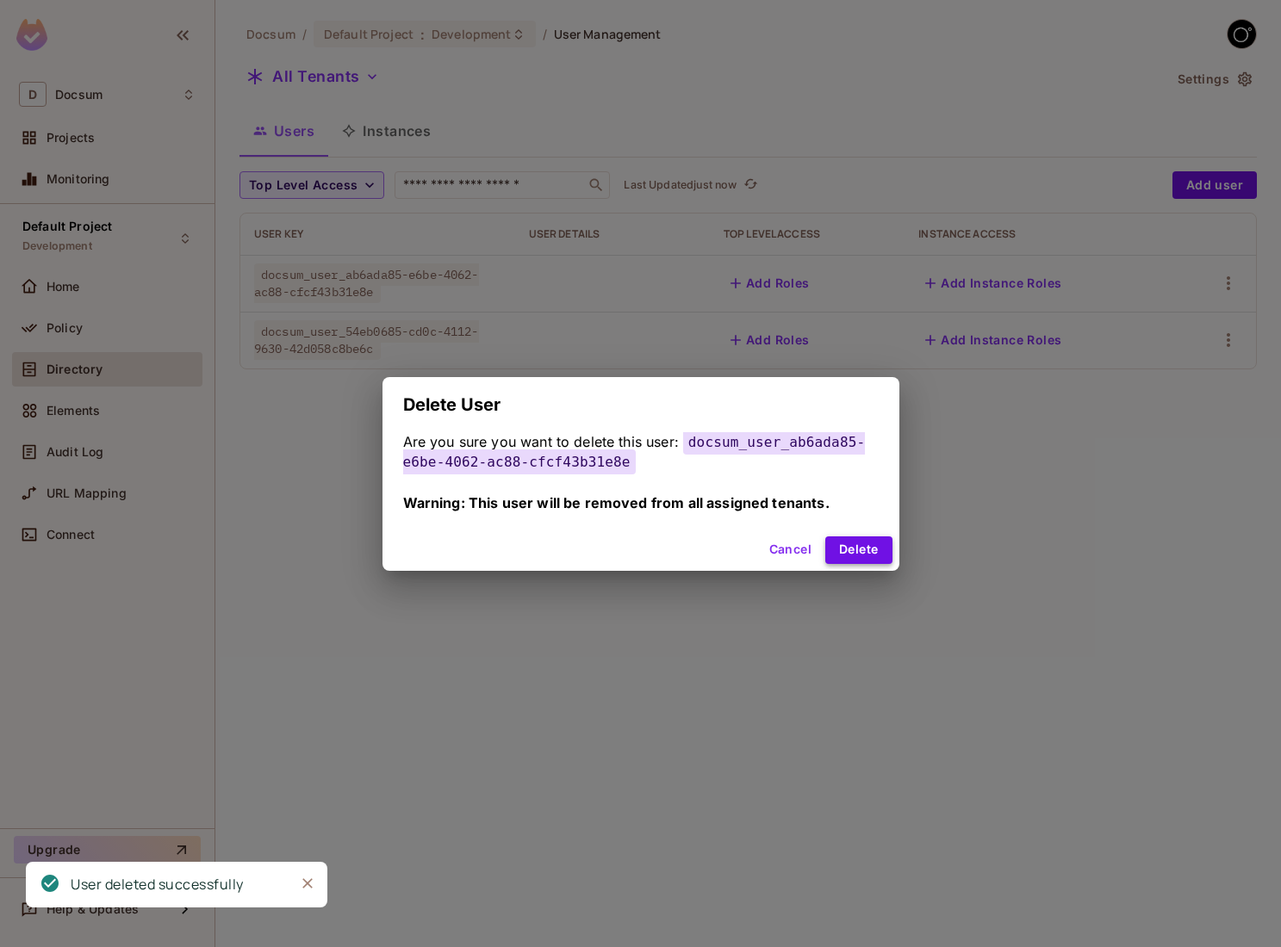
click at [862, 549] on button "Delete" at bounding box center [858, 551] width 66 height 28
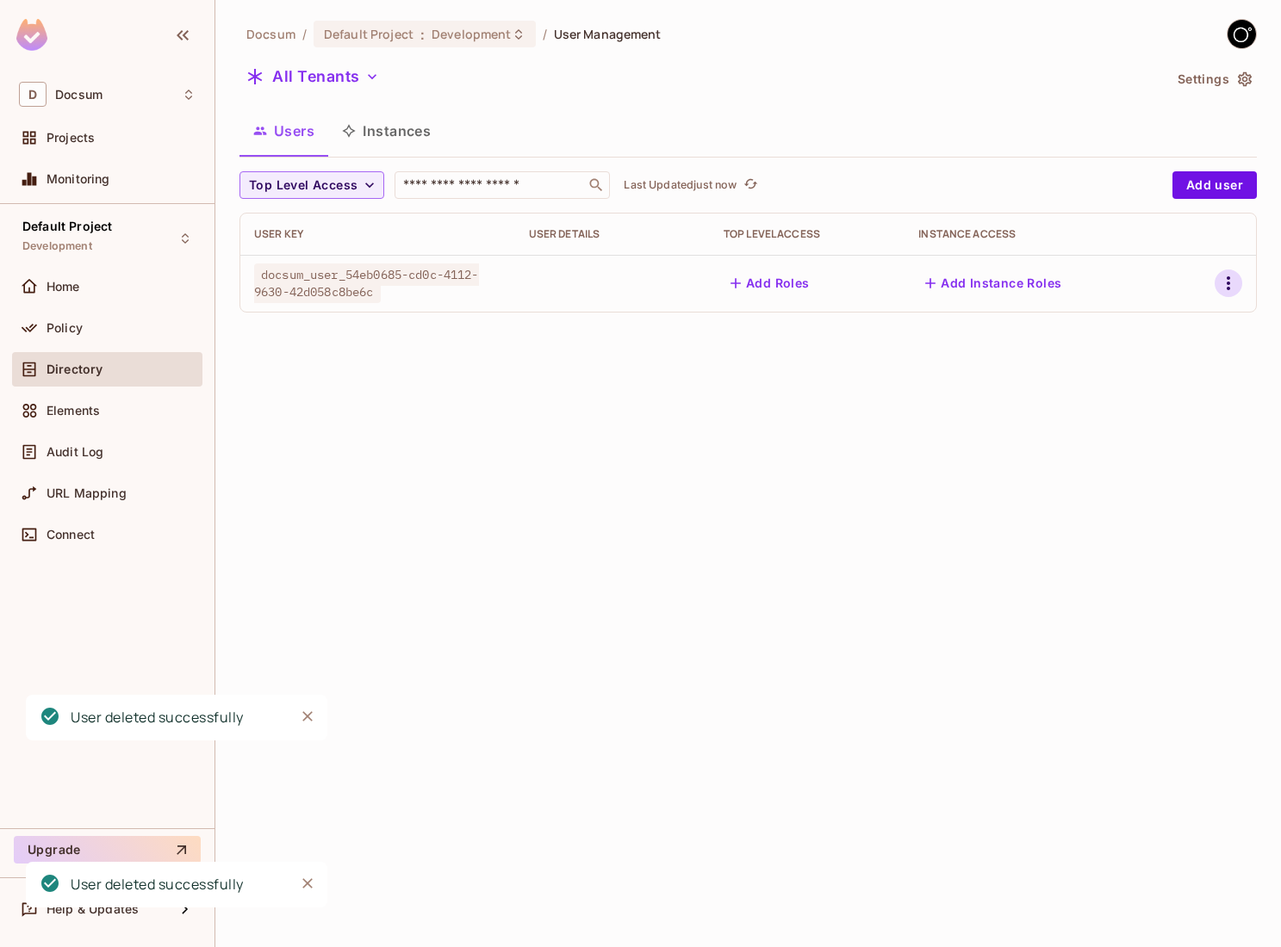
click at [1226, 288] on icon "button" at bounding box center [1228, 283] width 21 height 21
click at [1112, 436] on span "Delete User" at bounding box center [1151, 437] width 78 height 28
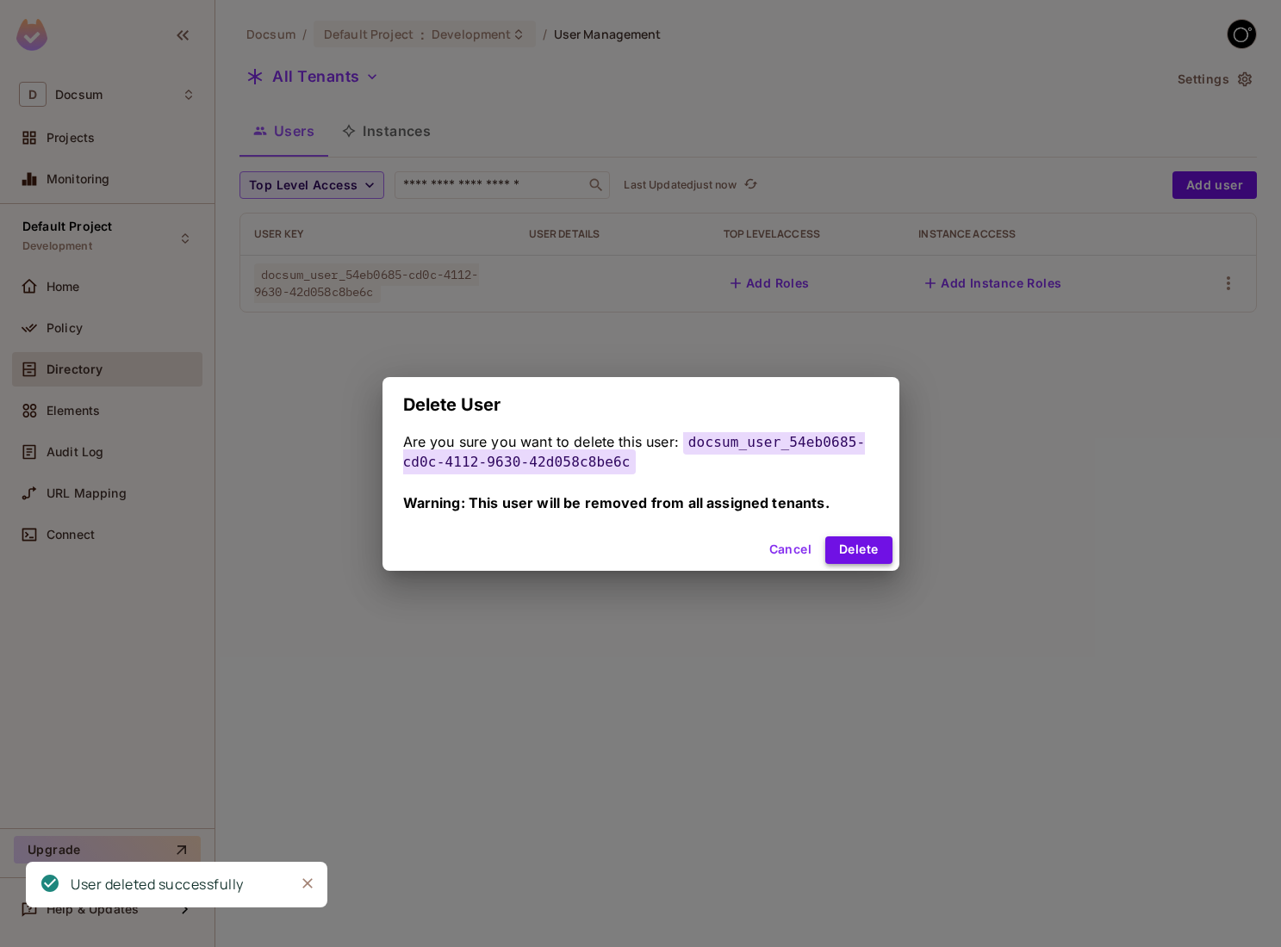
click at [885, 549] on button "Delete" at bounding box center [858, 551] width 66 height 28
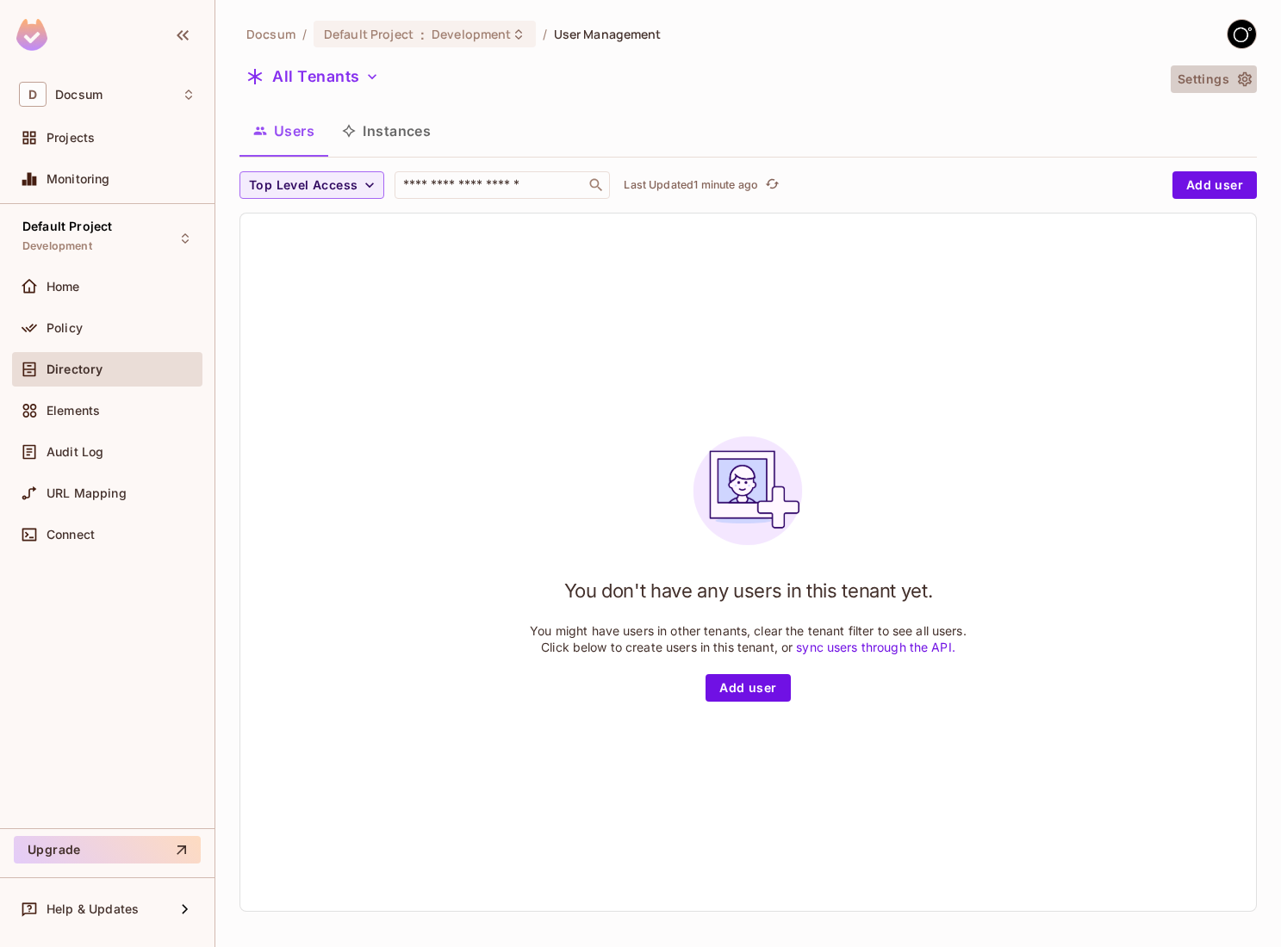
click at [1218, 84] on button "Settings" at bounding box center [1213, 79] width 86 height 28
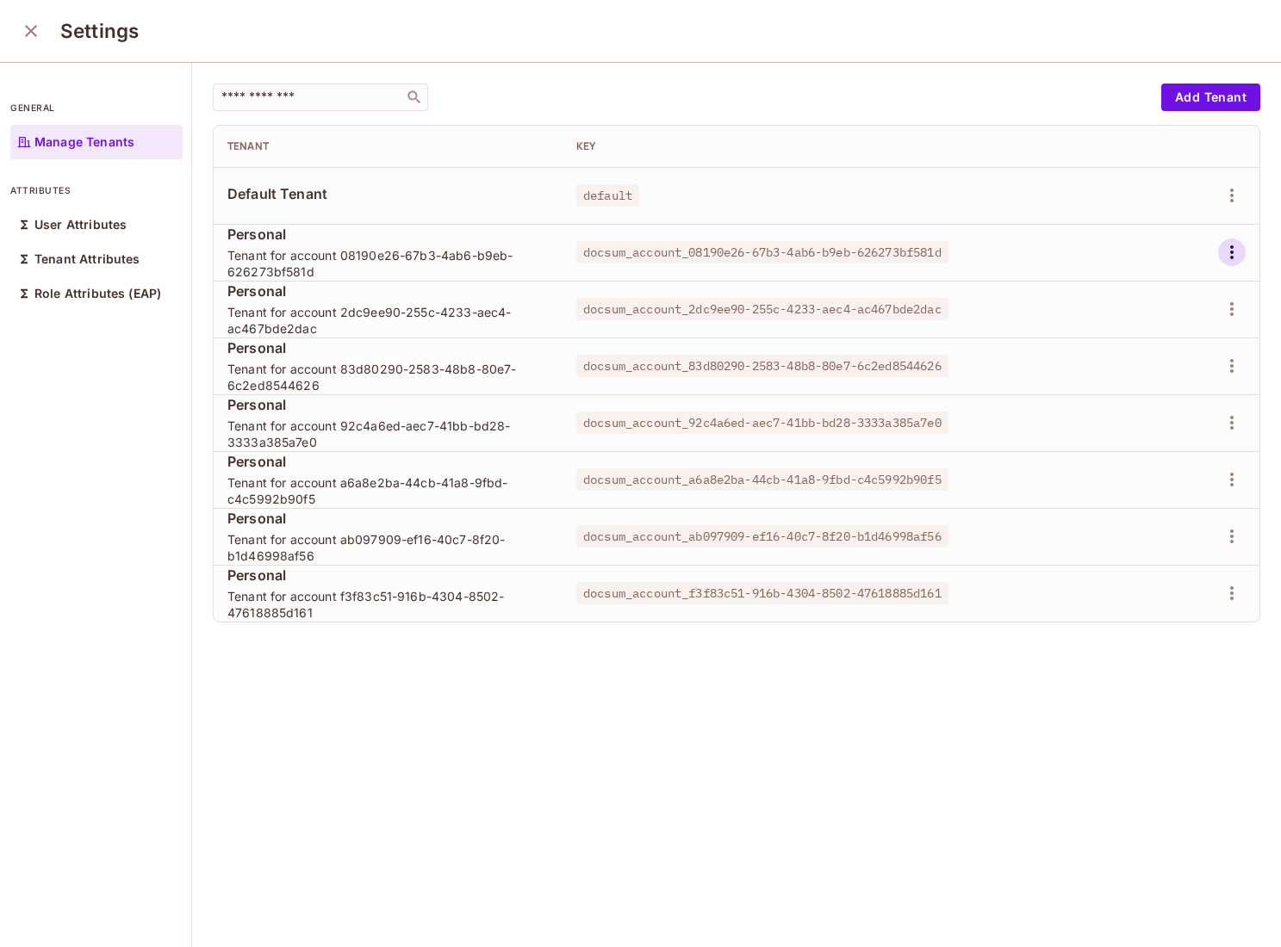
click at [1240, 256] on icon "button" at bounding box center [1231, 252] width 21 height 21
click at [1169, 363] on div "Delete Tenant" at bounding box center [1169, 367] width 81 height 17
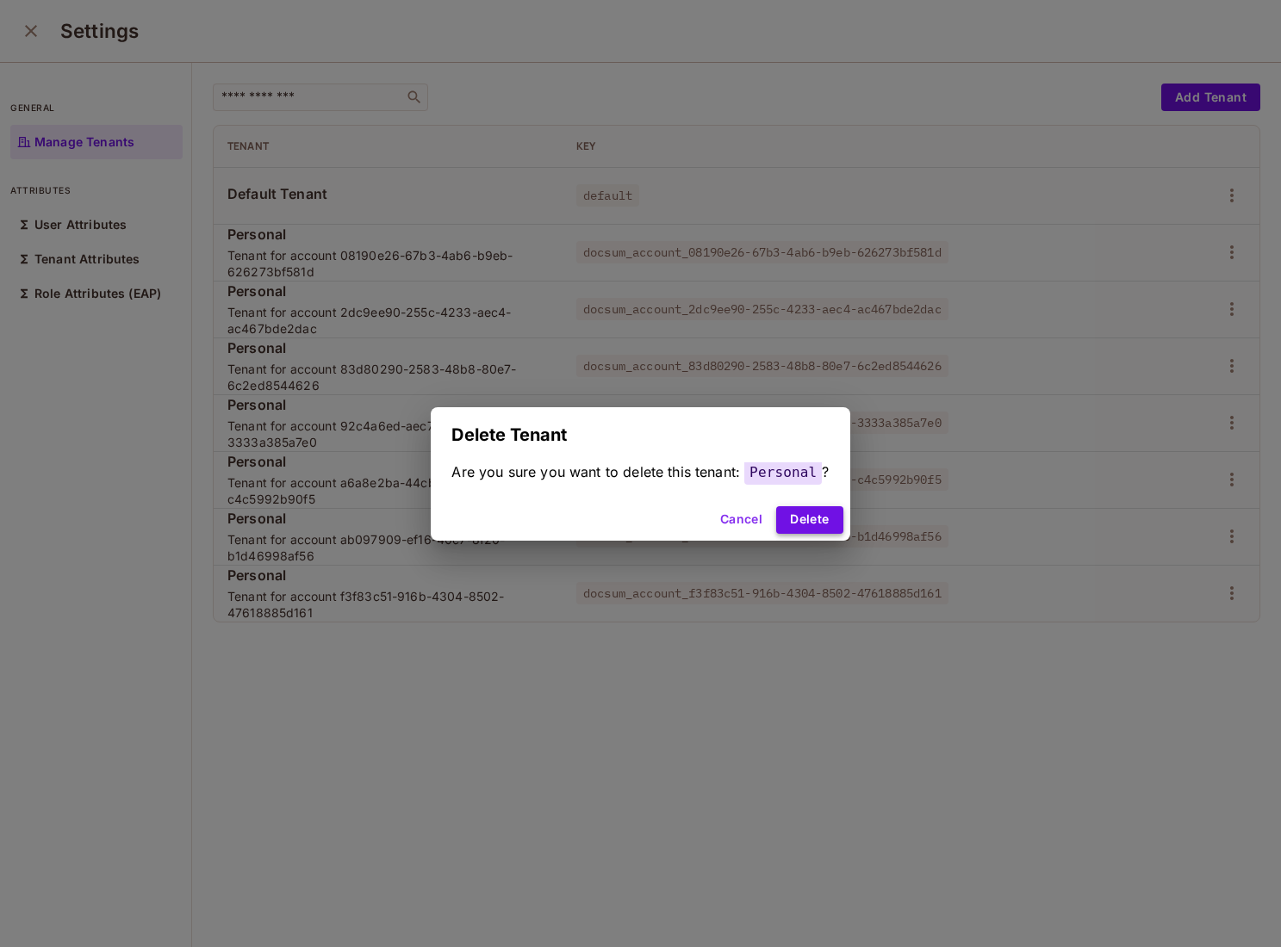
click at [814, 522] on button "Delete" at bounding box center [809, 520] width 66 height 28
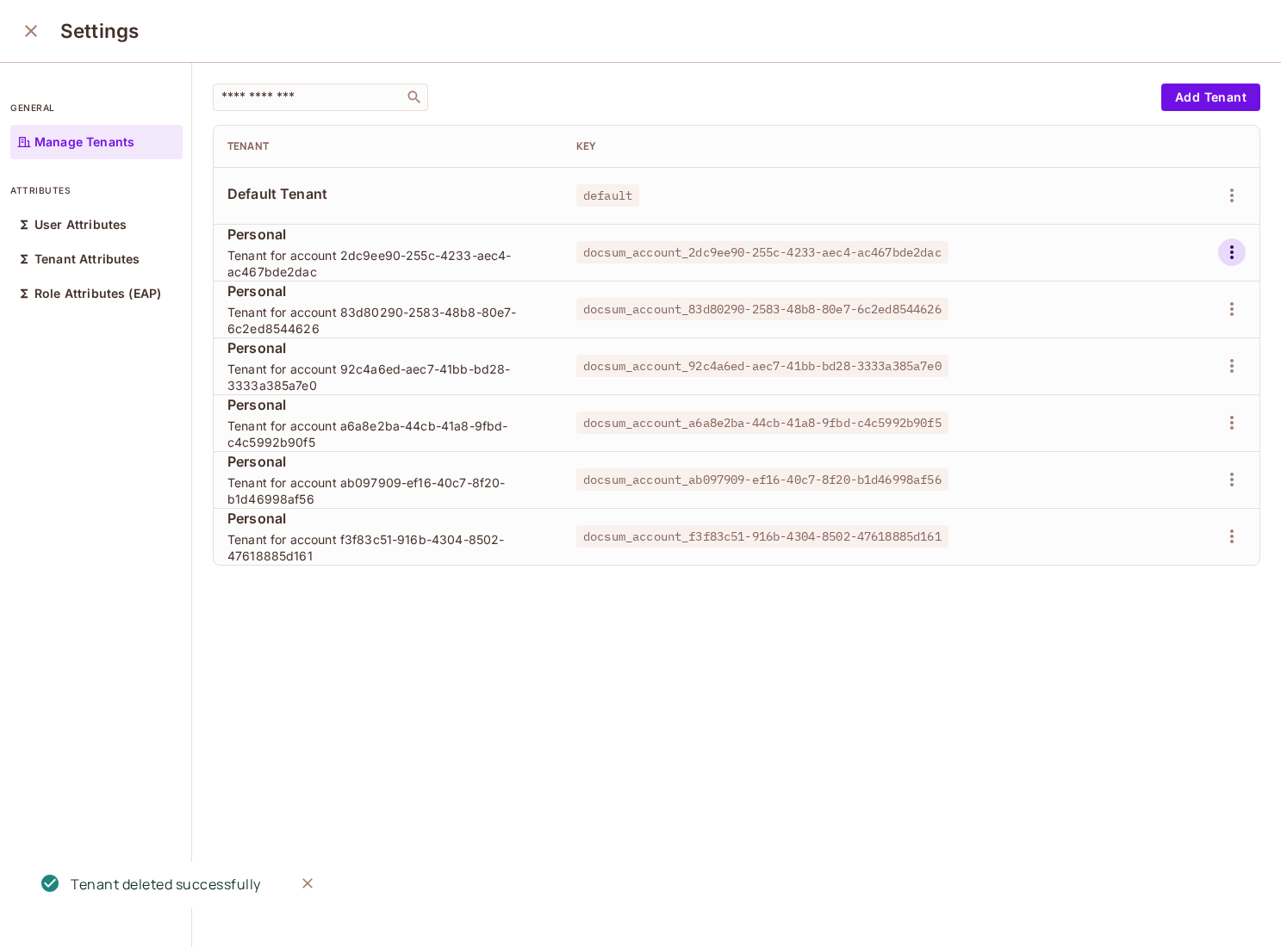
click at [1235, 246] on icon "button" at bounding box center [1231, 252] width 21 height 21
click at [1143, 359] on div "Delete Tenant" at bounding box center [1169, 367] width 81 height 17
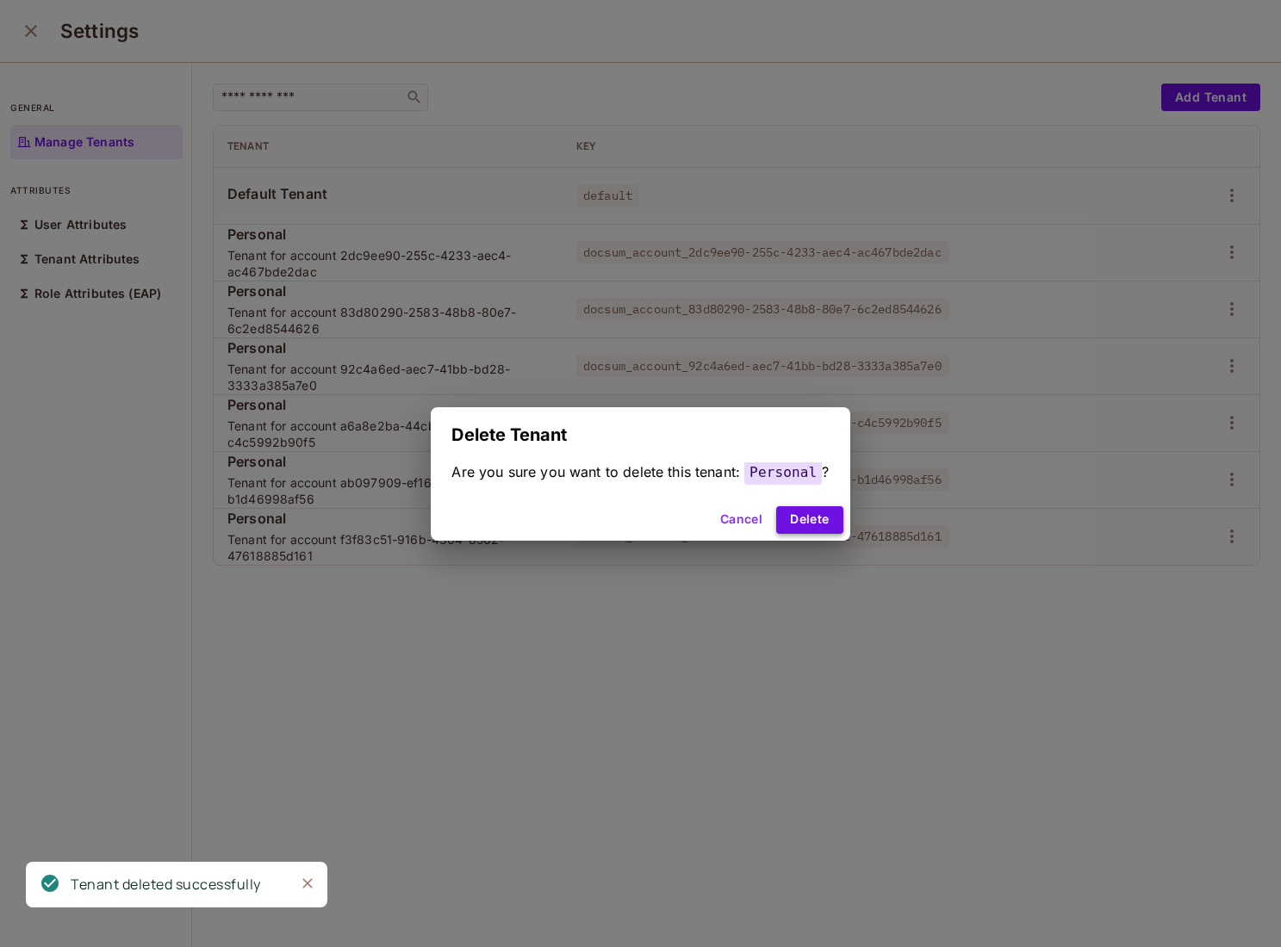
click at [821, 516] on button "Delete" at bounding box center [809, 520] width 66 height 28
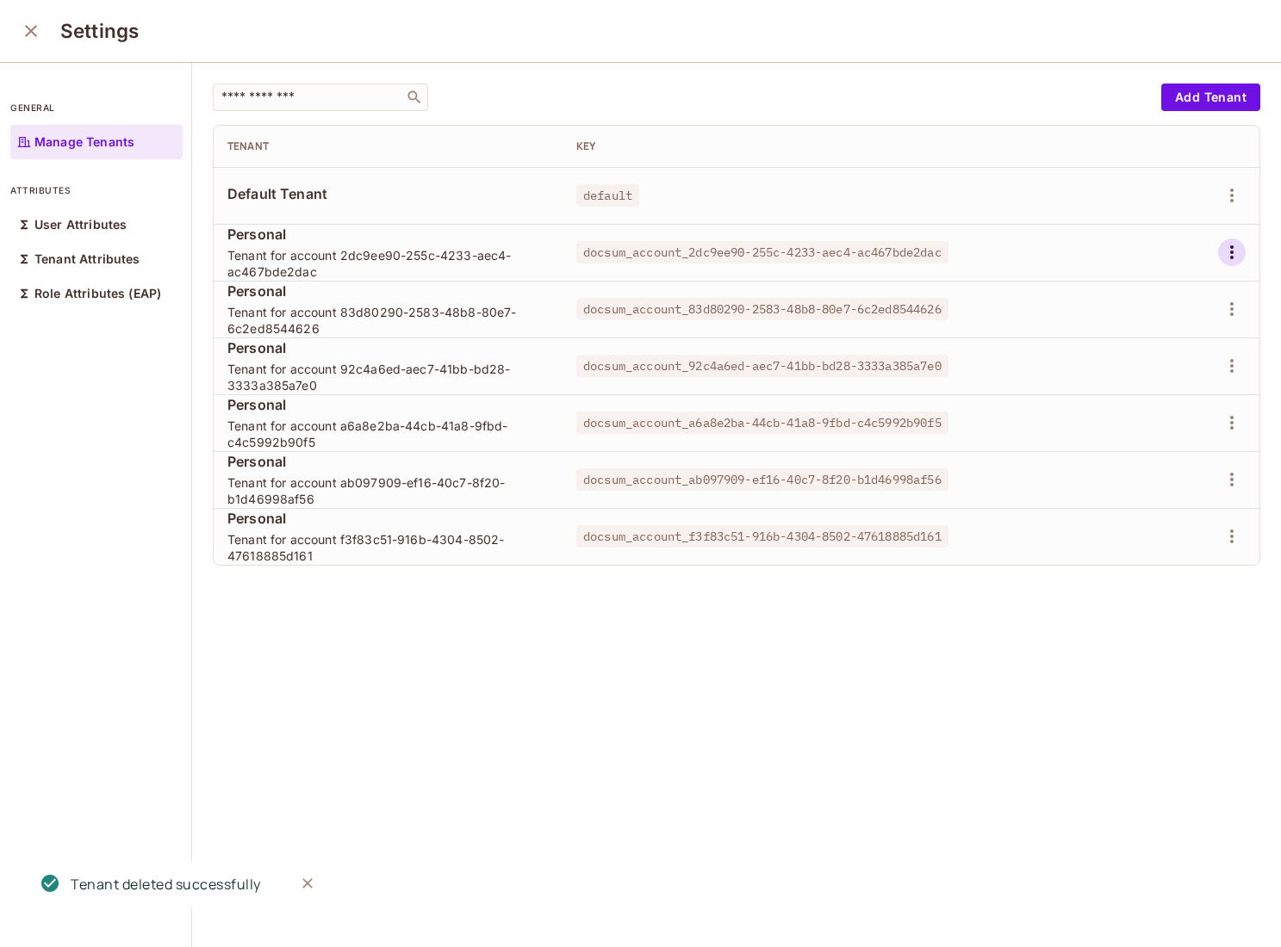
click at [1239, 257] on icon "button" at bounding box center [1231, 252] width 21 height 21
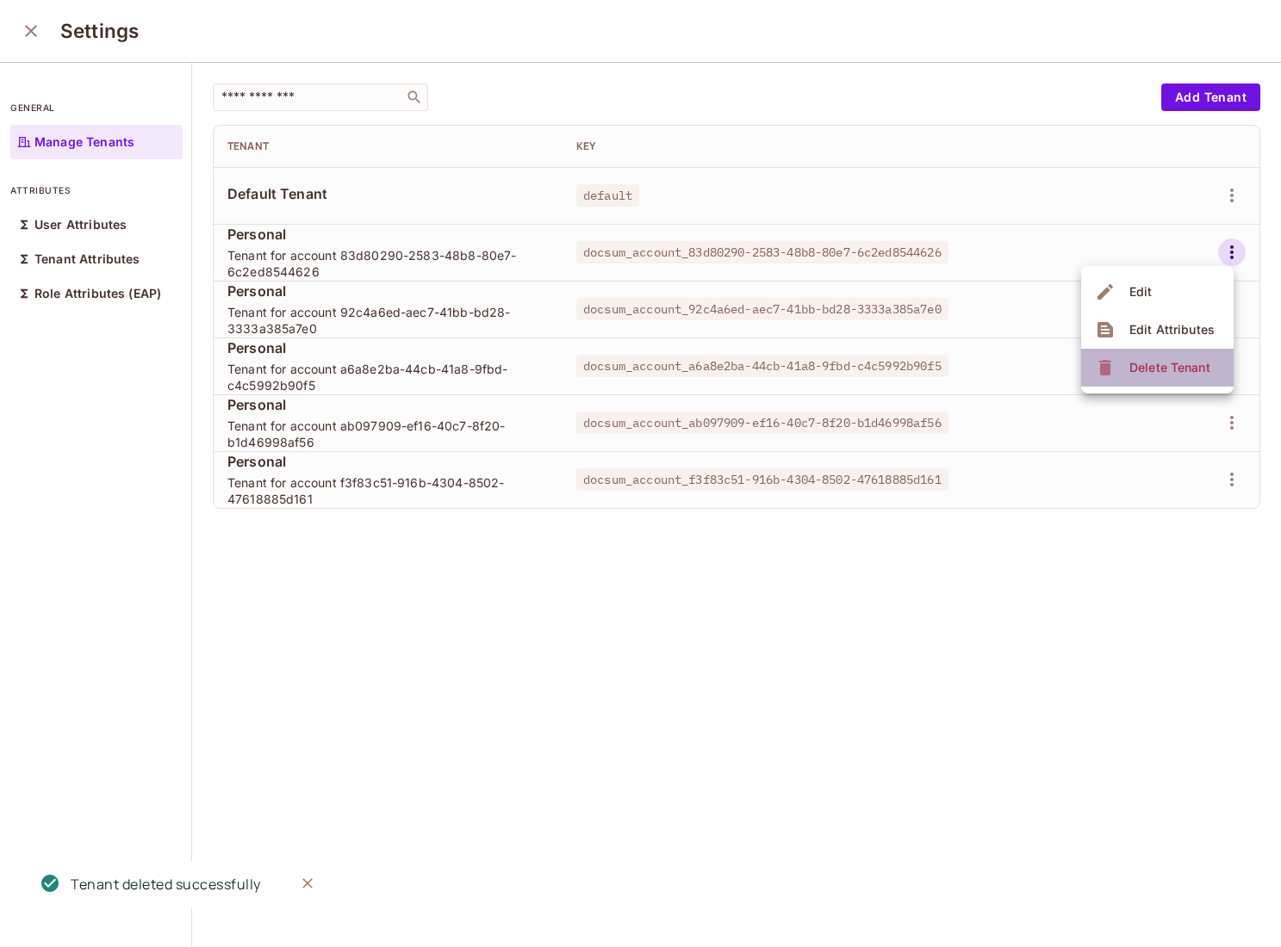
click at [1163, 364] on div "Delete Tenant" at bounding box center [1169, 367] width 81 height 17
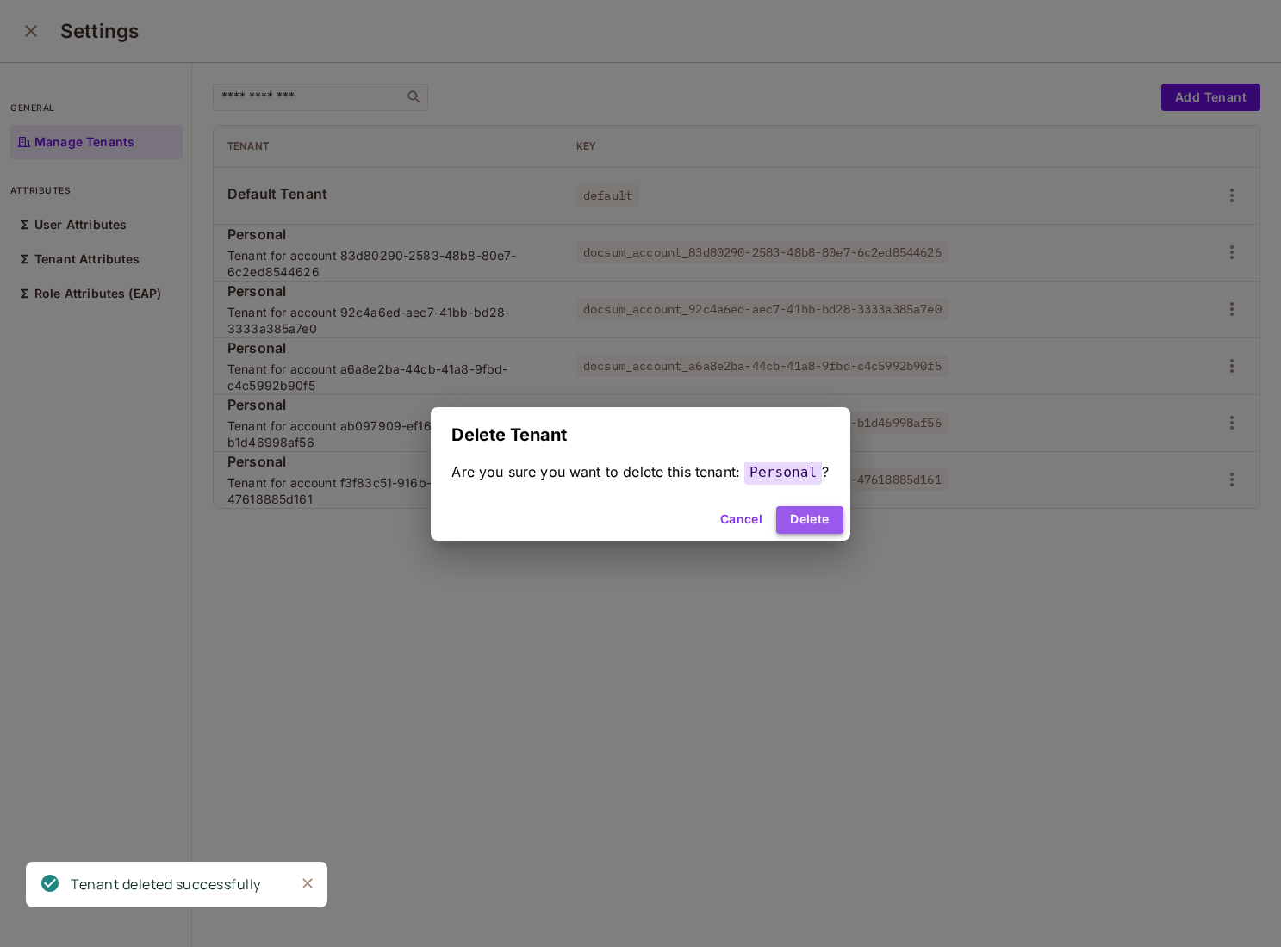
click at [818, 525] on button "Delete" at bounding box center [809, 520] width 66 height 28
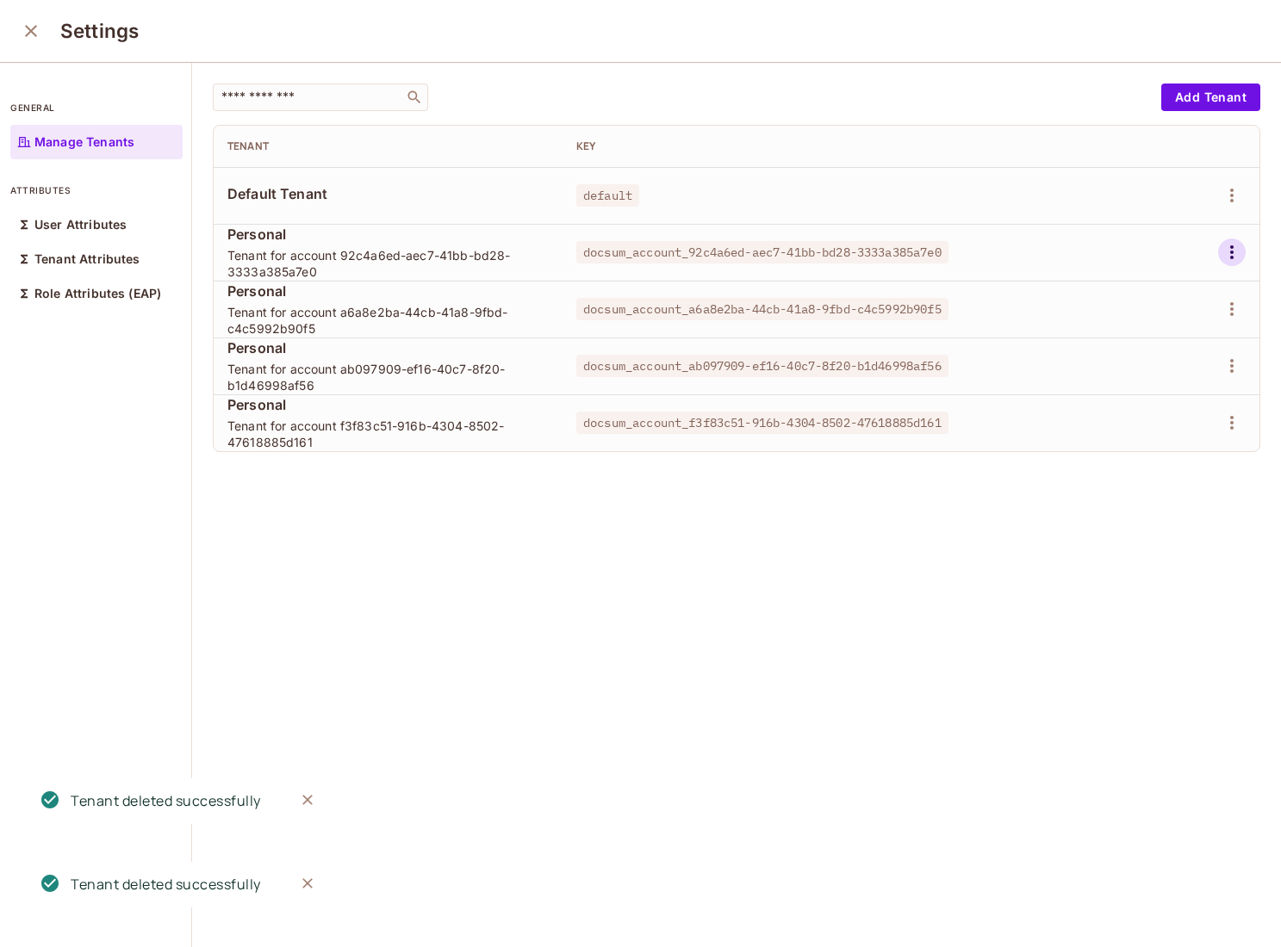
click at [1236, 245] on icon "button" at bounding box center [1231, 252] width 21 height 21
click at [1126, 375] on span "Delete Tenant" at bounding box center [1169, 368] width 91 height 28
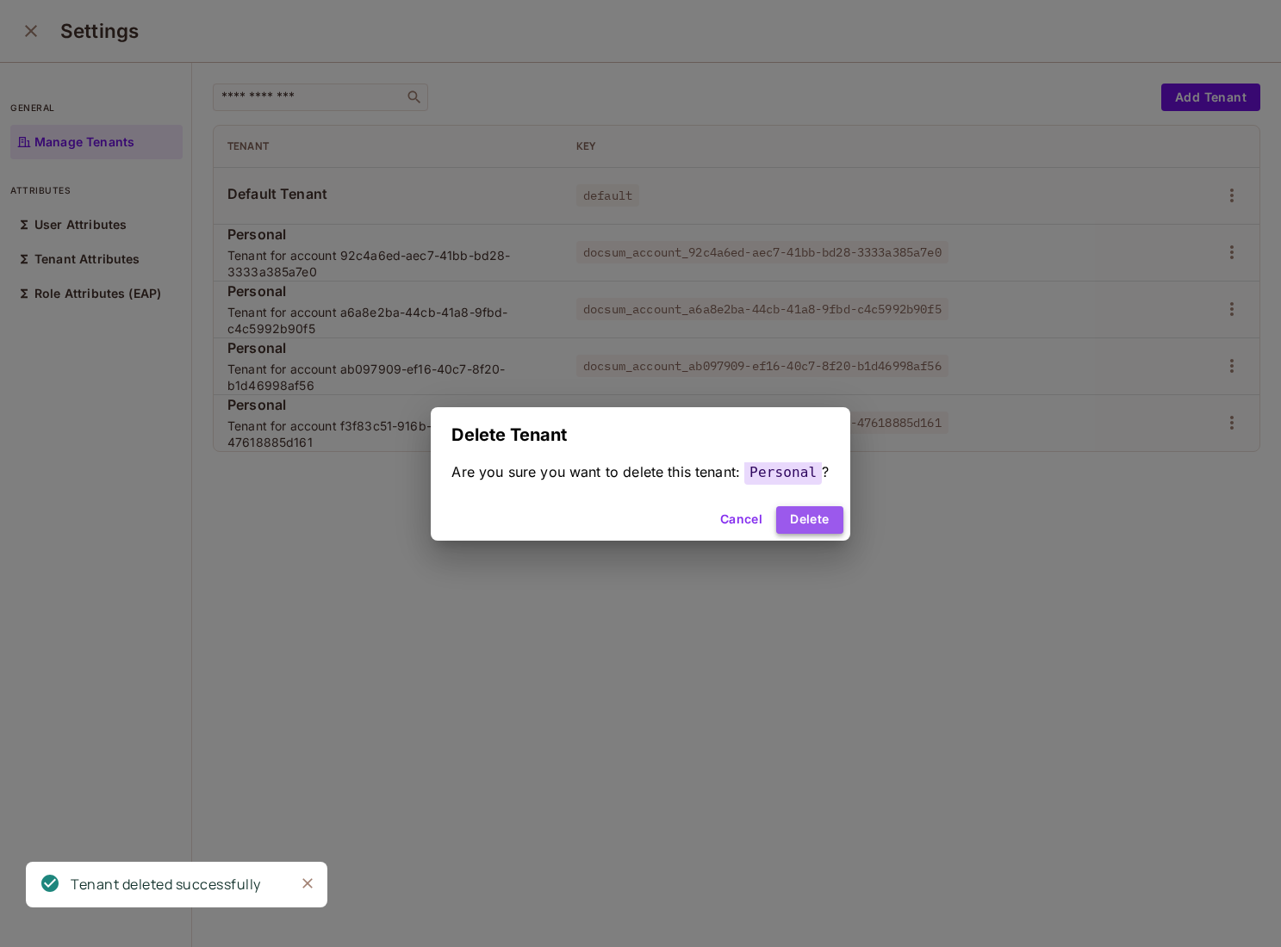
click at [824, 514] on button "Delete" at bounding box center [809, 520] width 66 height 28
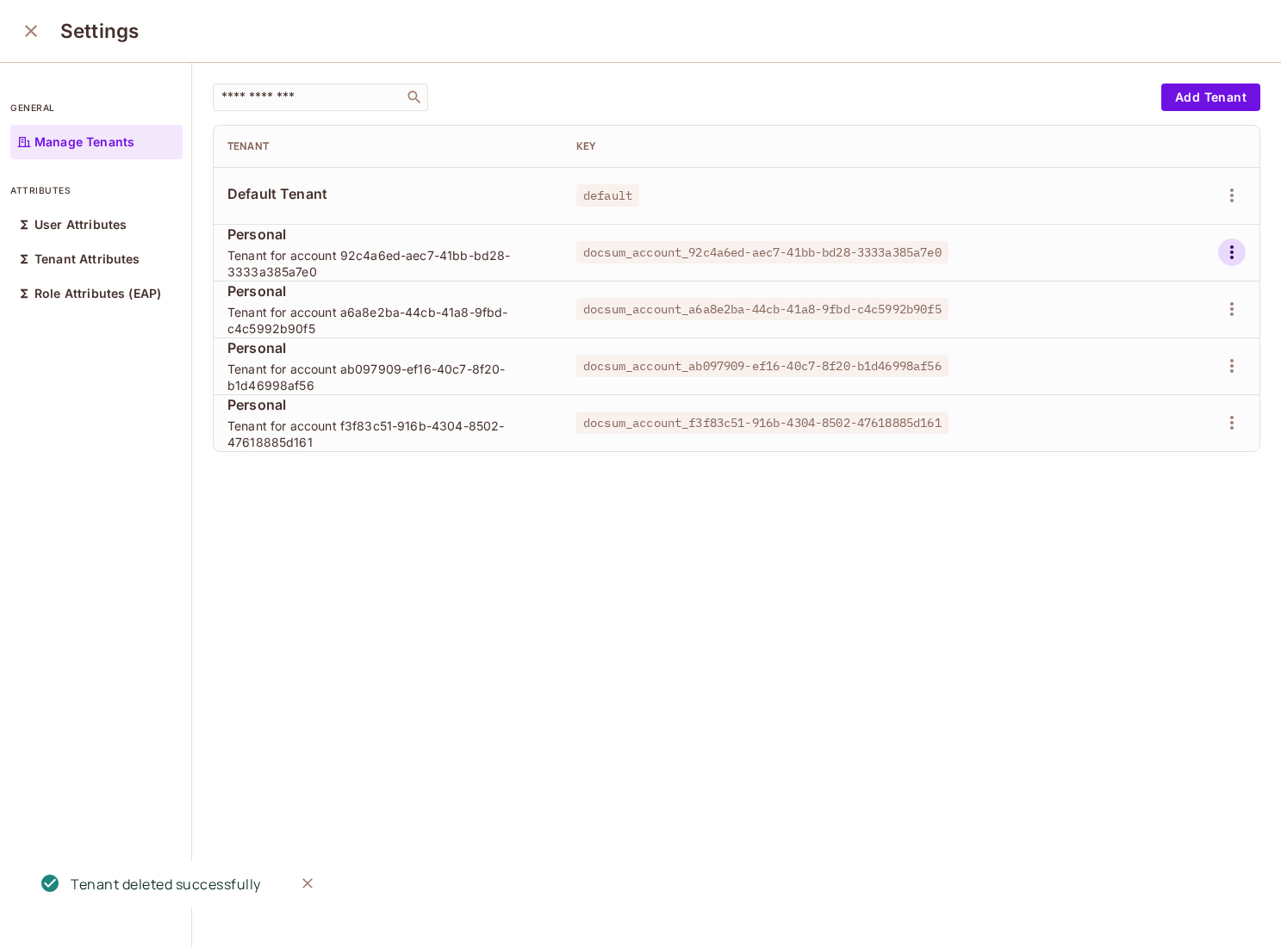
click at [1228, 257] on icon "button" at bounding box center [1231, 252] width 21 height 21
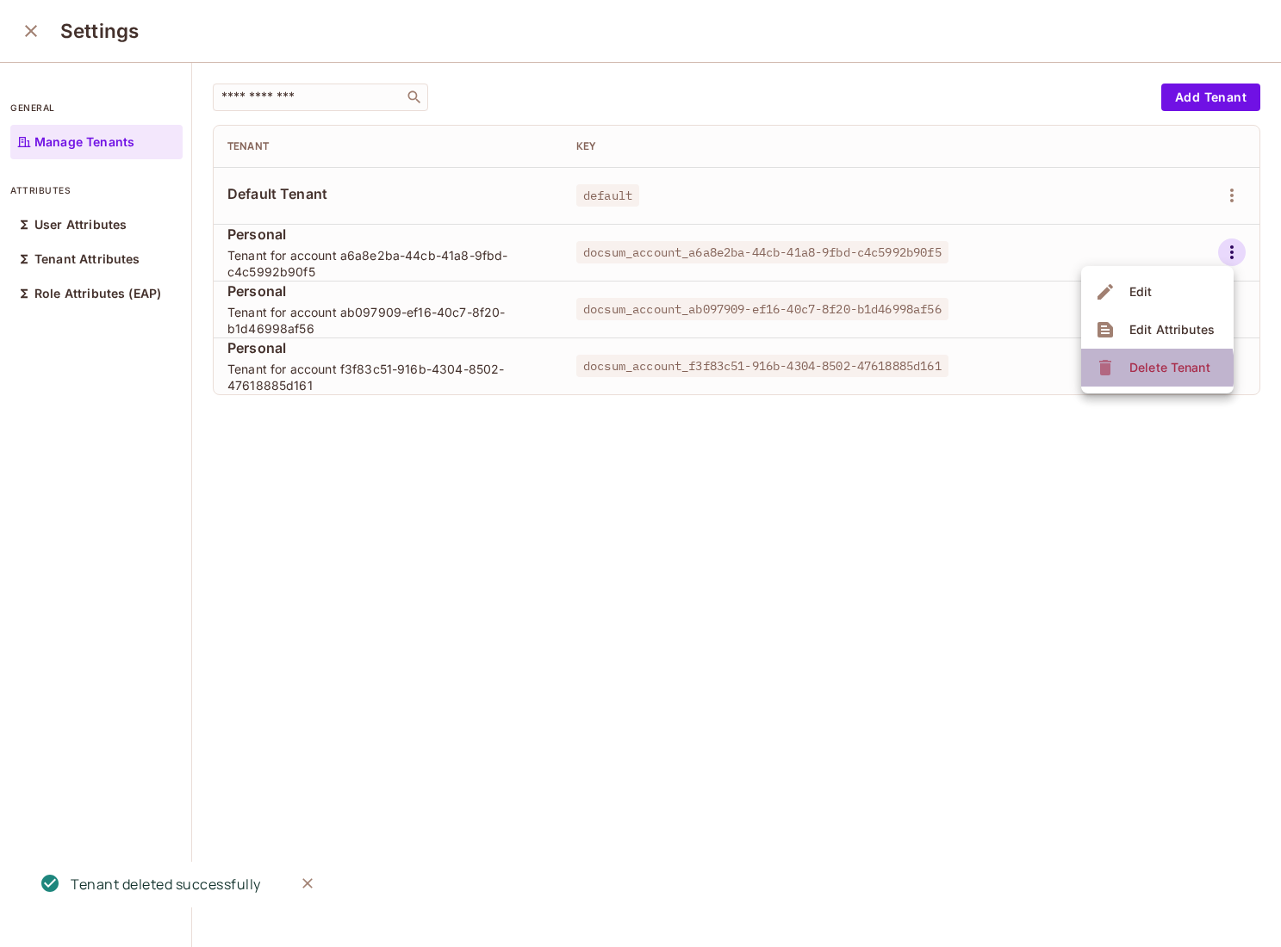
click at [1122, 369] on div "Delete Tenant" at bounding box center [1155, 368] width 121 height 28
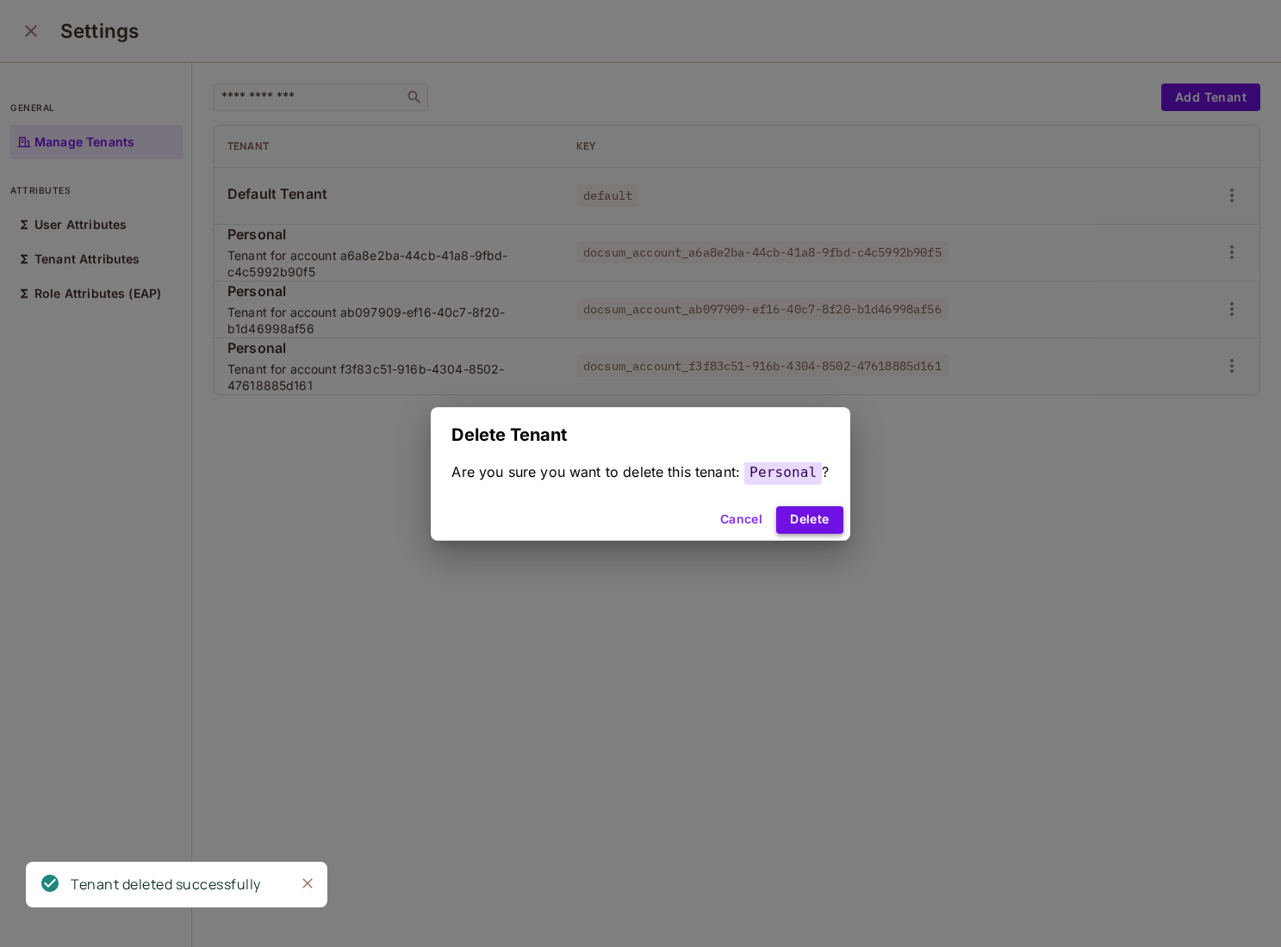
click at [814, 525] on button "Delete" at bounding box center [809, 520] width 66 height 28
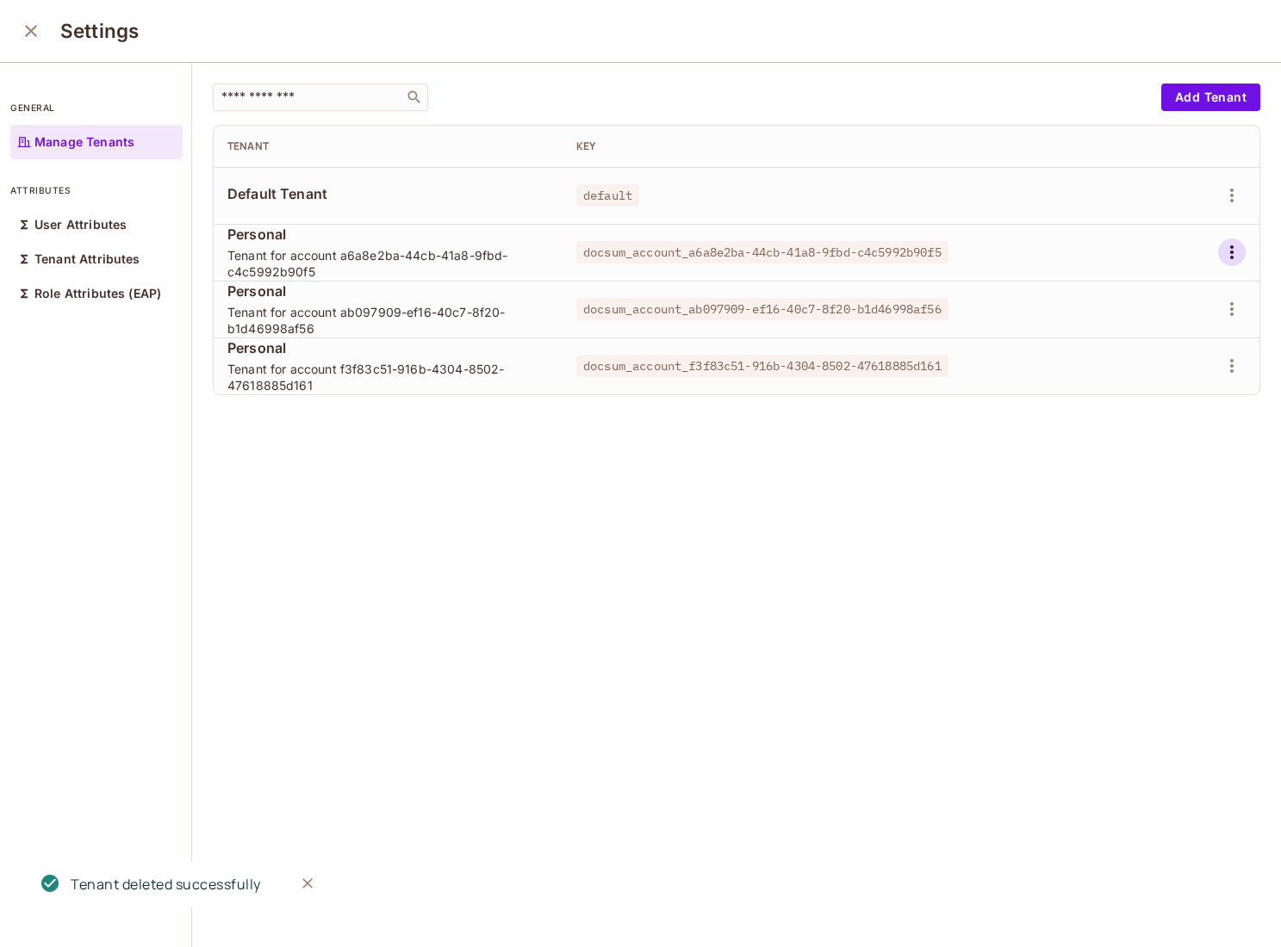
click at [1239, 259] on icon "button" at bounding box center [1231, 252] width 21 height 21
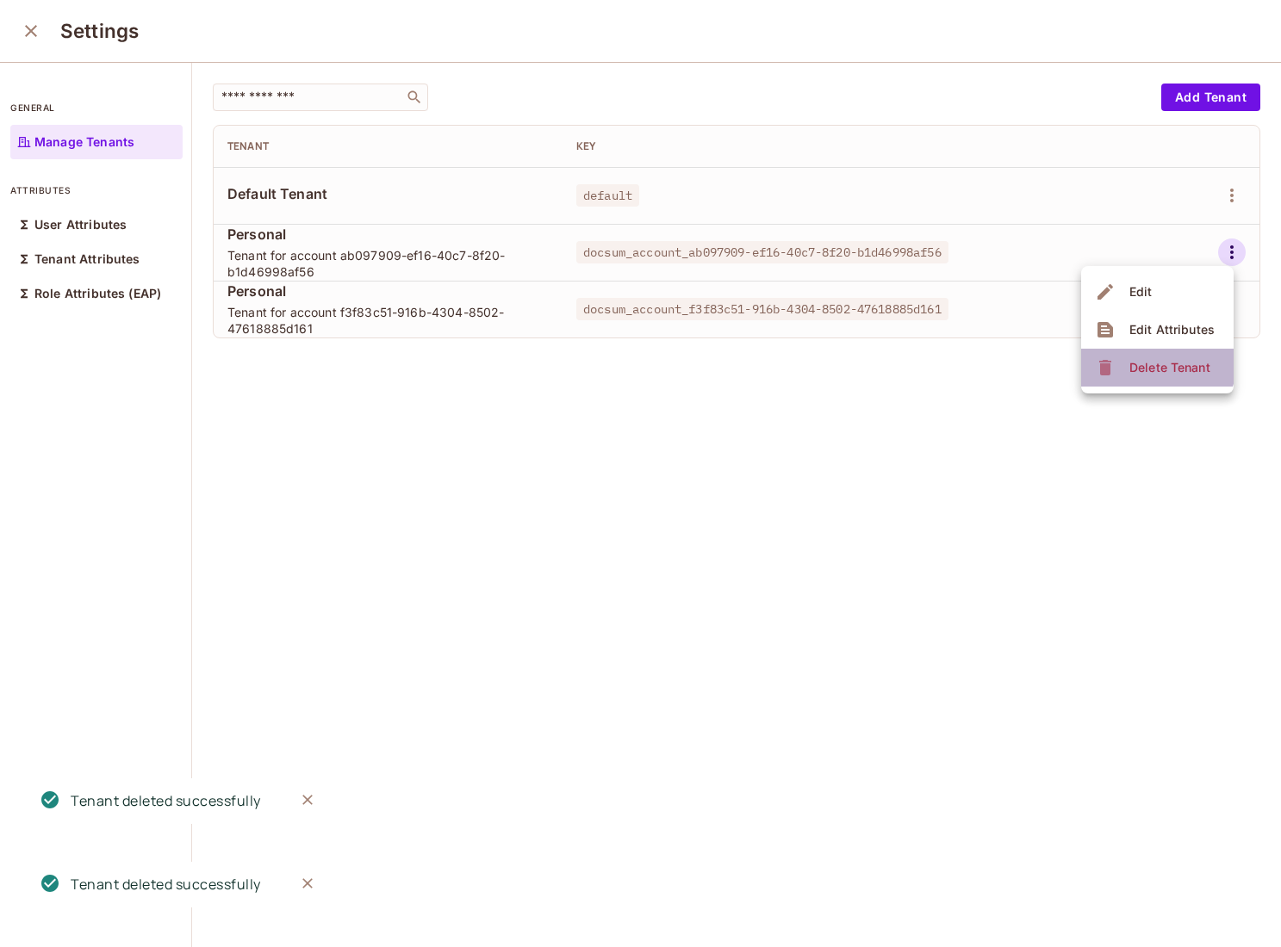
click at [1140, 358] on span "Delete Tenant" at bounding box center [1169, 368] width 91 height 28
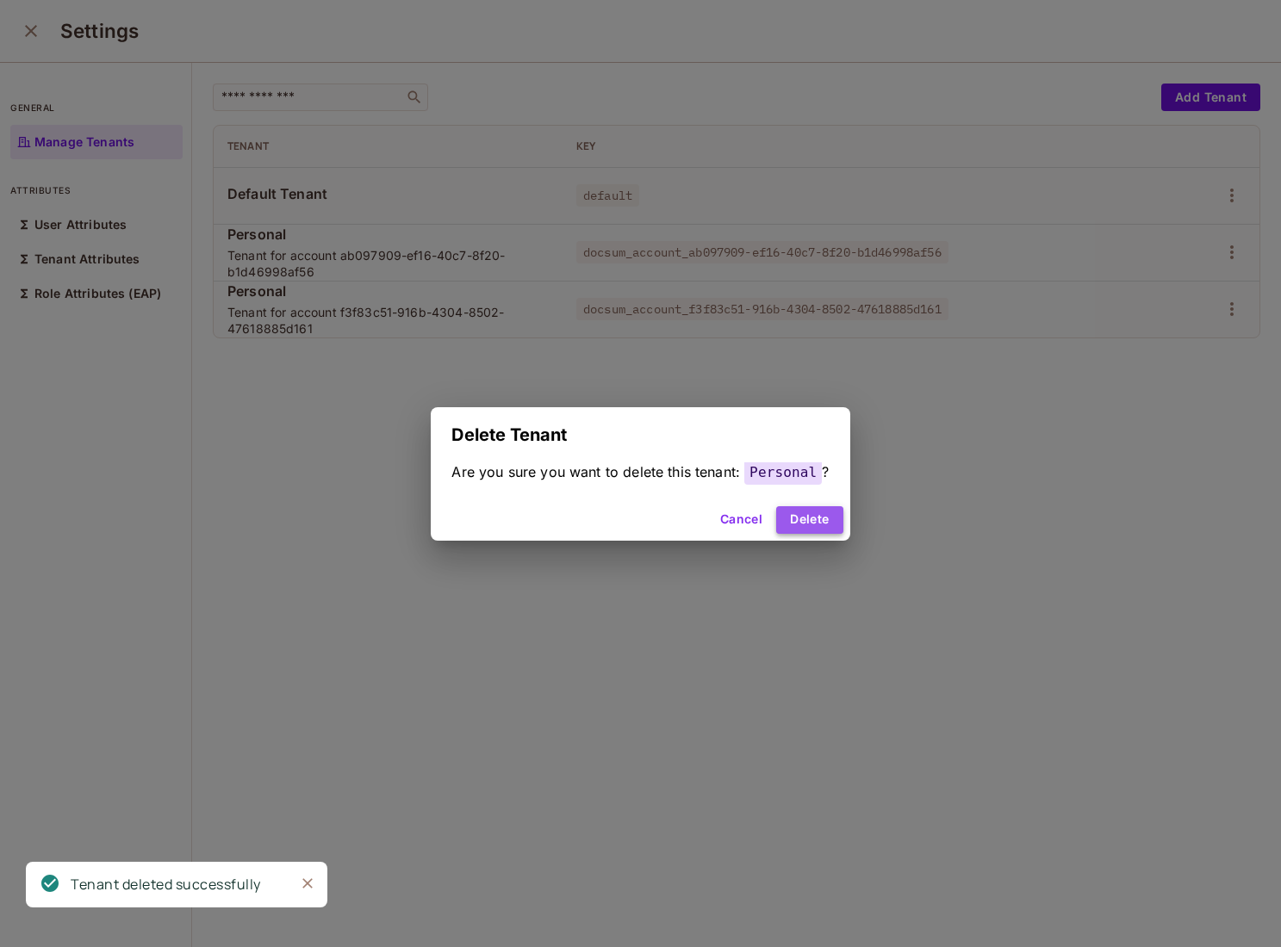
click at [815, 518] on button "Delete" at bounding box center [809, 520] width 66 height 28
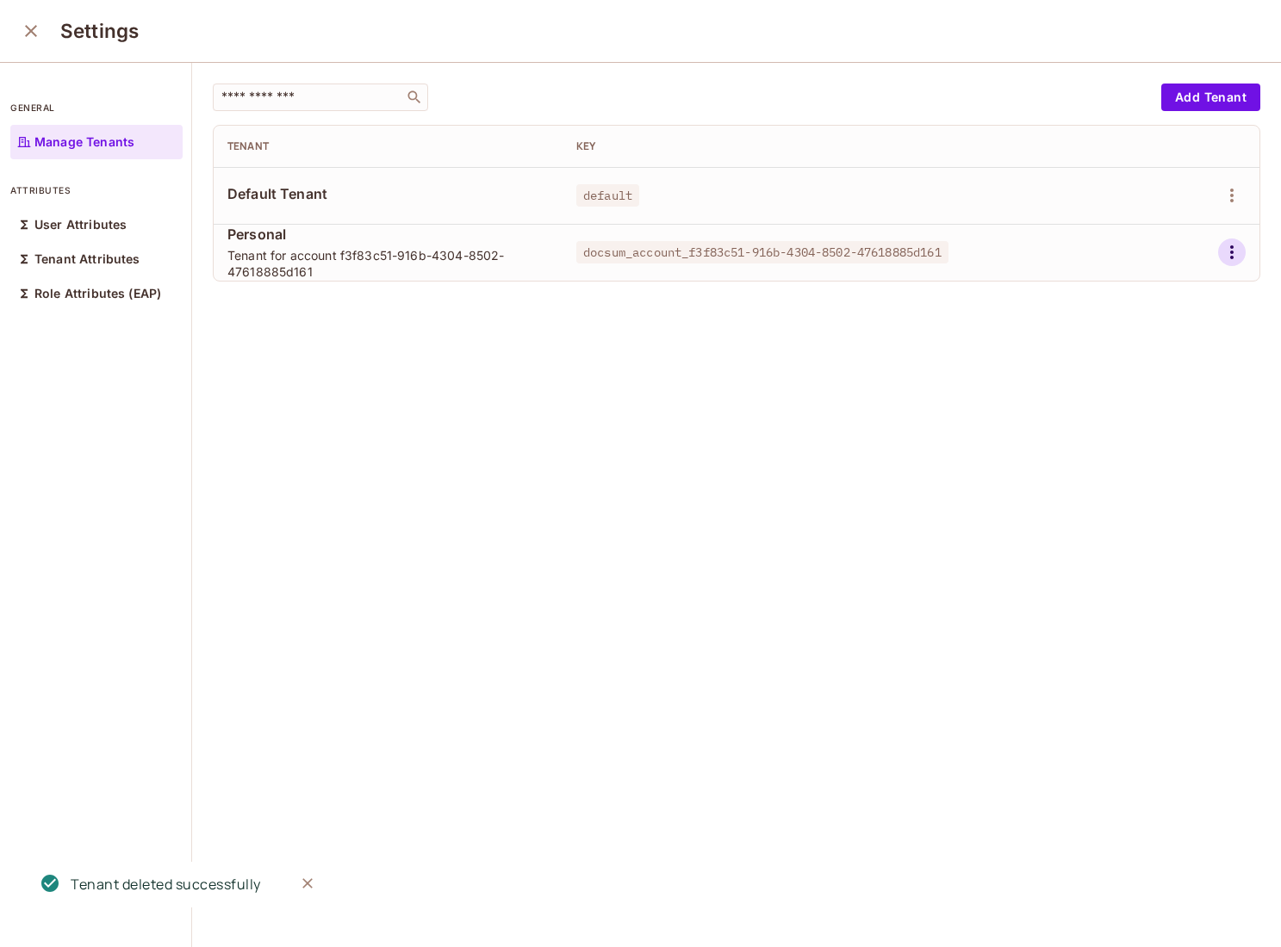
click at [1231, 245] on icon "button" at bounding box center [1231, 252] width 21 height 21
click at [1135, 350] on li "Delete Tenant" at bounding box center [1157, 368] width 152 height 38
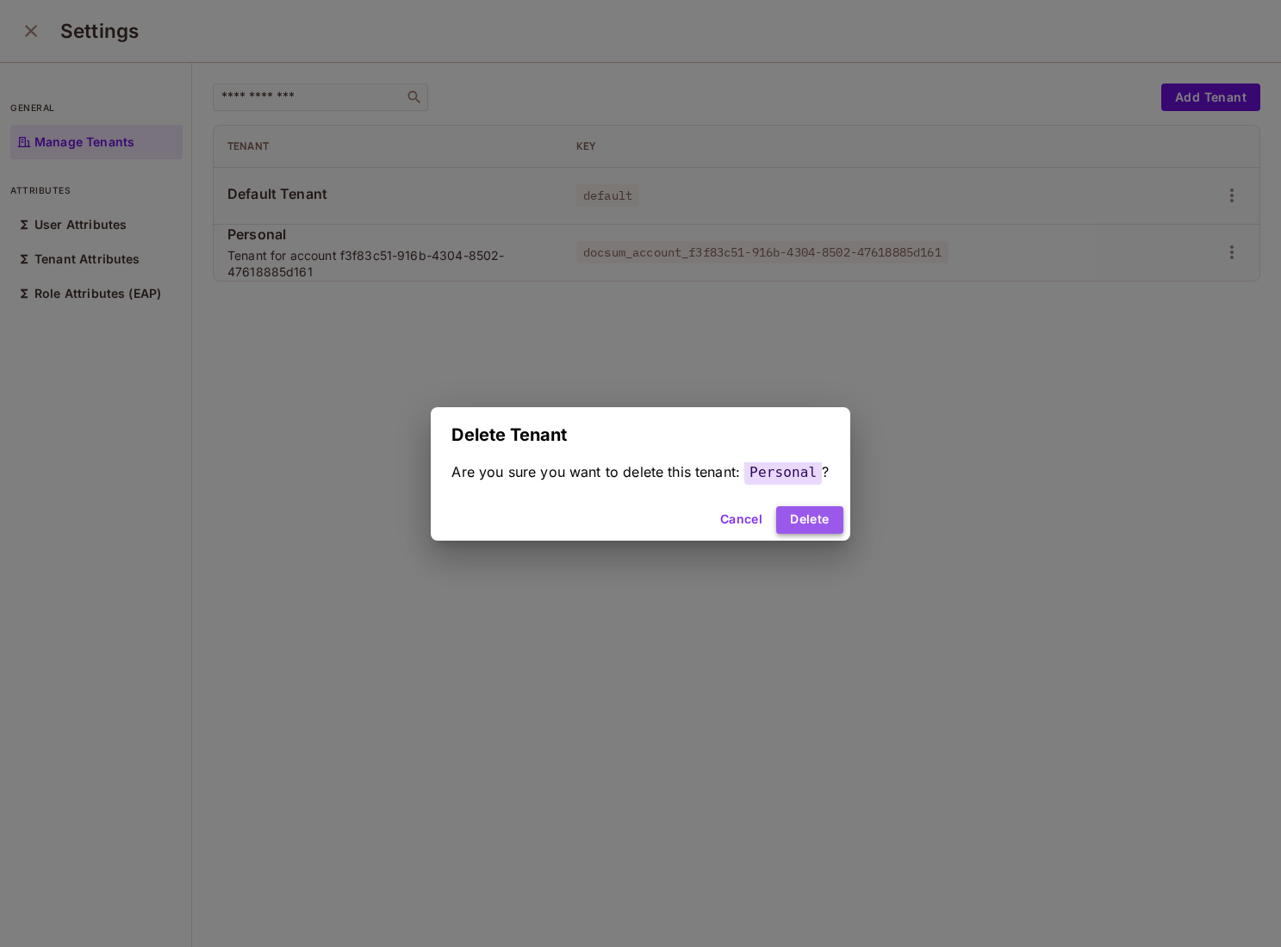
click at [821, 523] on button "Delete" at bounding box center [809, 520] width 66 height 28
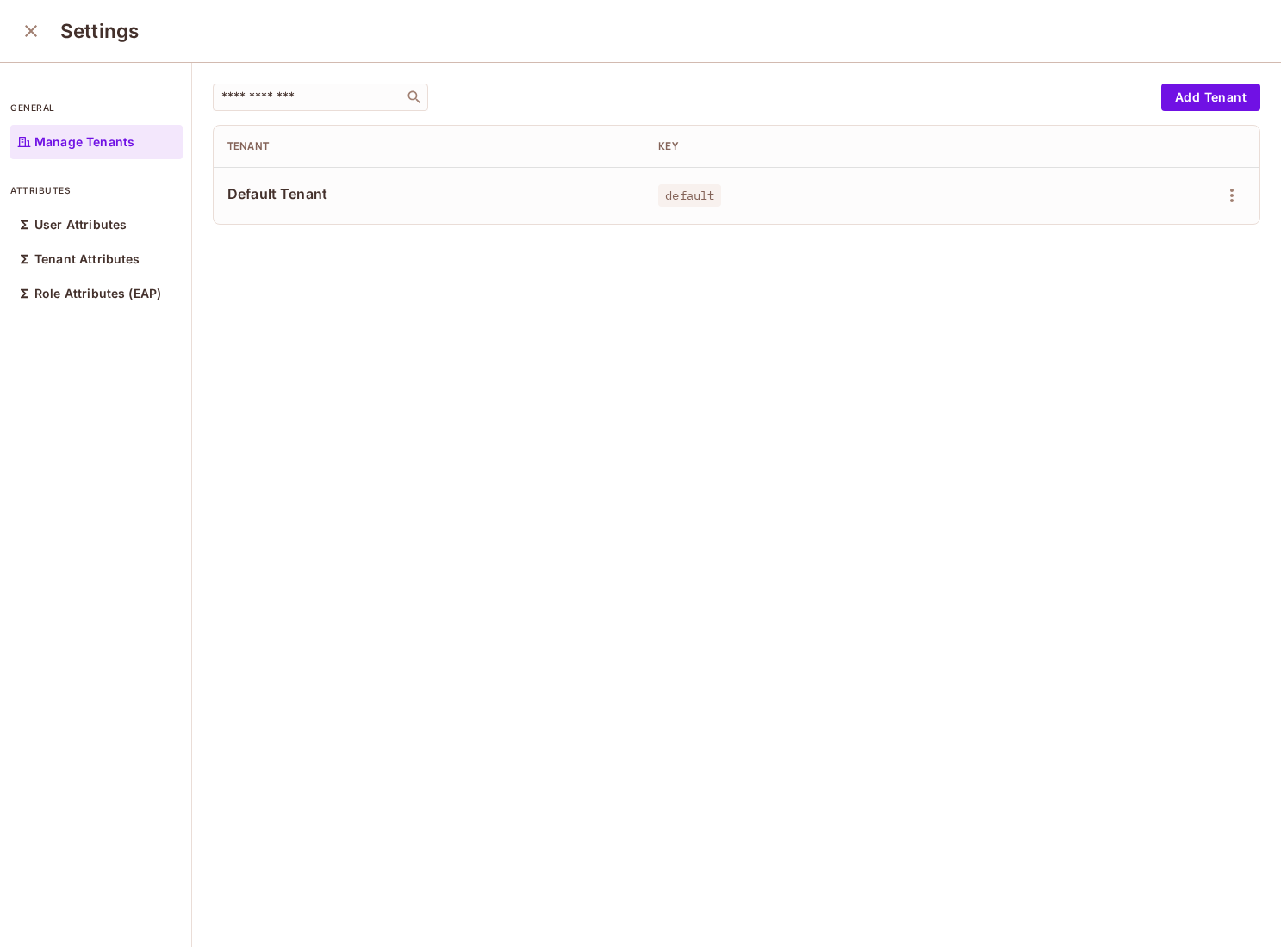
click at [40, 43] on button "close" at bounding box center [31, 31] width 34 height 34
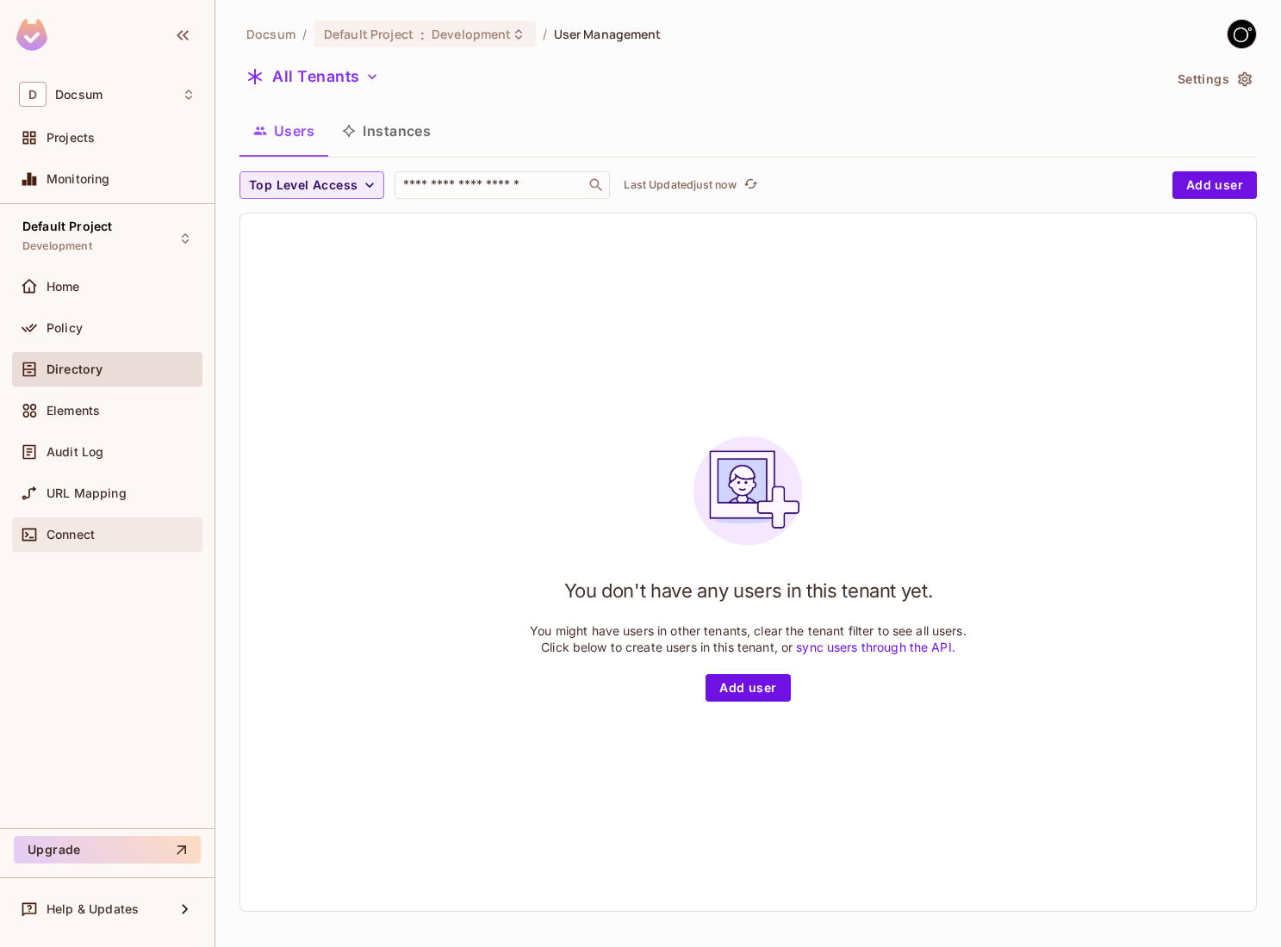
click at [118, 535] on div "Connect" at bounding box center [121, 535] width 149 height 14
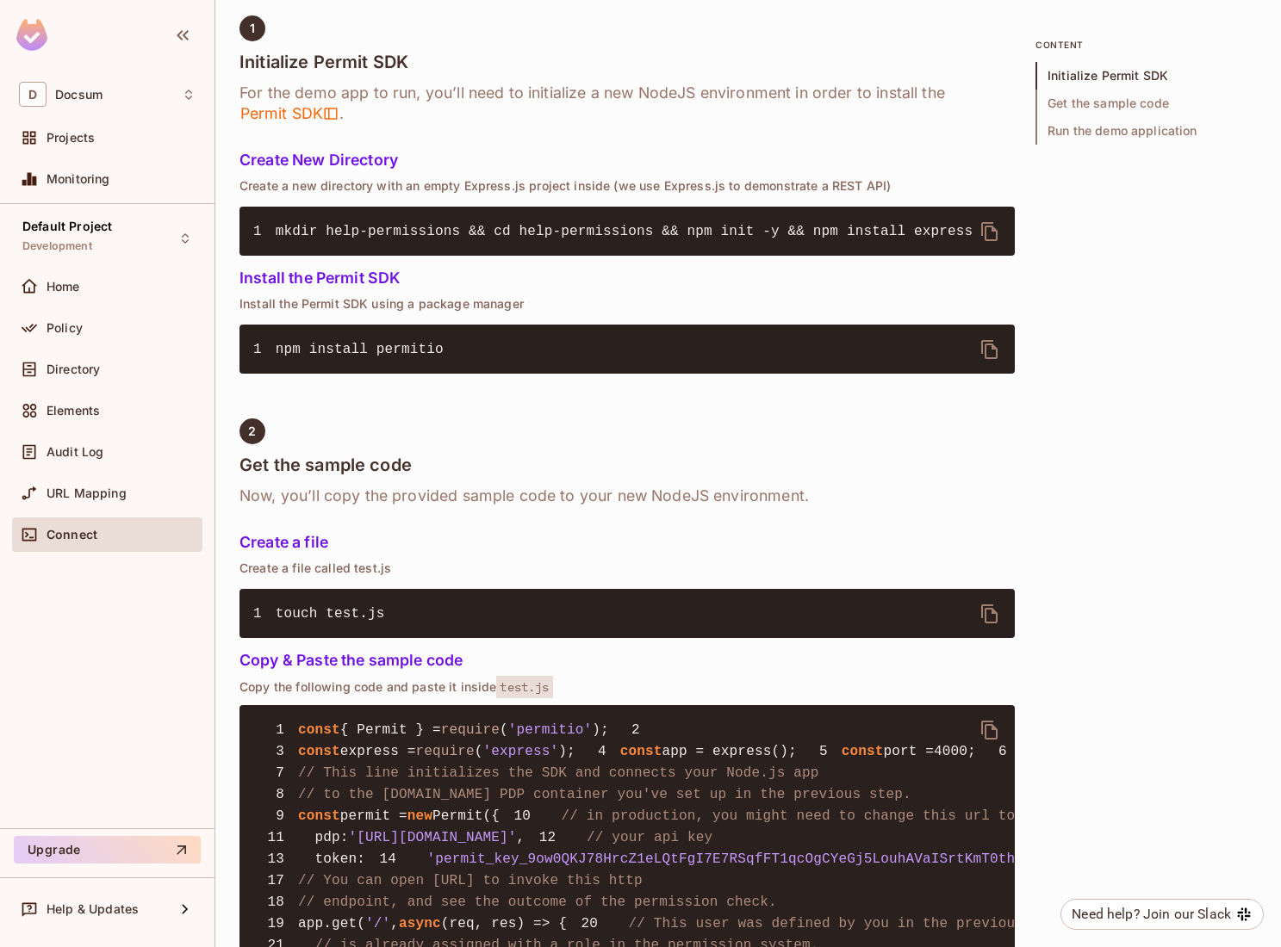
scroll to position [350, 0]
